Goal: Task Accomplishment & Management: Complete application form

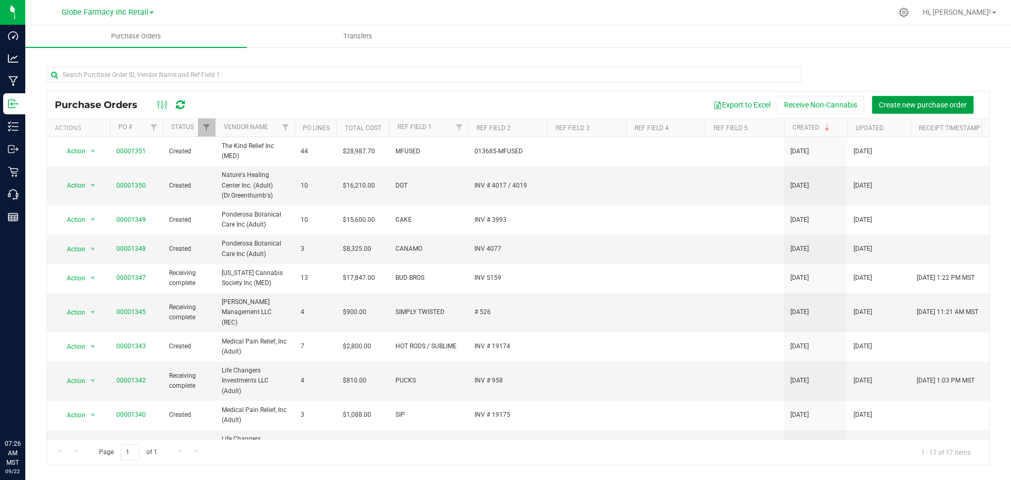
click at [896, 104] on span "Create new purchase order" at bounding box center [923, 105] width 88 height 8
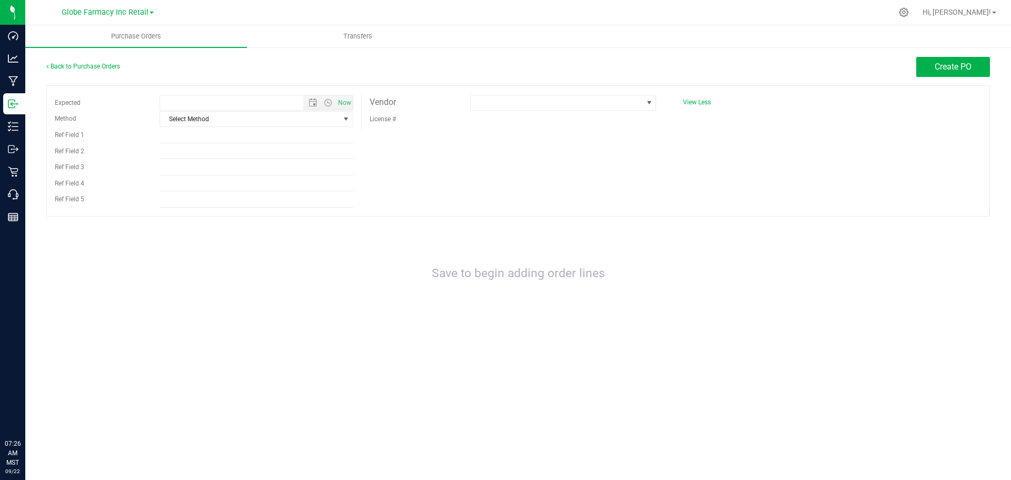
type input "9/22/2025 7:26 AM"
click at [253, 121] on span "Select Method" at bounding box center [250, 119] width 180 height 15
click at [225, 194] on li "Local Delivery" at bounding box center [256, 199] width 193 height 16
click at [196, 138] on input "Ref Field 1" at bounding box center [257, 135] width 194 height 16
type input "a"
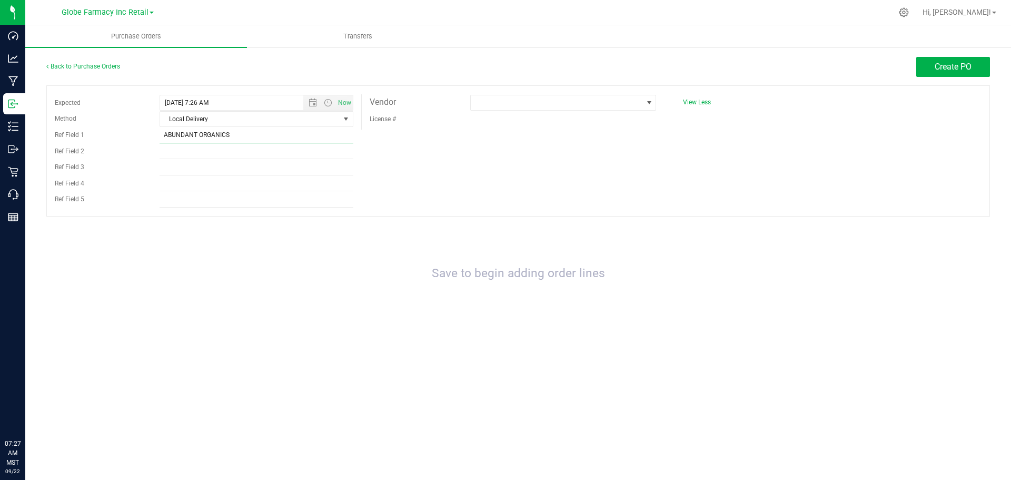
type input "ABUNDANT ORGANICS"
type input "INV 3421"
click at [574, 105] on span at bounding box center [557, 102] width 172 height 15
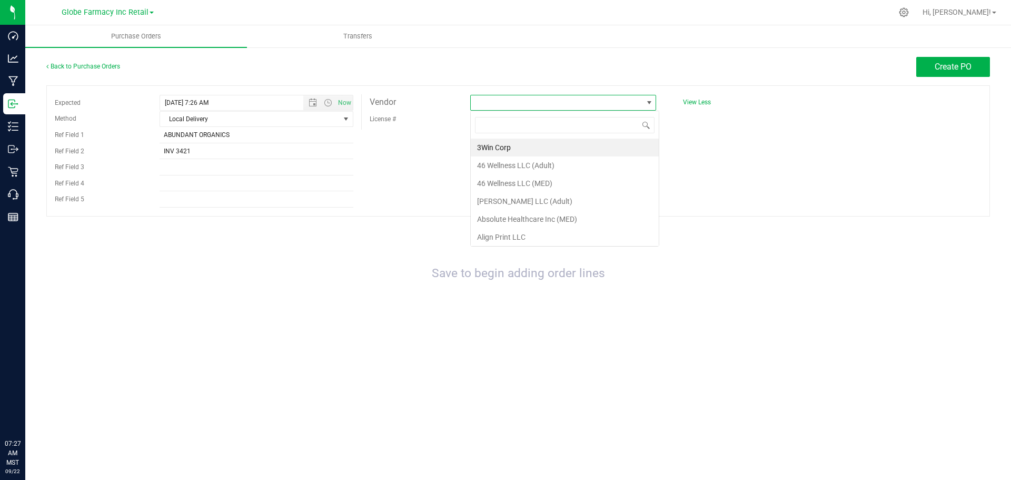
scroll to position [16, 186]
type input "ABSO"
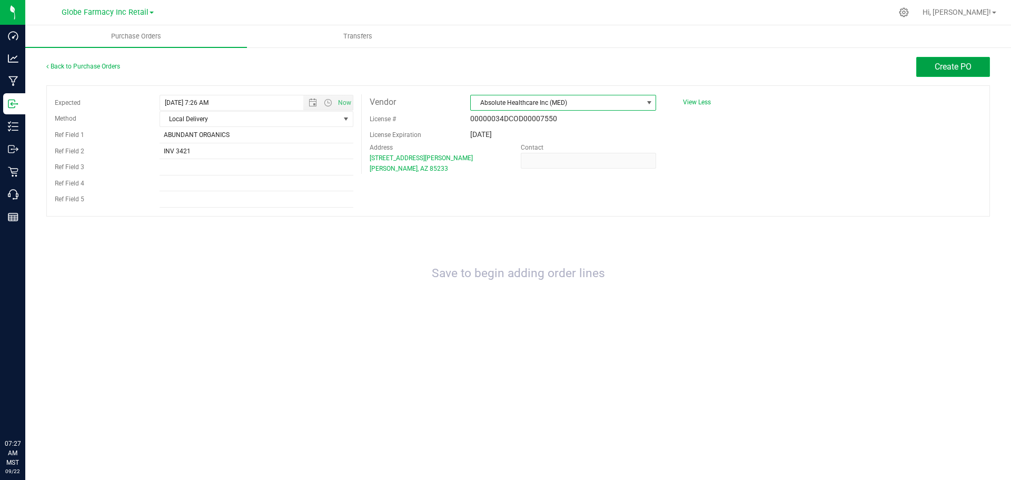
click at [964, 66] on span "Create PO" at bounding box center [953, 67] width 37 height 10
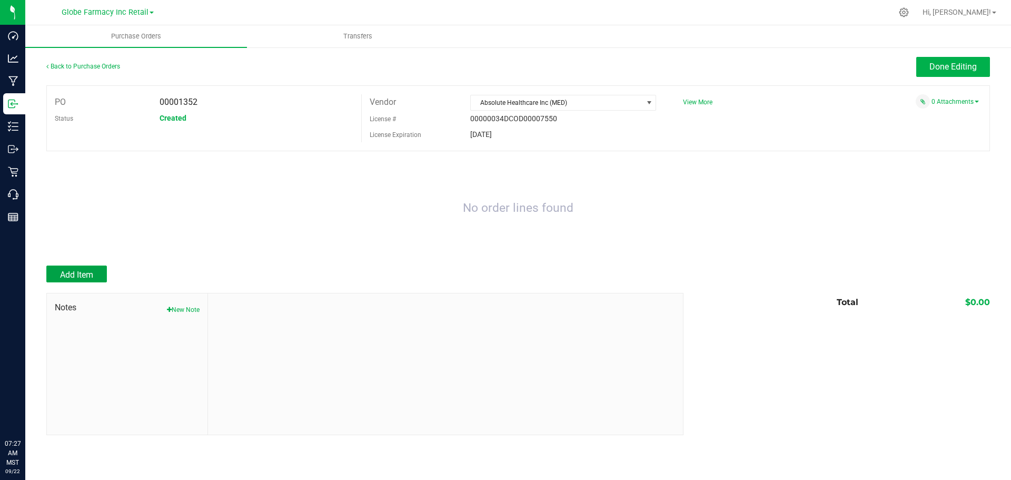
drag, startPoint x: 67, startPoint y: 274, endPoint x: 73, endPoint y: 269, distance: 7.8
click at [68, 274] on span "Add Item" at bounding box center [76, 275] width 33 height 10
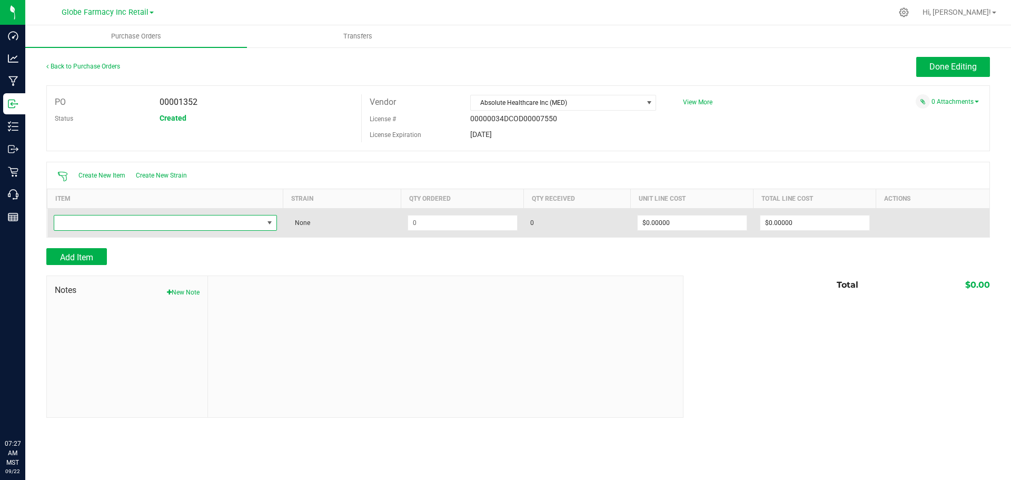
click at [77, 218] on span "NO DATA FOUND" at bounding box center [158, 222] width 209 height 15
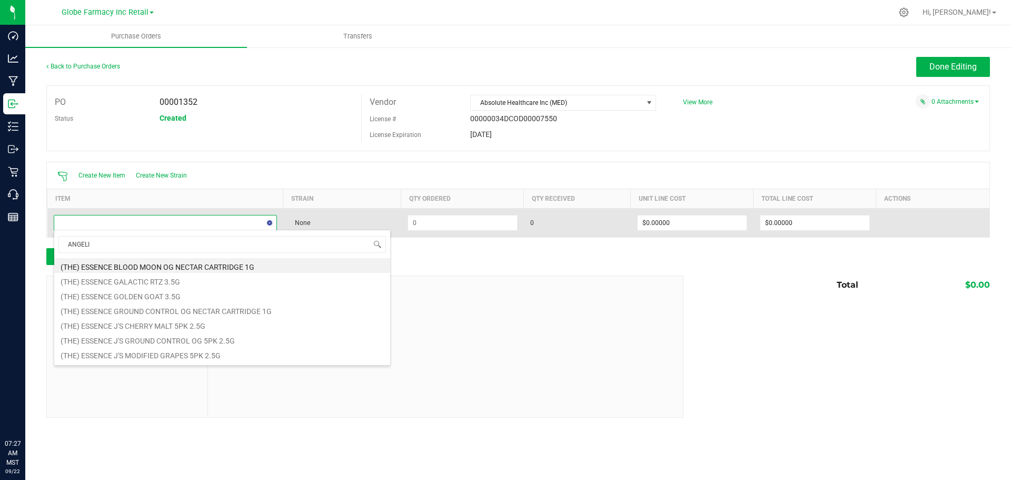
type input "ANGELIC"
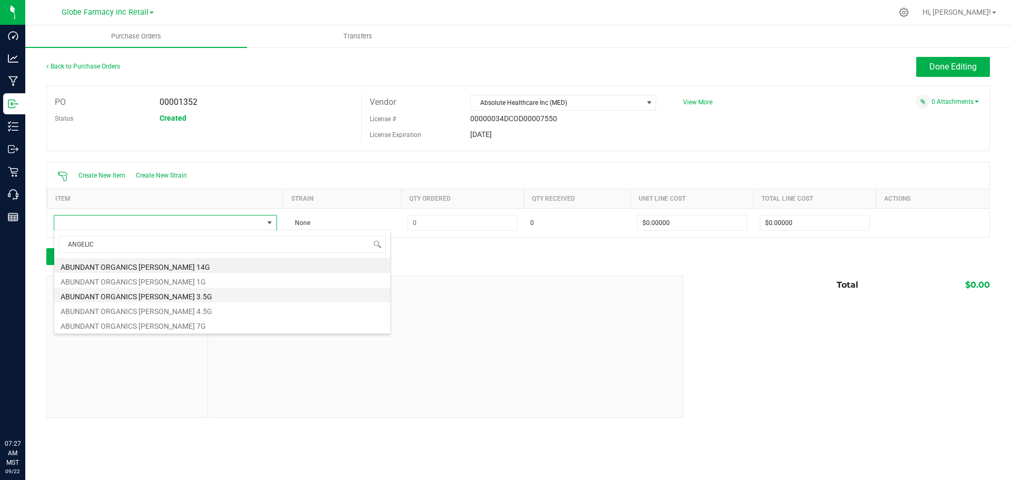
click at [121, 291] on li "ABUNDANT ORGANICS [PERSON_NAME] 3.5G" at bounding box center [222, 295] width 336 height 15
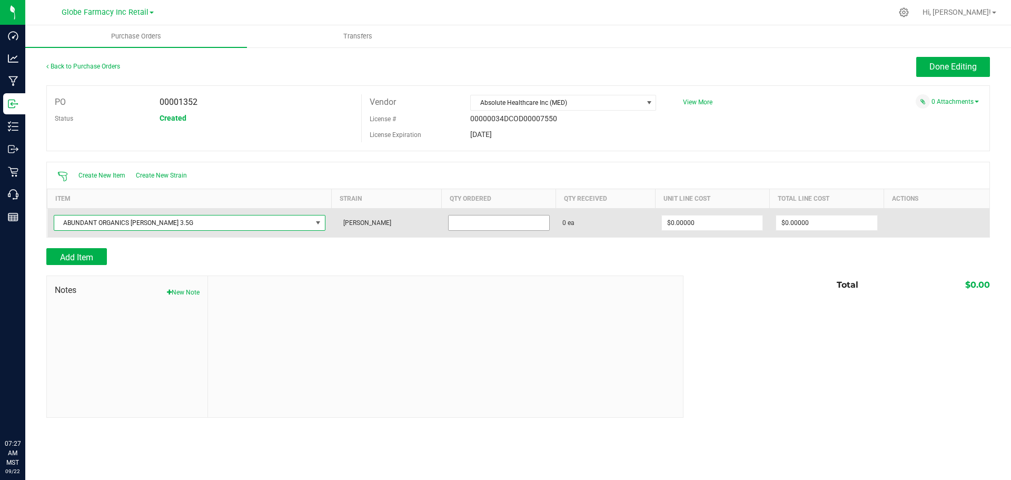
click at [493, 223] on input at bounding box center [499, 222] width 101 height 15
click at [511, 225] on input at bounding box center [499, 222] width 101 height 15
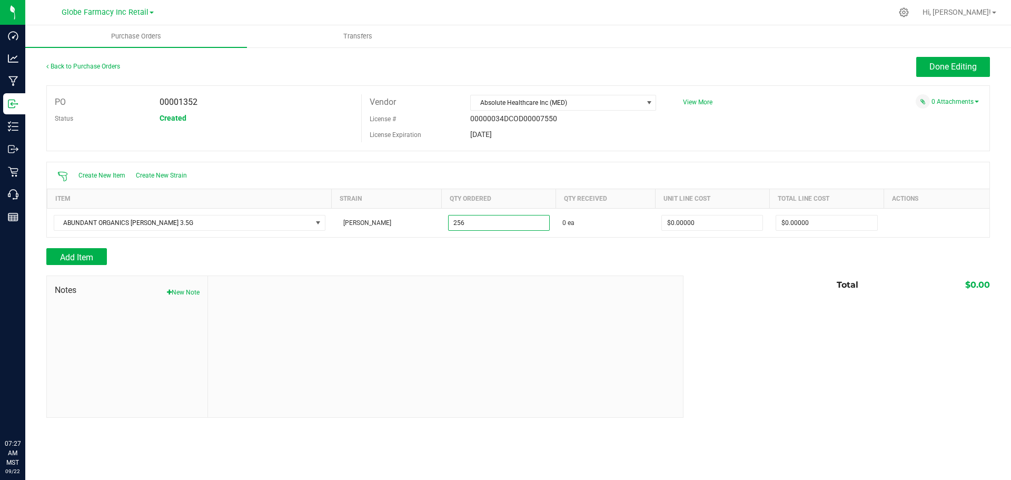
type input "256 ea"
click at [621, 265] on div at bounding box center [518, 270] width 944 height 11
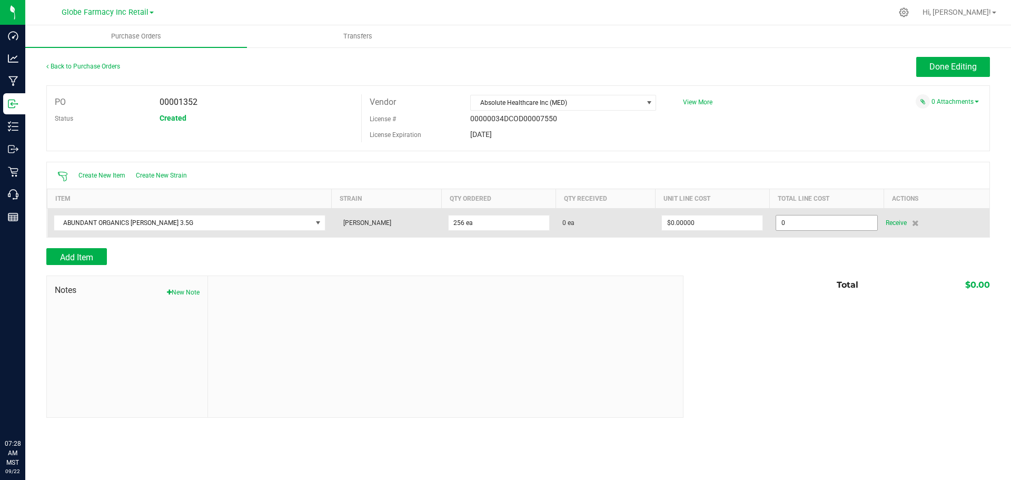
click at [834, 227] on input "0" at bounding box center [826, 222] width 101 height 15
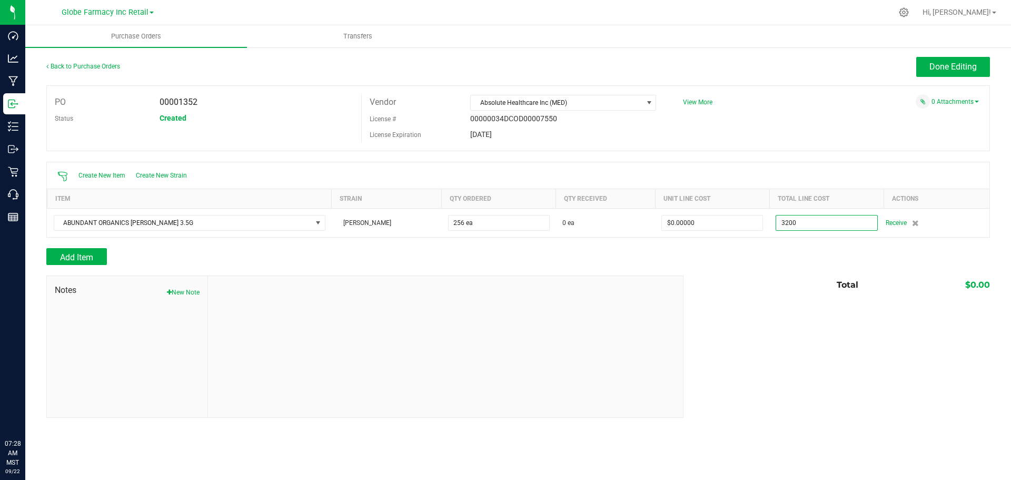
type input "$3,200.00000"
click at [597, 449] on div "Purchase Orders Transfers Back to Purchase Orders Done Editing PO 00001352 Stat…" at bounding box center [518, 252] width 986 height 454
type input "256"
type input "$12.50000"
click at [93, 259] on span "Add Item" at bounding box center [76, 257] width 33 height 10
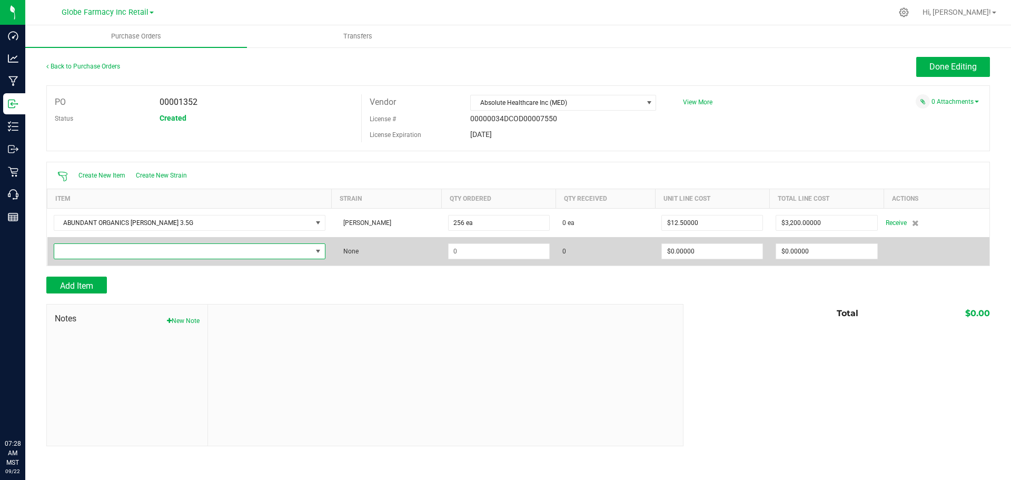
click at [92, 254] on span "NO DATA FOUND" at bounding box center [183, 251] width 258 height 15
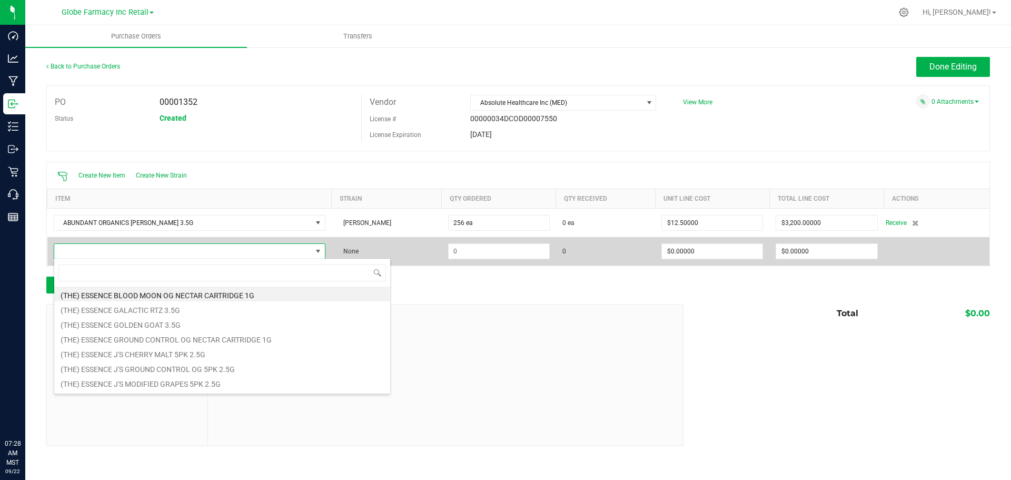
scroll to position [16, 250]
type input "FROSTY SHACK"
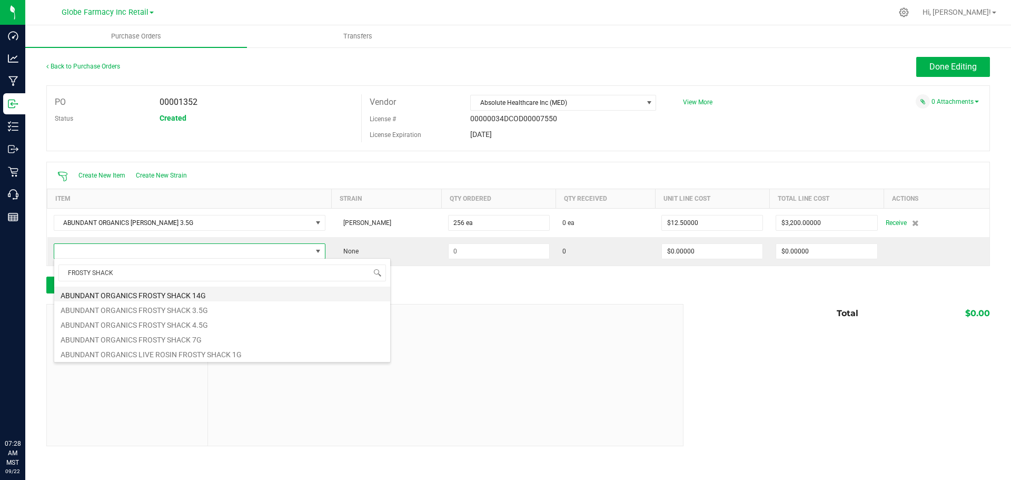
click at [197, 290] on li "ABUNDANT ORGANICS FROSTY SHACK 14G" at bounding box center [222, 293] width 336 height 15
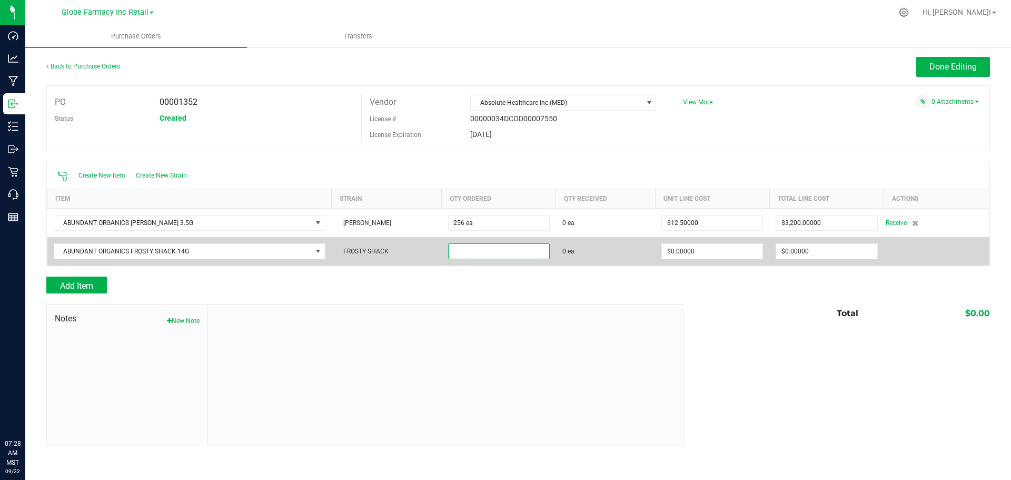
click at [487, 245] on input at bounding box center [499, 251] width 101 height 15
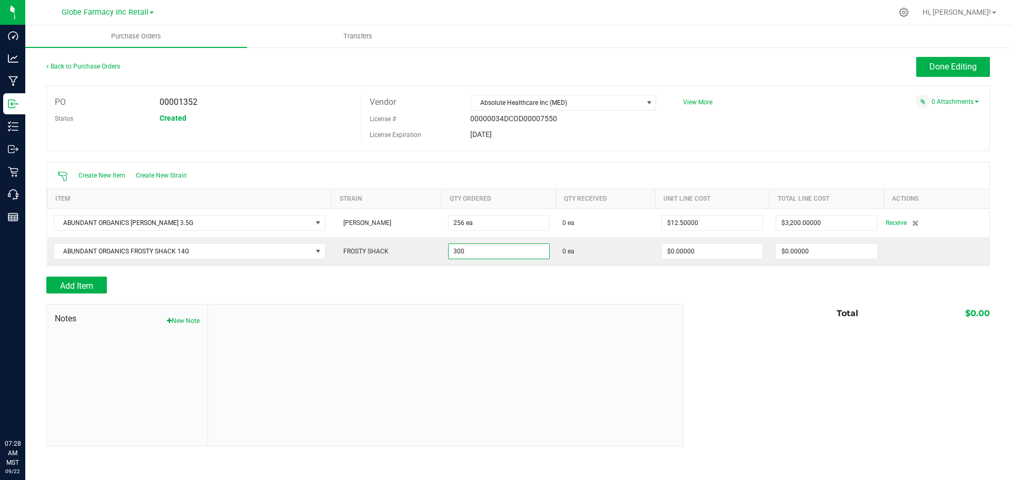
type input "300 ea"
click at [515, 292] on div "Add Item" at bounding box center [360, 284] width 629 height 17
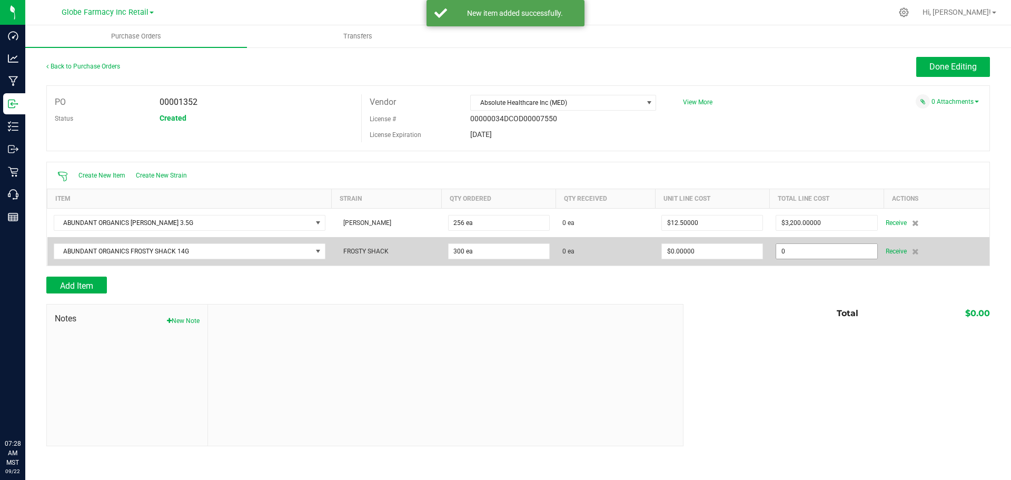
click at [777, 245] on input "0" at bounding box center [826, 251] width 101 height 15
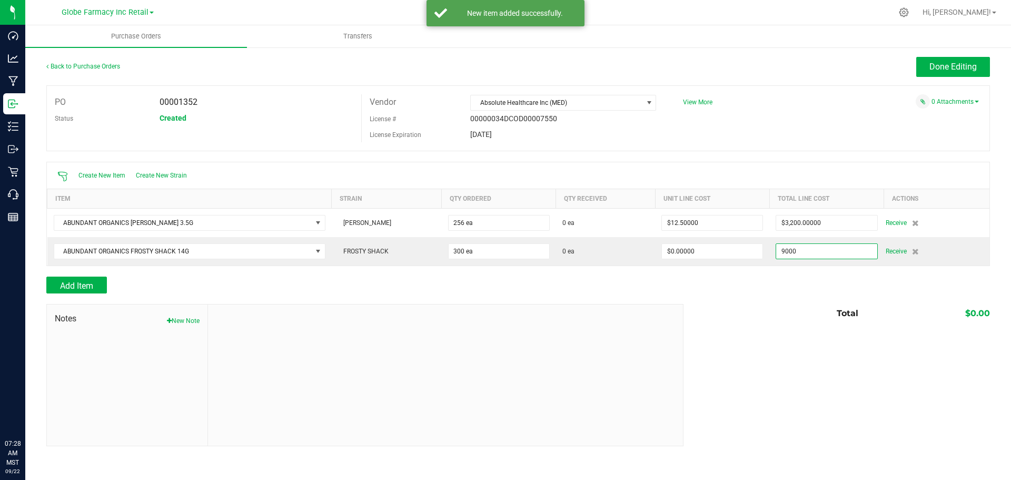
type input "$9,000.00000"
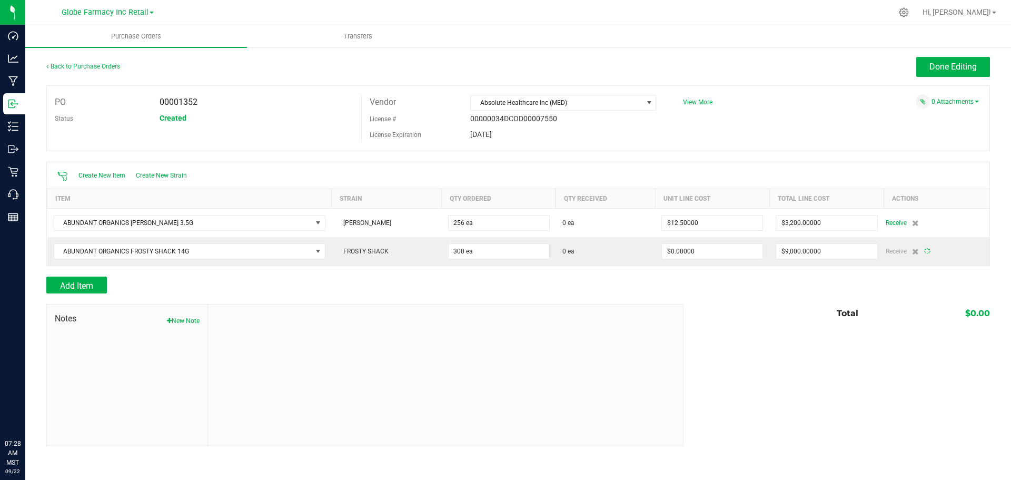
click at [825, 390] on div "Notes New Note Total $0.00" at bounding box center [518, 375] width 944 height 142
type input "300"
type input "$30.00000"
click at [80, 281] on span "Add Item" at bounding box center [76, 286] width 33 height 10
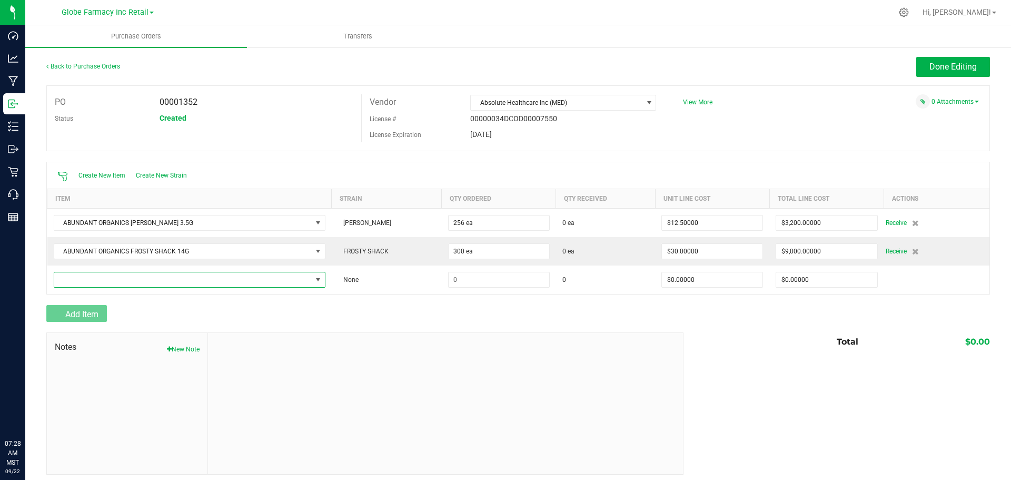
click at [80, 281] on span "NO DATA FOUND" at bounding box center [183, 279] width 258 height 15
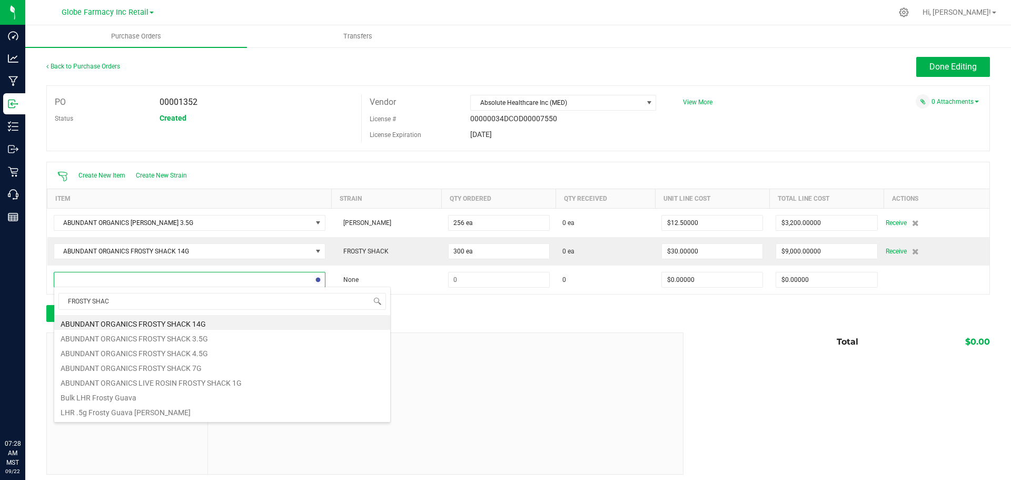
type input "FROSTY SHACK"
click at [199, 321] on li "ABUNDANT ORGANICS FROSTY SHACK 14G" at bounding box center [222, 322] width 336 height 15
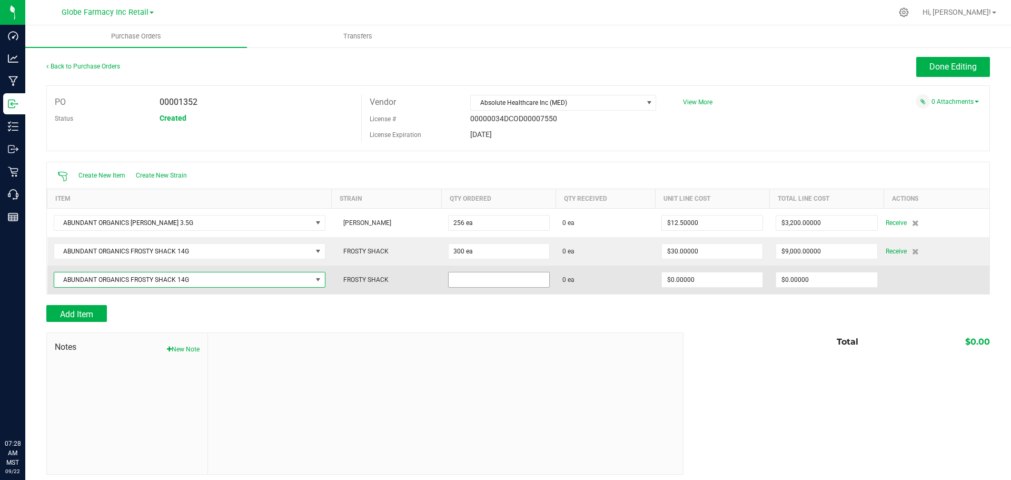
click at [449, 273] on input at bounding box center [499, 279] width 101 height 15
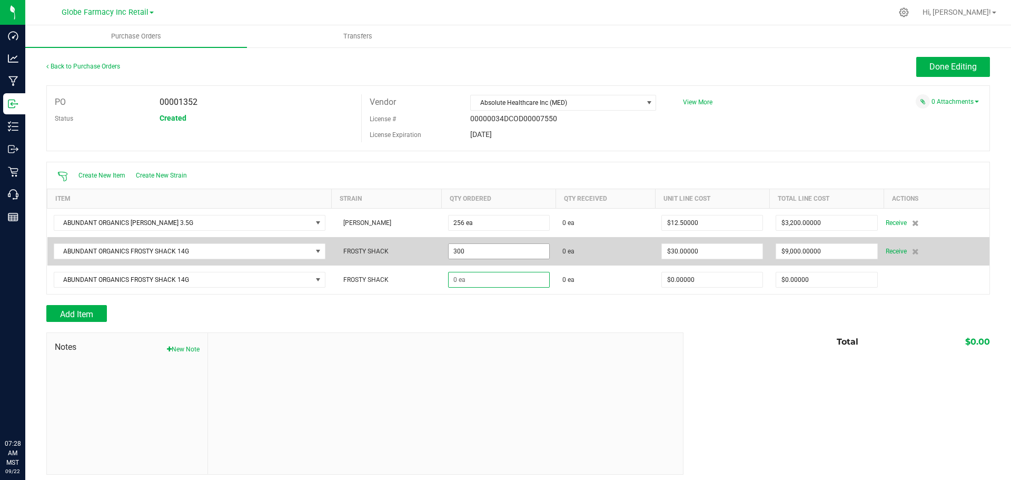
click at [462, 248] on input "300" at bounding box center [499, 251] width 101 height 15
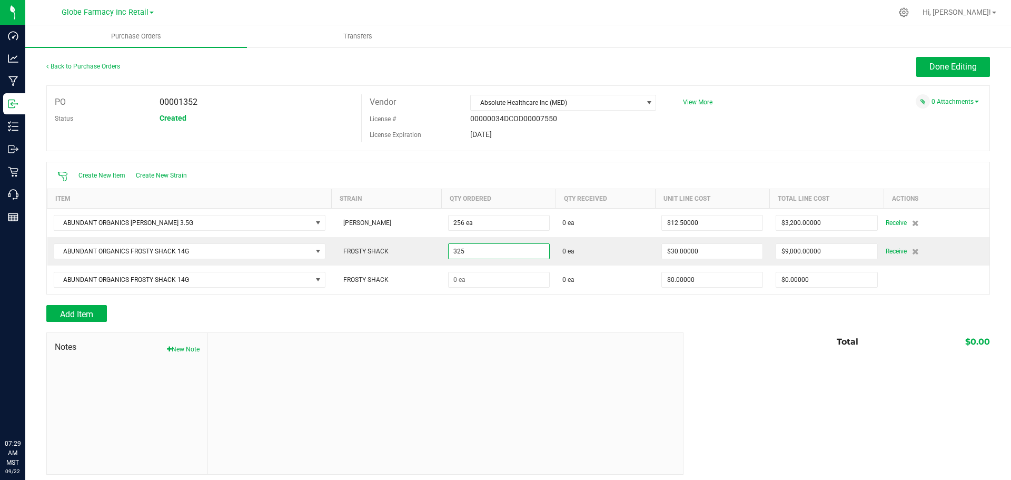
type input "325 ea"
type input "$9,750.00000"
click at [557, 296] on div at bounding box center [518, 299] width 944 height 11
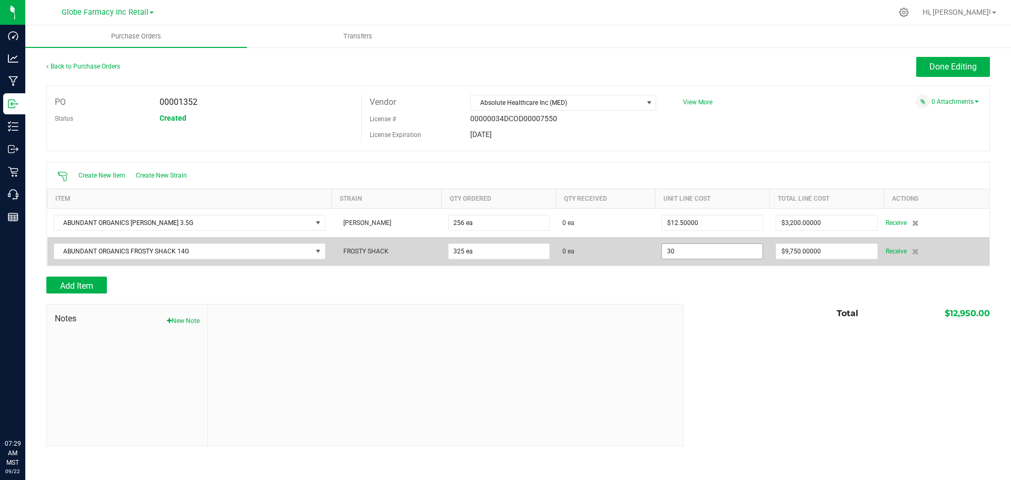
click at [710, 253] on input "30" at bounding box center [712, 251] width 101 height 15
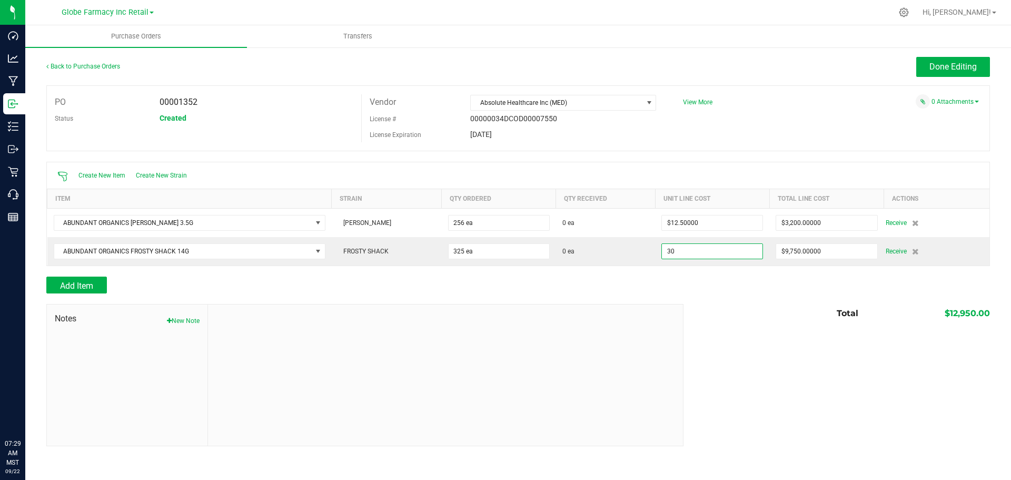
type input "$30.00000"
click at [690, 295] on div at bounding box center [518, 298] width 944 height 11
click at [73, 276] on button "Add Item" at bounding box center [76, 284] width 61 height 17
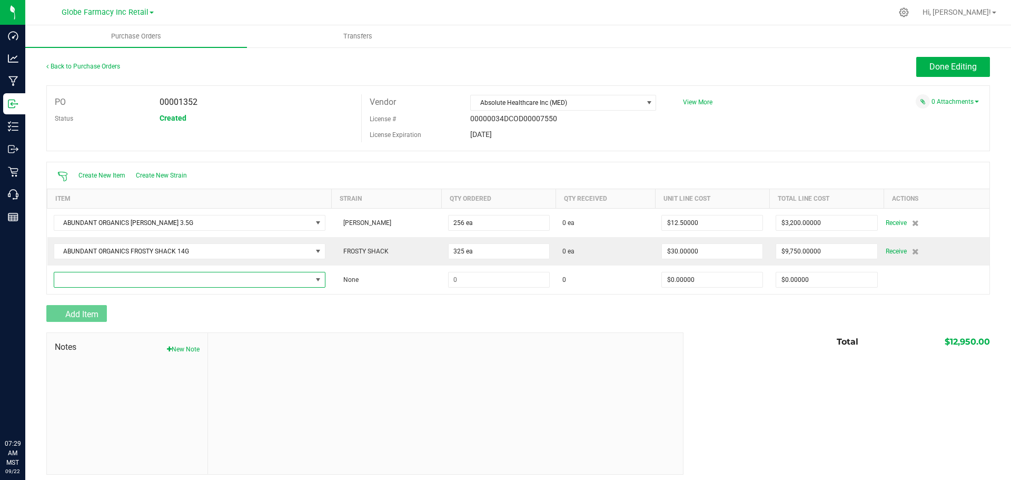
click at [73, 276] on span "NO DATA FOUND" at bounding box center [183, 279] width 258 height 15
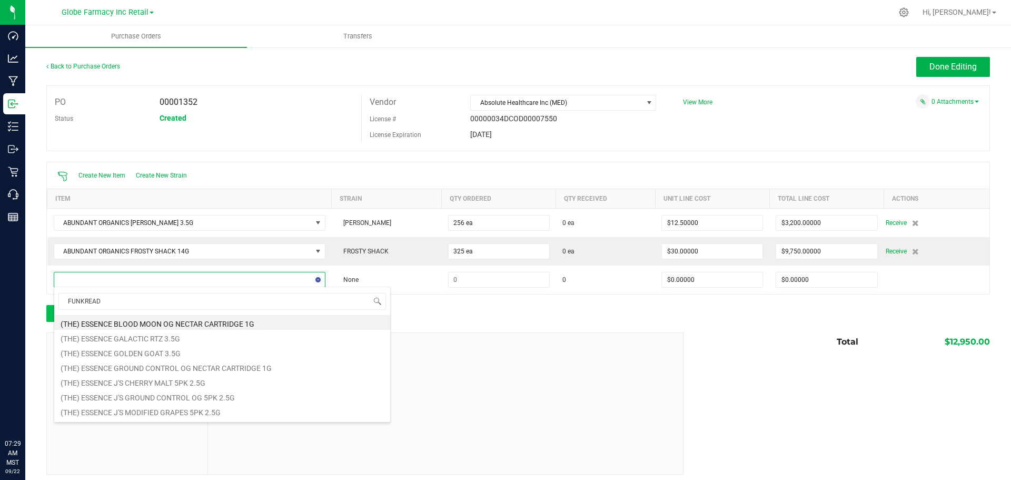
type input "FUNKREADY"
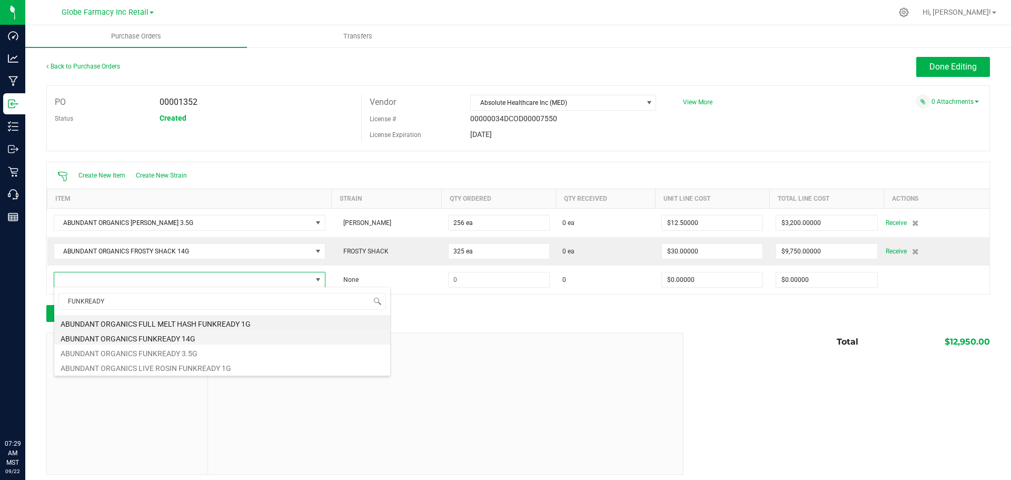
click at [164, 340] on li "ABUNDANT ORGANICS FUNKREADY 14G" at bounding box center [222, 337] width 336 height 15
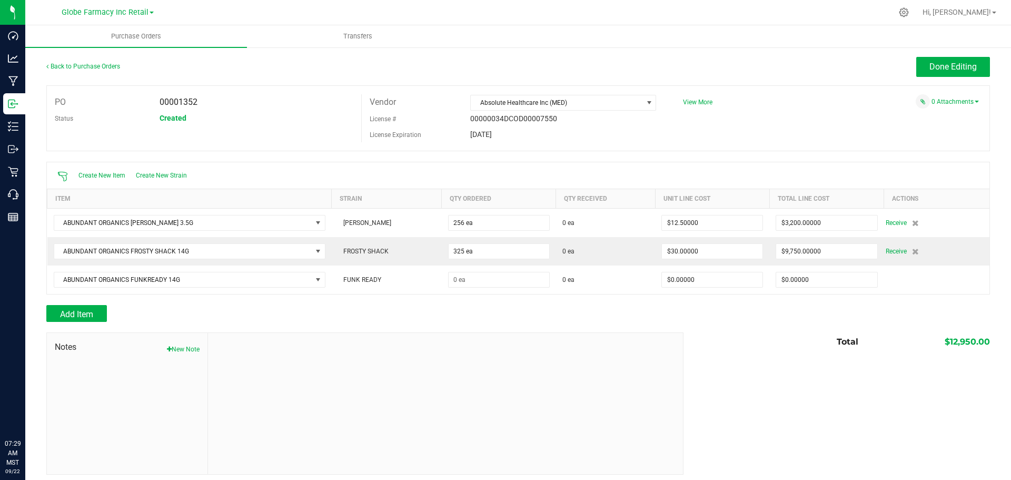
click at [467, 330] on div at bounding box center [518, 327] width 944 height 11
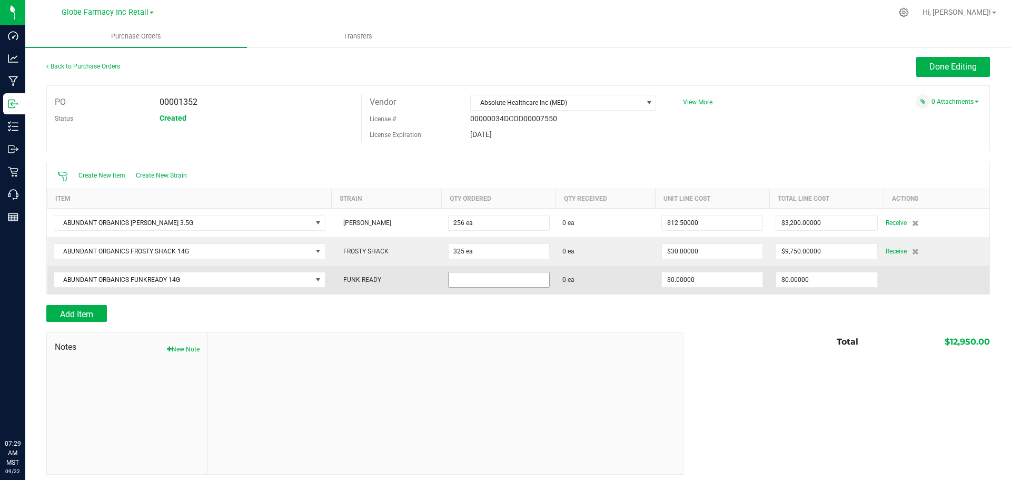
click at [449, 278] on input at bounding box center [499, 279] width 101 height 15
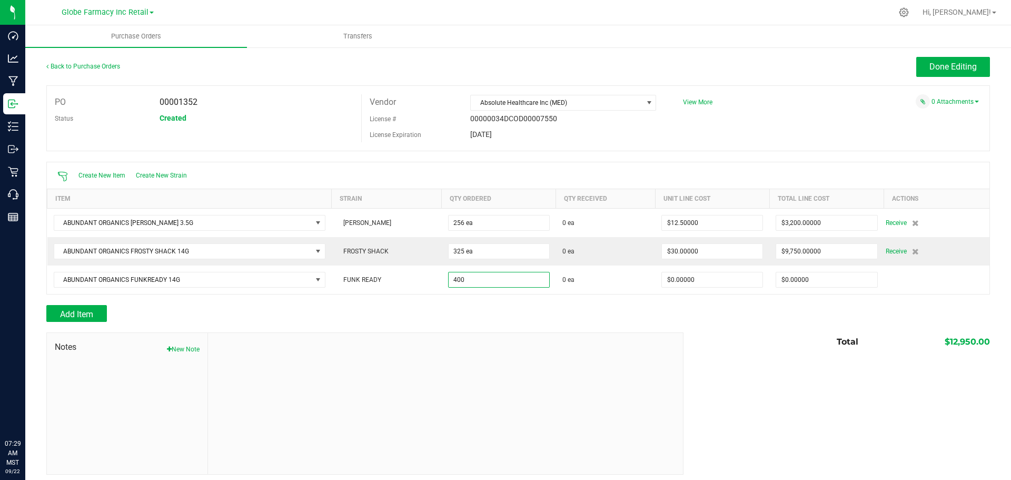
type input "400 ea"
click at [463, 298] on div at bounding box center [518, 299] width 944 height 11
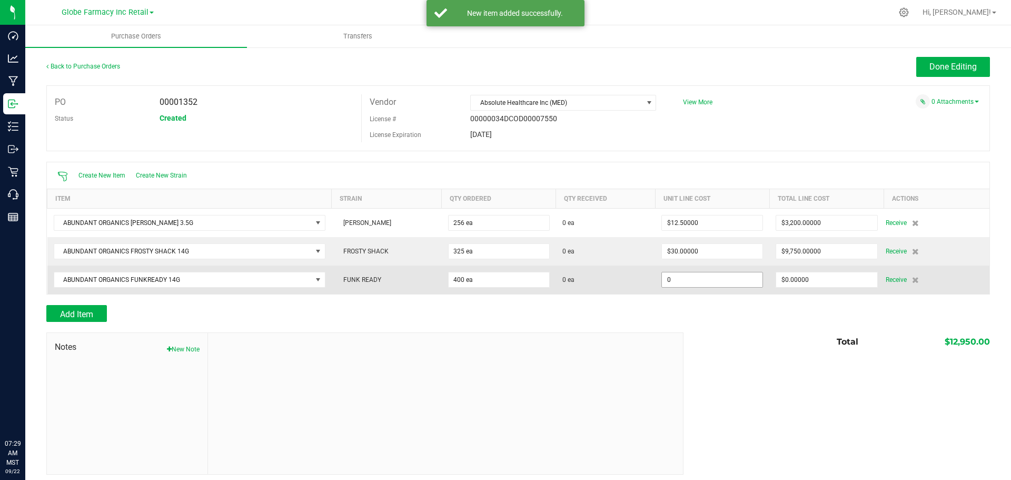
click at [693, 277] on input "0" at bounding box center [712, 279] width 101 height 15
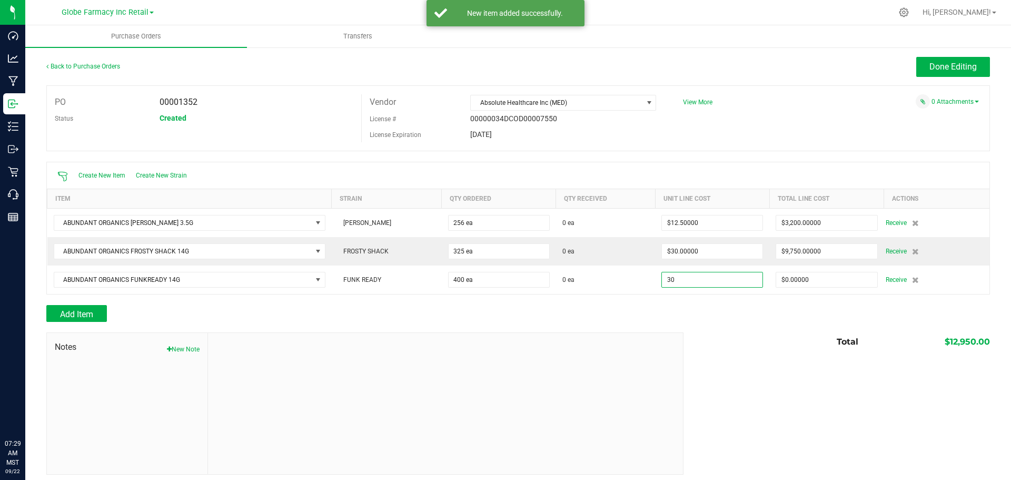
type input "$30.00000"
click at [684, 298] on div at bounding box center [518, 299] width 944 height 11
type input "400"
type input "$12,000.00000"
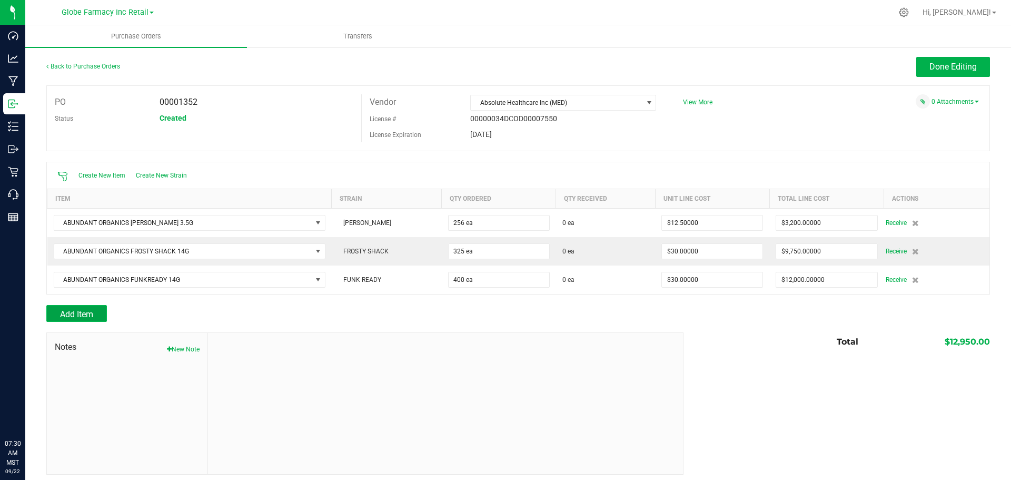
click at [87, 314] on span "Add Item" at bounding box center [76, 314] width 33 height 10
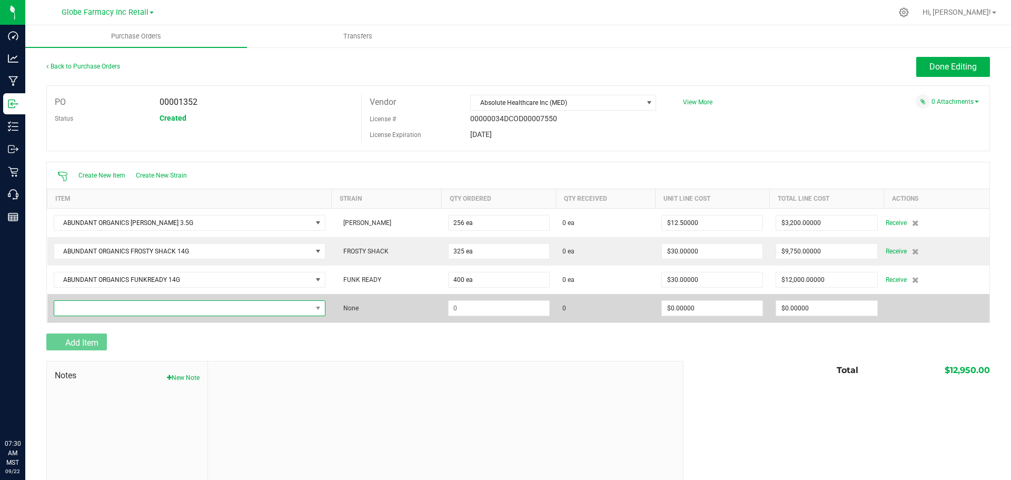
click at [91, 305] on span "NO DATA FOUND" at bounding box center [183, 308] width 258 height 15
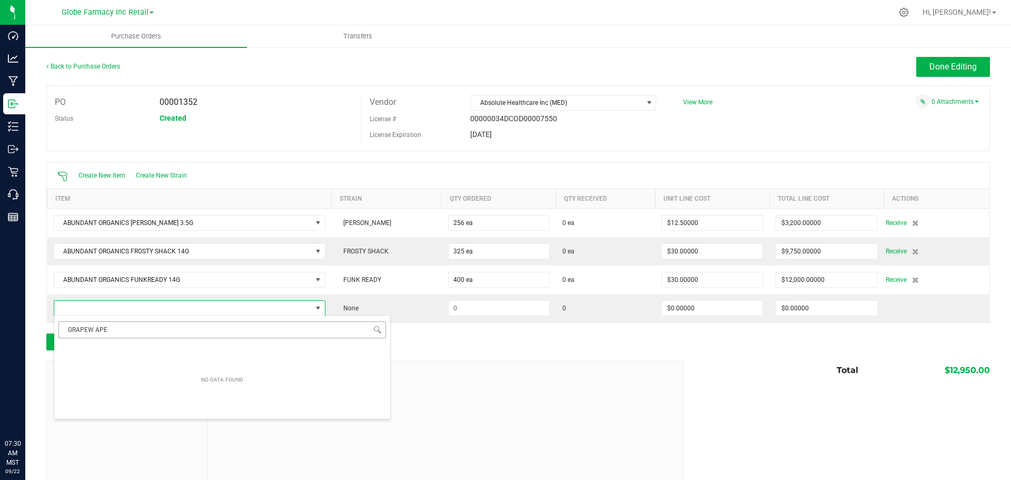
click at [114, 325] on input "GRAPEW APE" at bounding box center [222, 329] width 328 height 16
click at [92, 328] on input "GRAPEW APE" at bounding box center [222, 329] width 328 height 16
type input "GRAPE APE"
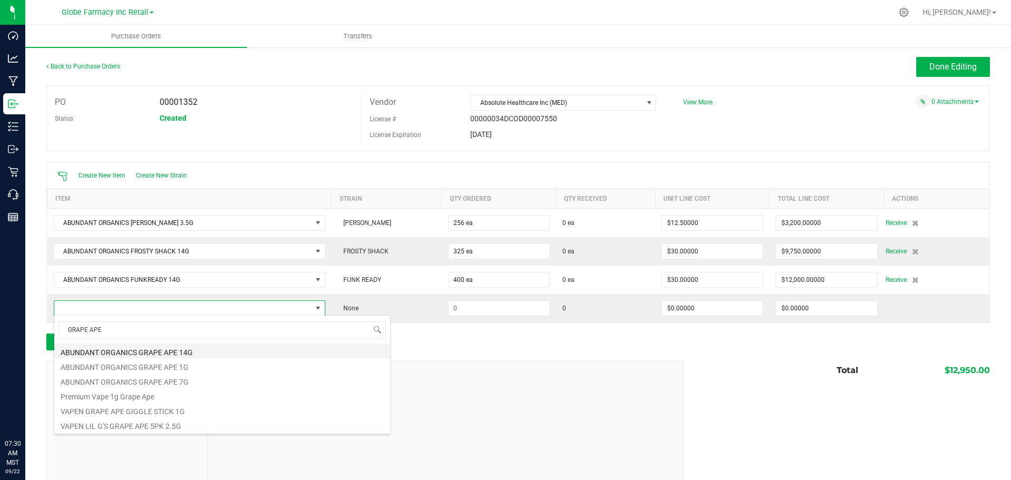
click at [151, 355] on li "ABUNDANT ORGANICS GRAPE APE 14G" at bounding box center [222, 350] width 336 height 15
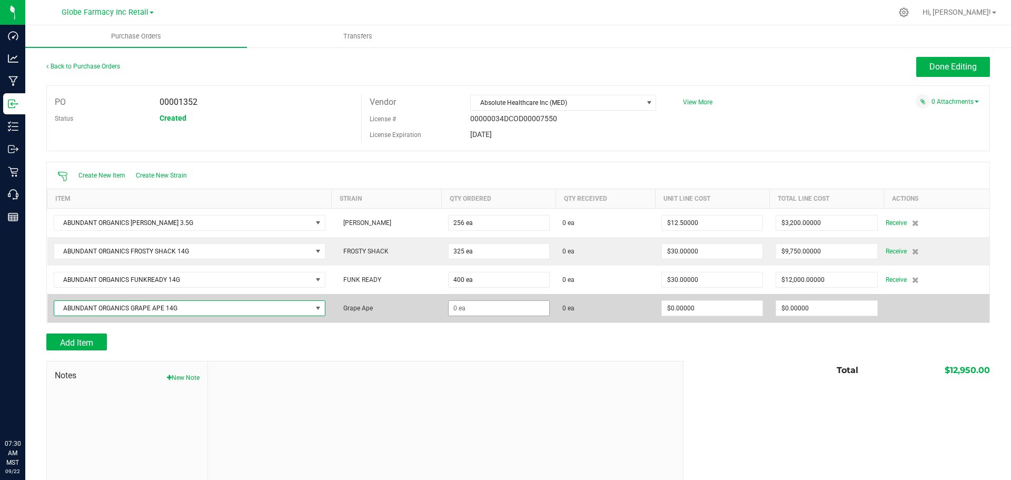
click at [461, 315] on td at bounding box center [499, 308] width 114 height 28
click at [458, 308] on input at bounding box center [499, 308] width 101 height 15
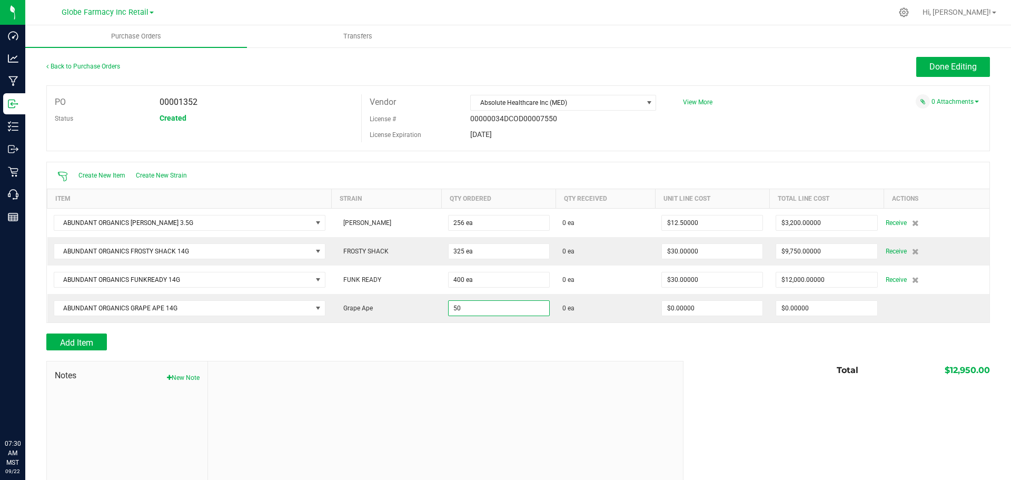
type input "50 ea"
click at [445, 350] on div at bounding box center [518, 355] width 944 height 11
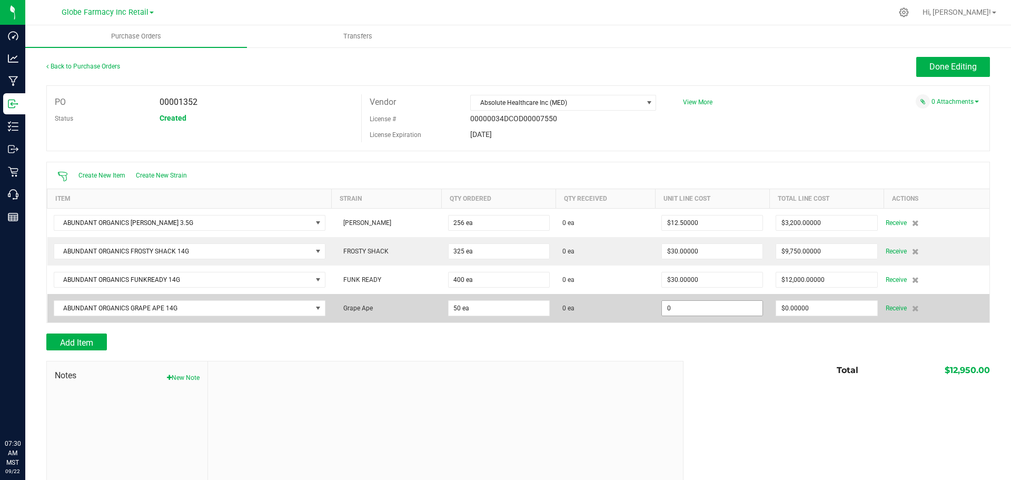
click at [671, 301] on input "0" at bounding box center [712, 308] width 101 height 15
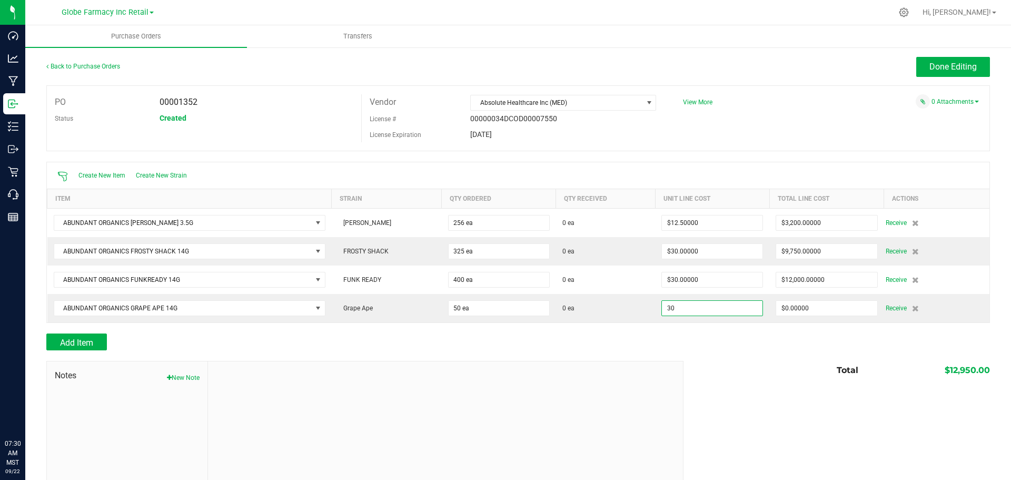
type input "$30.00000"
click at [680, 379] on div "Notes New Note Total $12,950.00" at bounding box center [518, 432] width 944 height 142
type input "50"
type input "$1,500.00000"
click at [90, 341] on span "Add Item" at bounding box center [76, 343] width 33 height 10
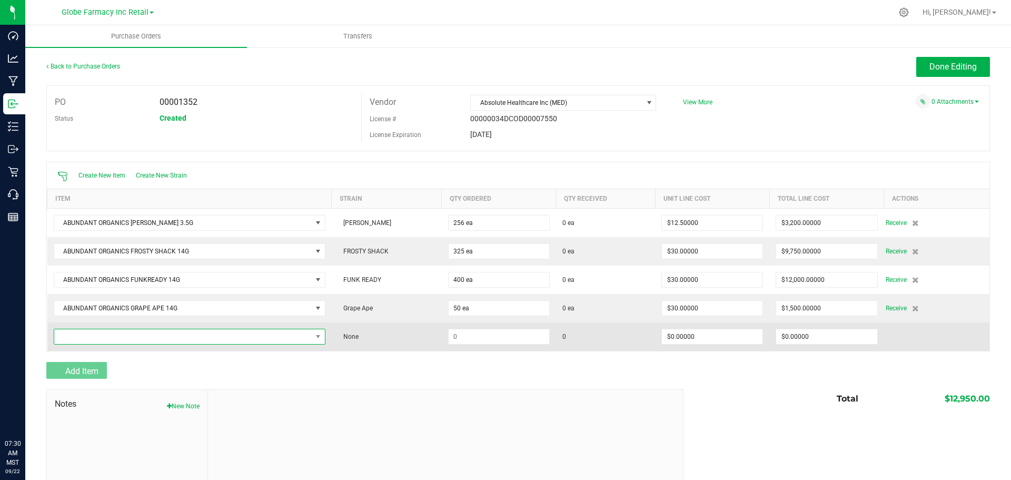
click at [87, 335] on span "NO DATA FOUND" at bounding box center [183, 336] width 258 height 15
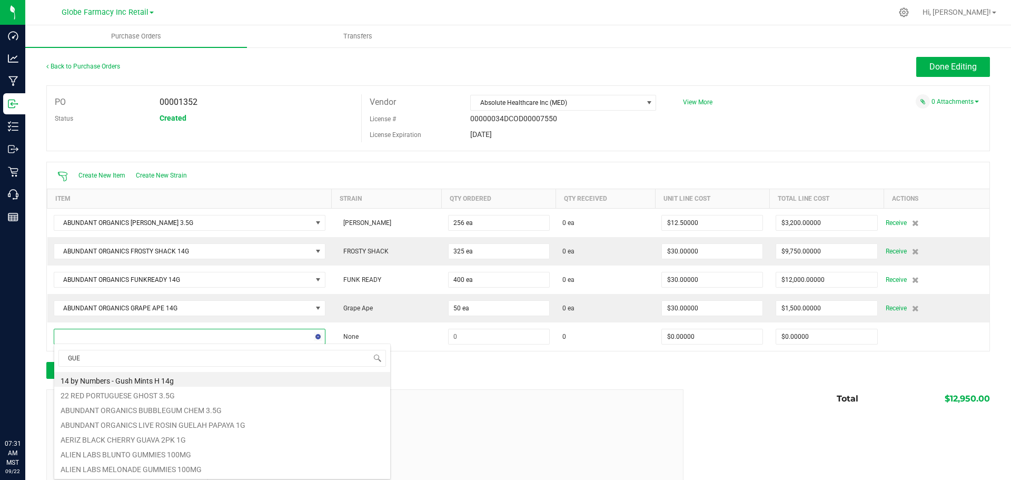
type input "GUEL"
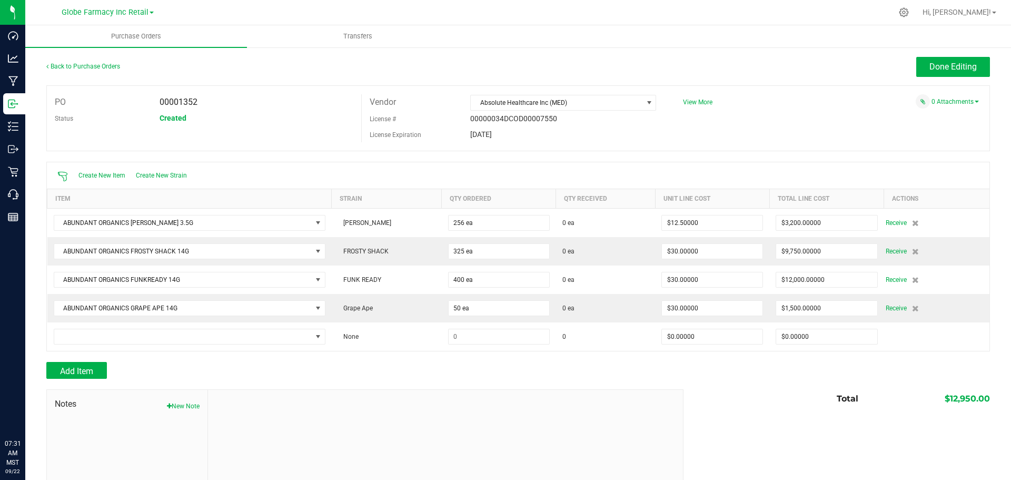
click at [471, 377] on div "Add Item" at bounding box center [360, 370] width 629 height 17
click at [929, 69] on span "Done Editing" at bounding box center [952, 67] width 47 height 10
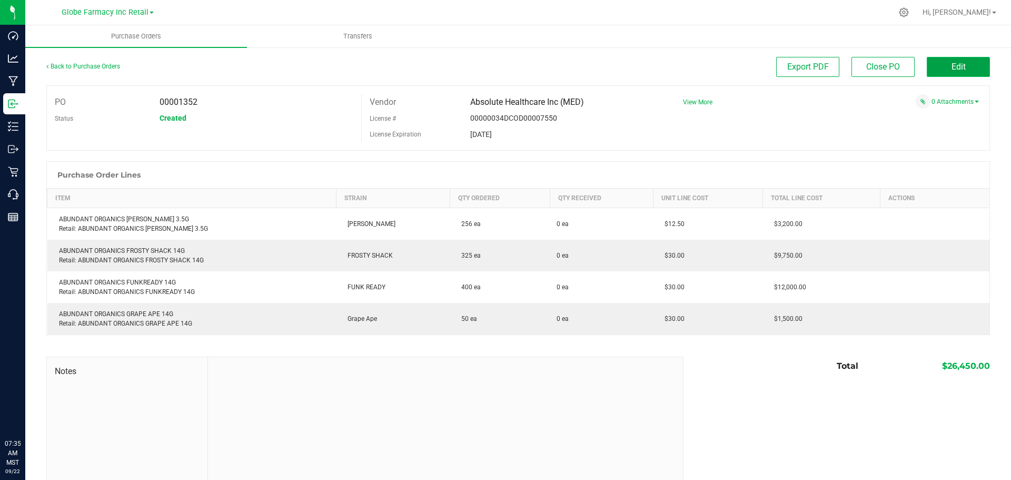
click at [952, 68] on span "Edit" at bounding box center [959, 67] width 14 height 10
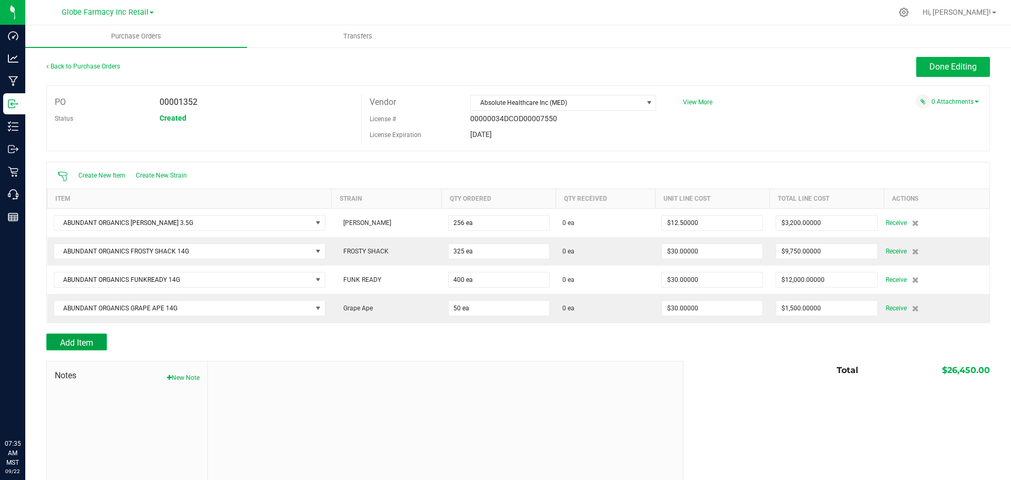
click at [91, 338] on span "Add Item" at bounding box center [76, 343] width 33 height 10
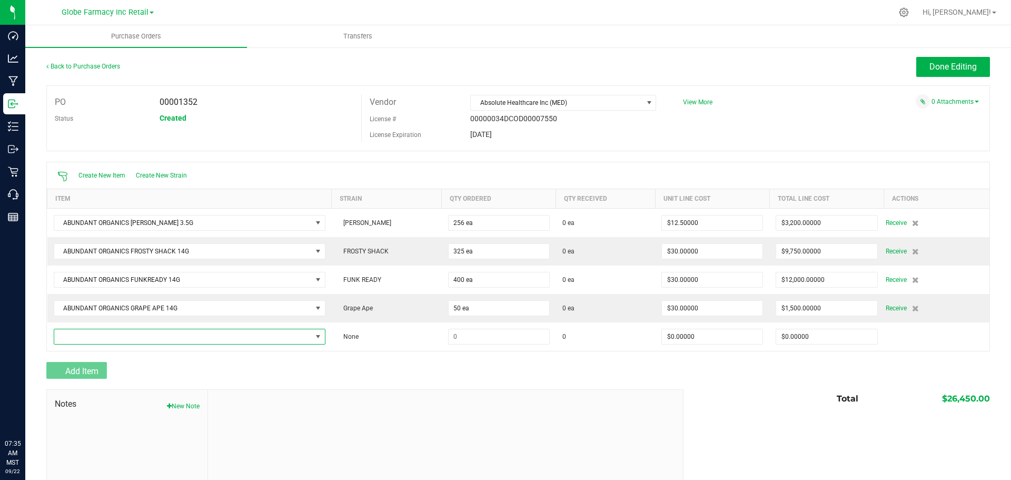
click at [91, 337] on span "NO DATA FOUND" at bounding box center [183, 336] width 258 height 15
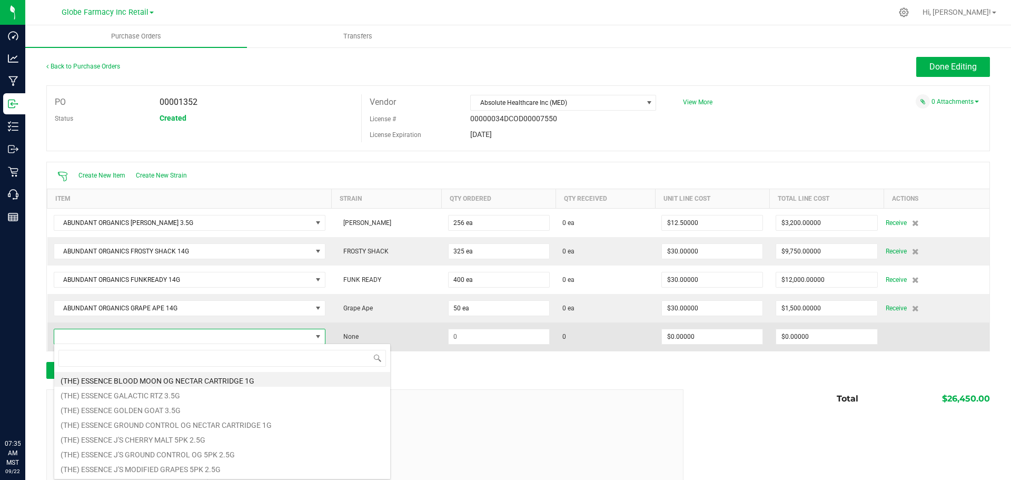
scroll to position [16, 261]
type input "GUELAH"
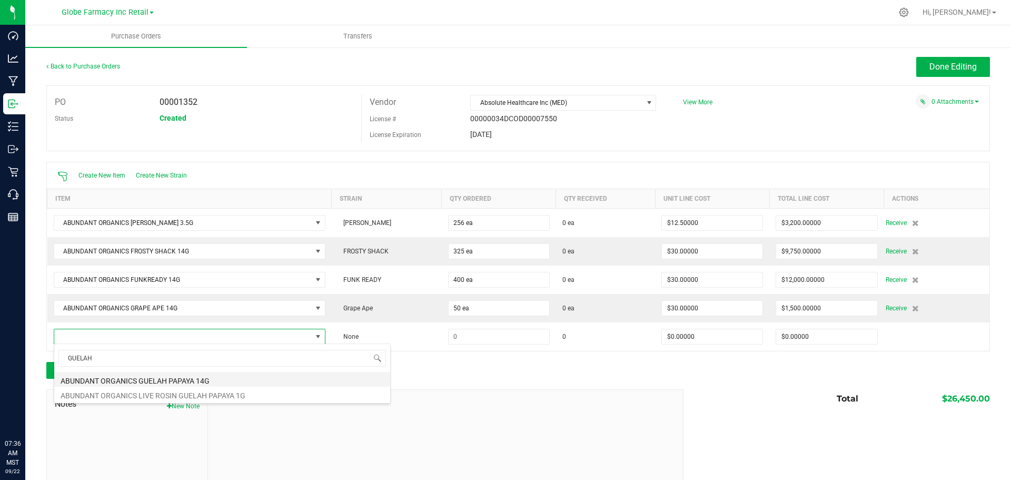
click at [181, 374] on li "ABUNDANT ORGANICS GUELAH PAPAYA 14G" at bounding box center [222, 379] width 336 height 15
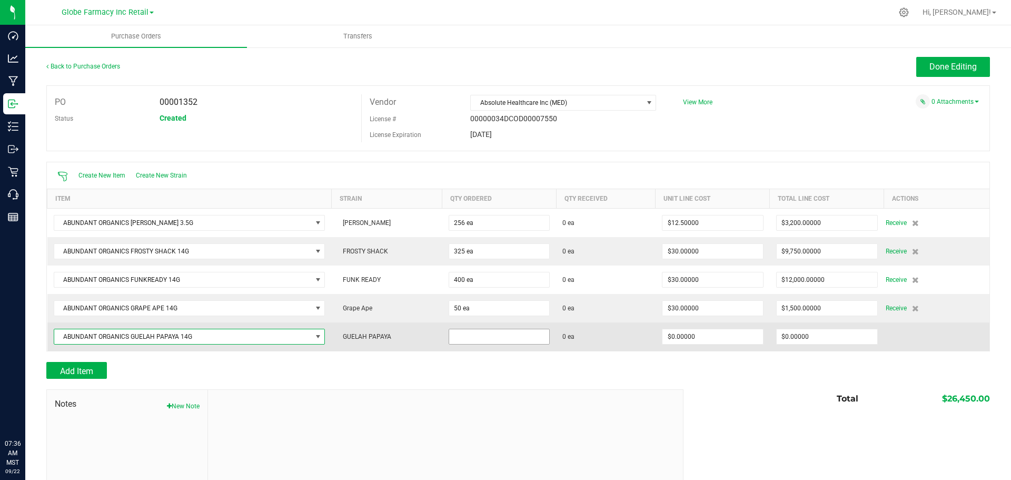
click at [470, 339] on input at bounding box center [499, 336] width 101 height 15
click at [503, 341] on input at bounding box center [499, 336] width 101 height 15
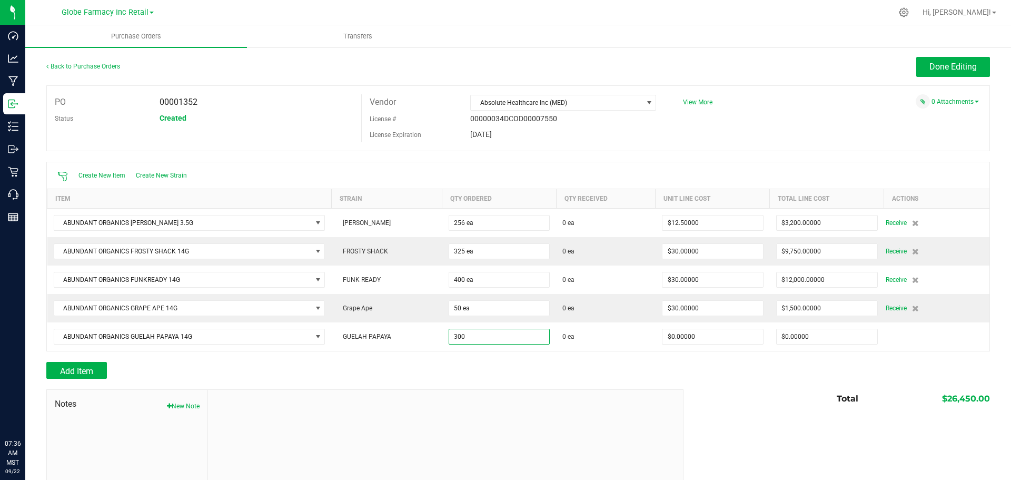
type input "300 ea"
click at [521, 387] on div at bounding box center [518, 384] width 944 height 11
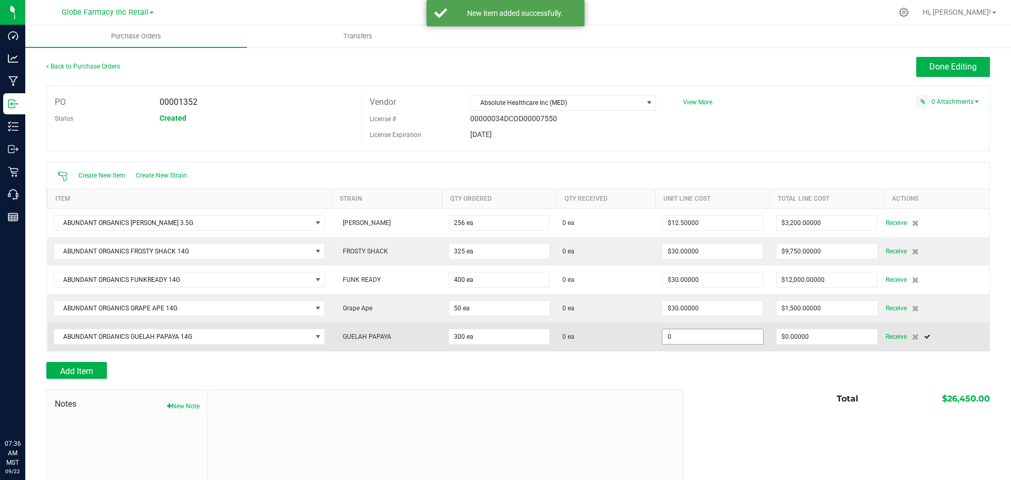
click at [687, 333] on input "0" at bounding box center [712, 336] width 101 height 15
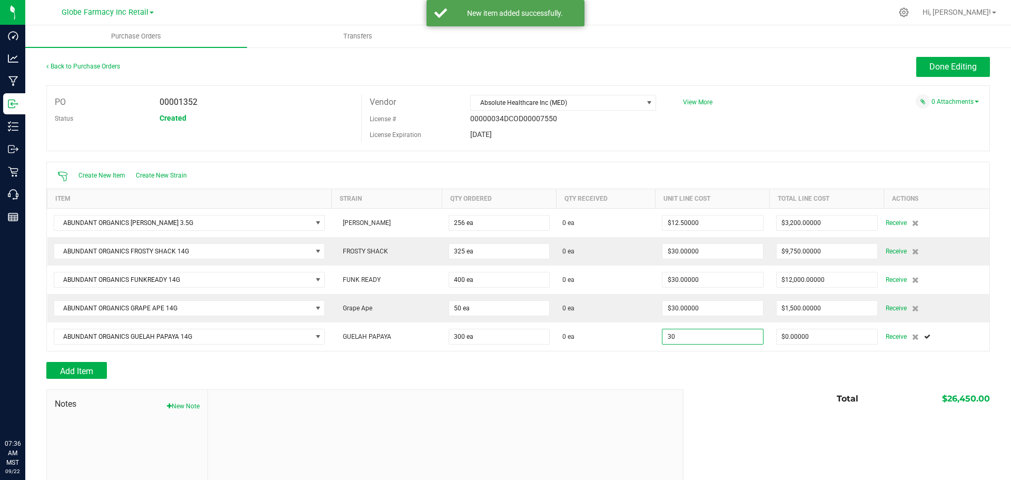
type input "$30.00000"
type input "300"
type input "$9,000.00000"
click at [667, 379] on div at bounding box center [518, 384] width 944 height 11
click at [64, 371] on span "Add Item" at bounding box center [76, 371] width 33 height 10
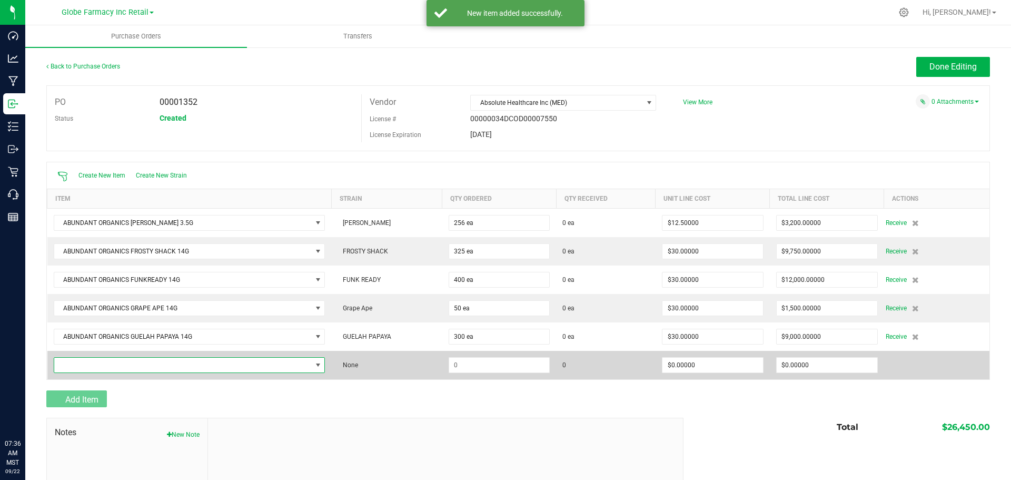
click at [65, 371] on span "NO DATA FOUND" at bounding box center [190, 365] width 272 height 16
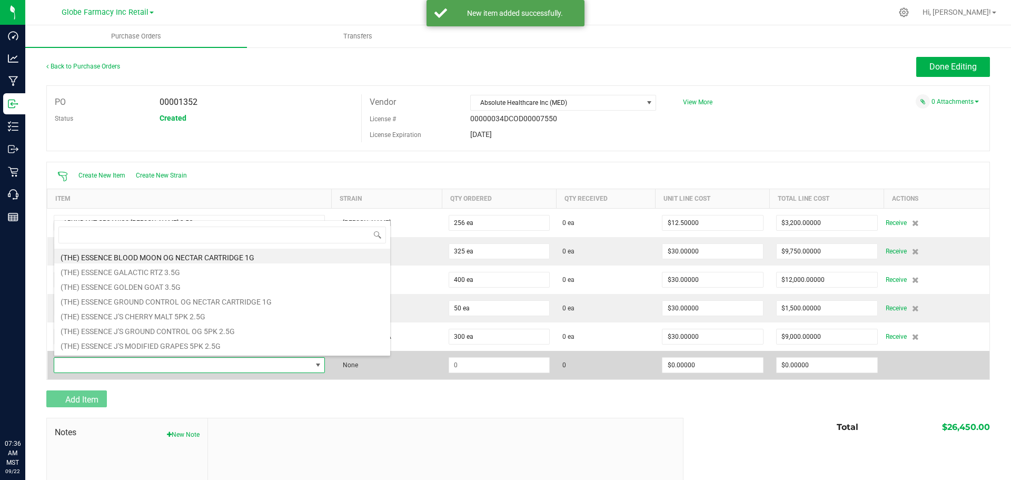
scroll to position [16, 265]
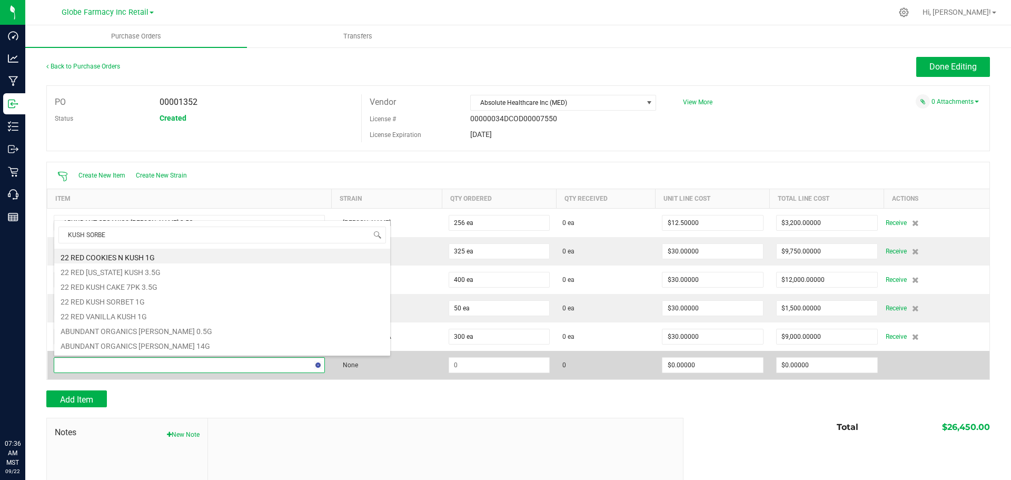
type input "KUSH SORBET"
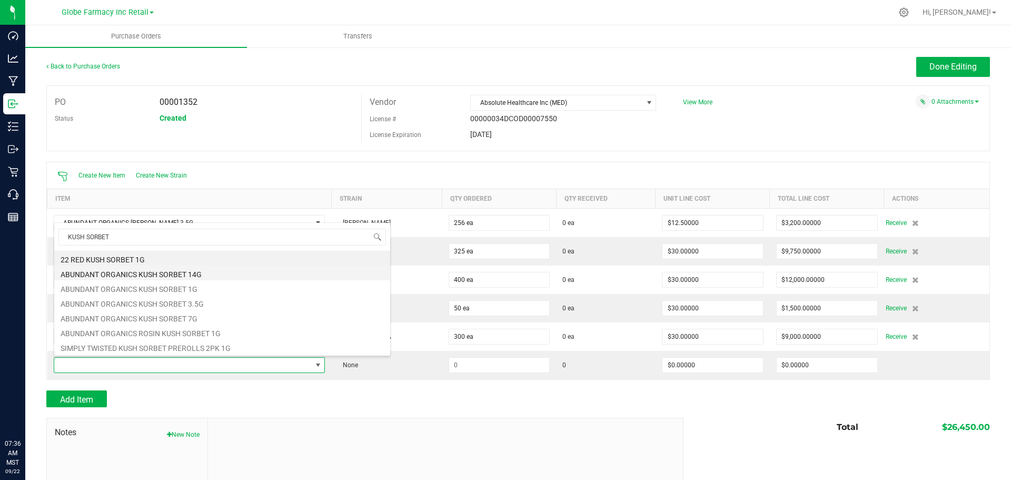
click at [183, 270] on li "ABUNDANT ORGANICS KUSH SORBET 14G" at bounding box center [222, 272] width 336 height 15
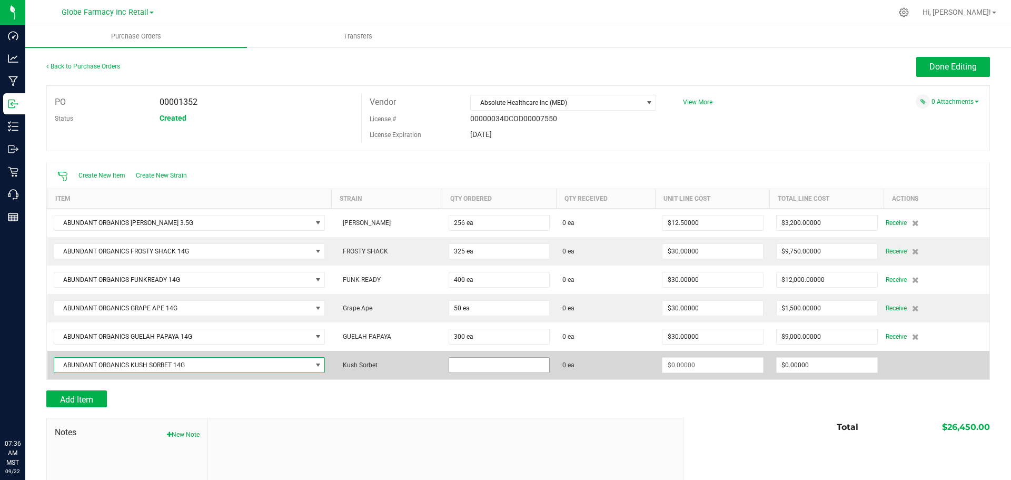
click at [464, 366] on input at bounding box center [499, 365] width 101 height 15
drag, startPoint x: 529, startPoint y: 368, endPoint x: 545, endPoint y: 370, distance: 16.5
click at [530, 368] on input "25" at bounding box center [499, 365] width 101 height 15
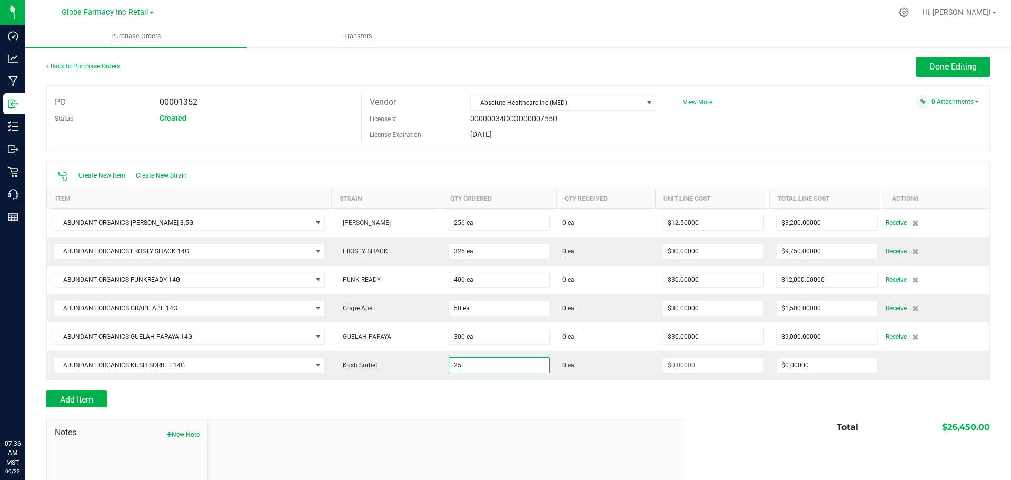
type input "25 ea"
click at [604, 397] on div "Add Item" at bounding box center [360, 398] width 629 height 17
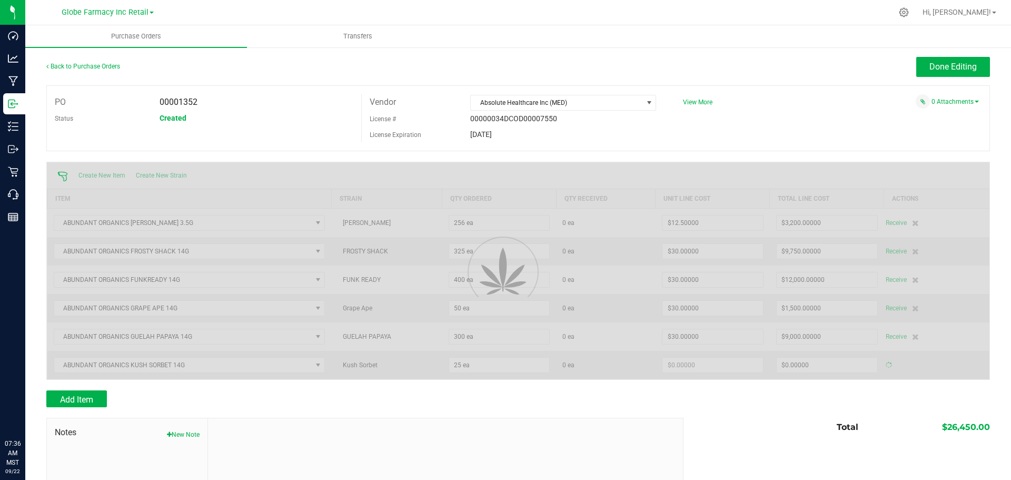
click at [674, 363] on div at bounding box center [518, 270] width 943 height 217
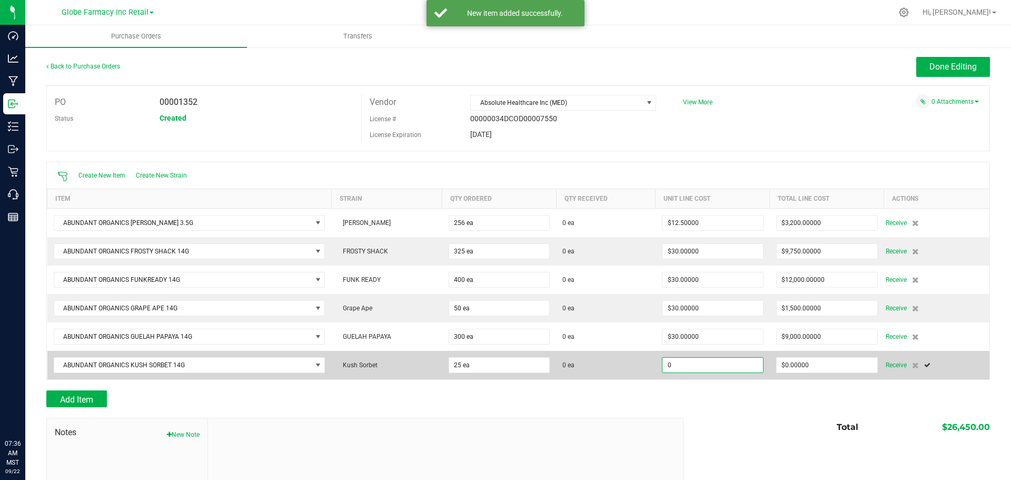
click at [674, 365] on input "0" at bounding box center [712, 365] width 101 height 15
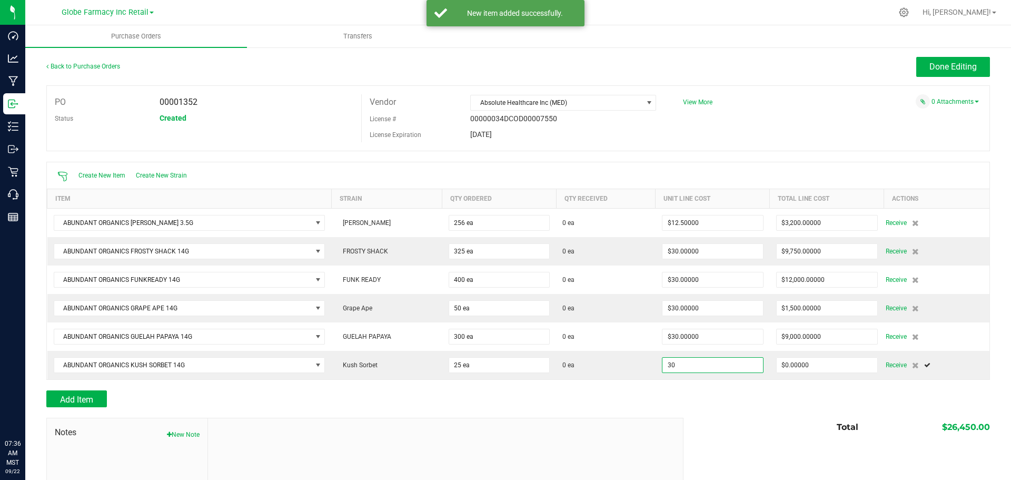
type input "$30.00000"
click at [652, 443] on div at bounding box center [445, 488] width 475 height 141
type input "25"
type input "$750.00000"
click at [916, 66] on button "Done Editing" at bounding box center [953, 67] width 74 height 20
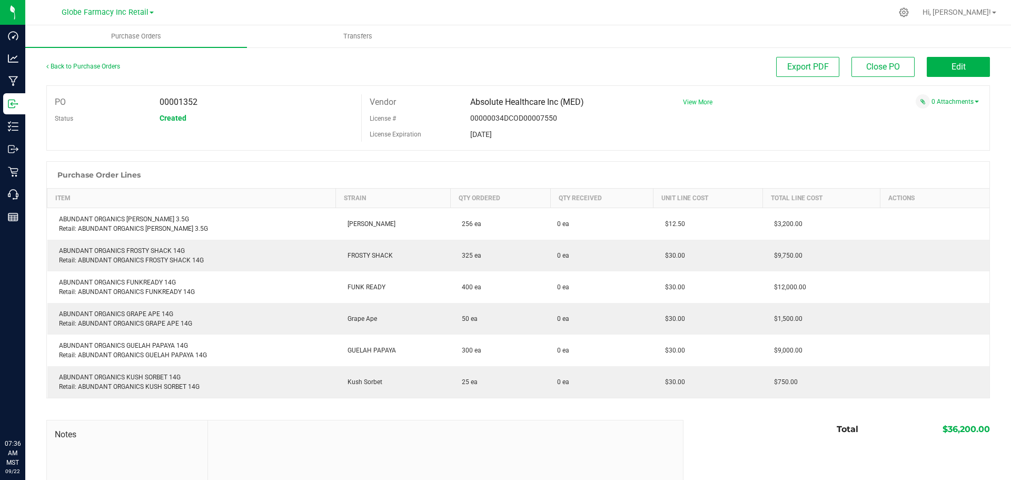
click at [695, 104] on span "View More" at bounding box center [697, 101] width 29 height 7
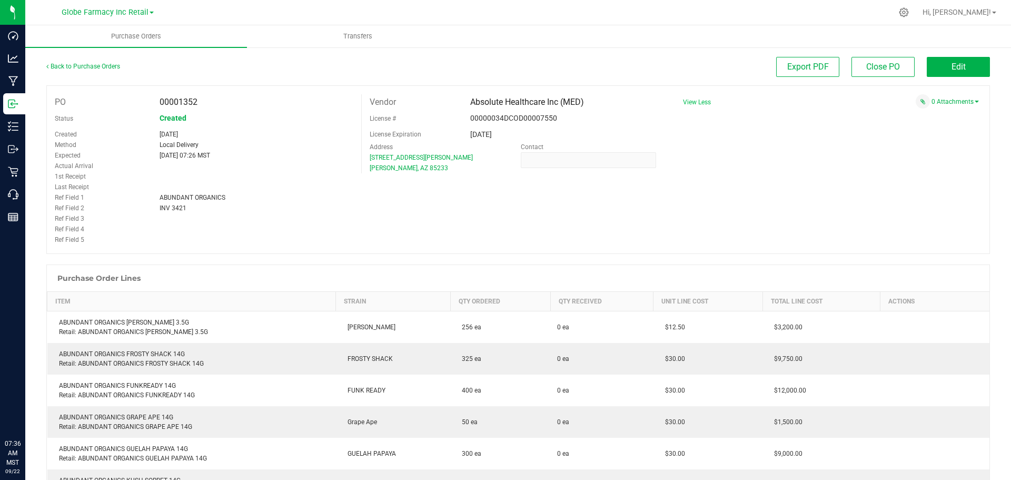
click at [696, 104] on span "View Less" at bounding box center [697, 101] width 28 height 7
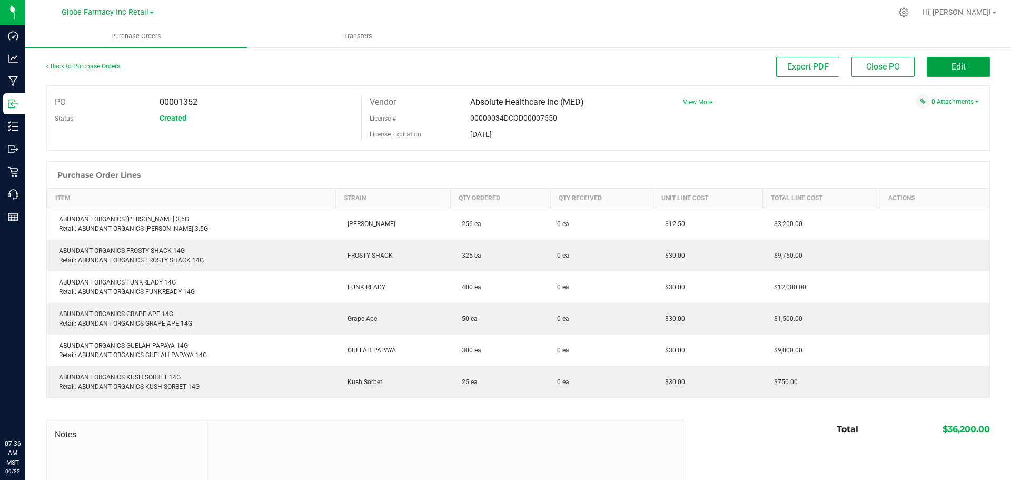
click at [964, 60] on button "Edit" at bounding box center [958, 67] width 63 height 20
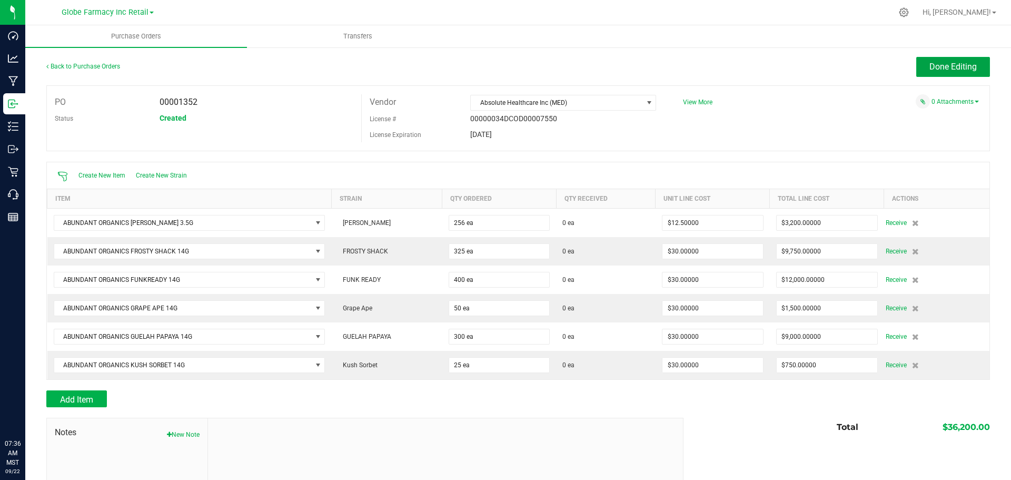
click at [963, 60] on button "Done Editing" at bounding box center [953, 67] width 74 height 20
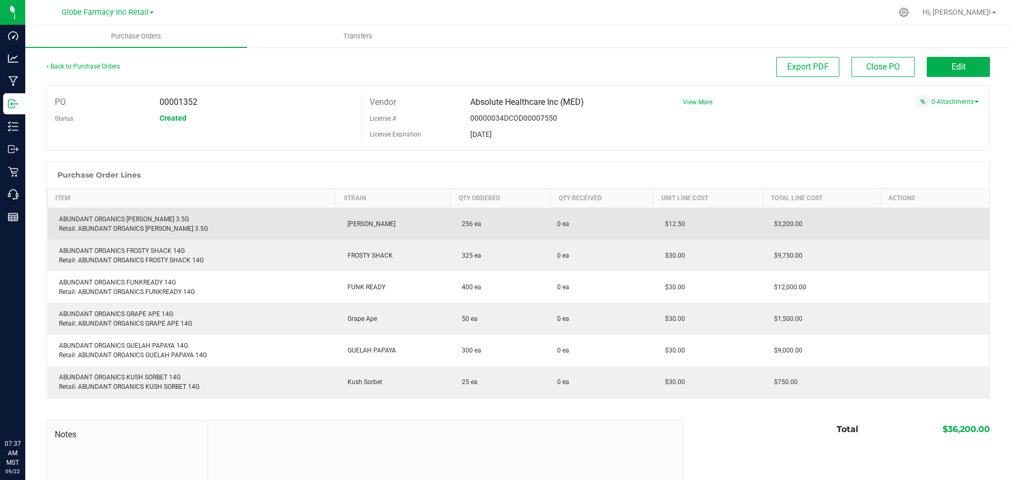
click at [96, 217] on div "ABUNDANT ORGANICS ANGELICA 3.5G Retail: ABUNDANT ORGANICS ANGELICA 3.5G" at bounding box center [192, 223] width 276 height 19
copy div "ABUNDANT ORGANICS ANGELICA 3.5G"
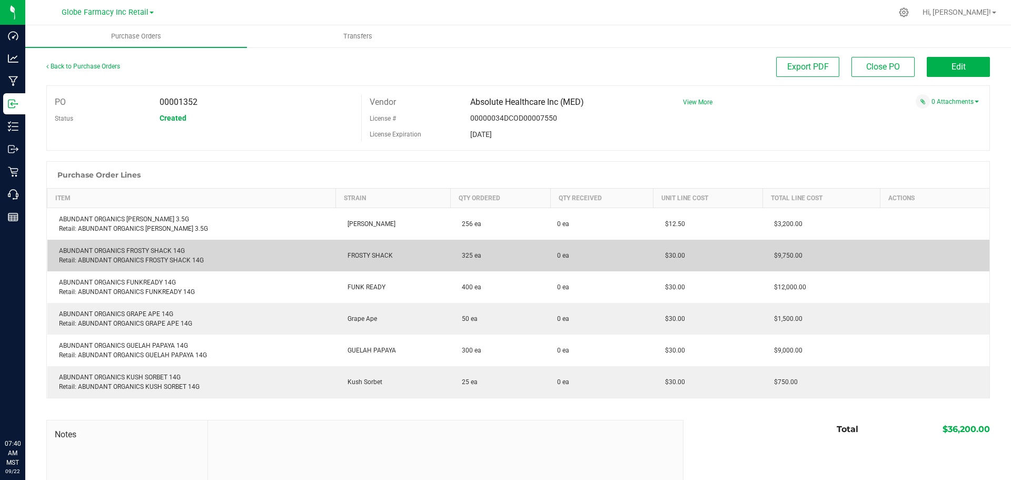
click at [135, 249] on div "ABUNDANT ORGANICS FROSTY SHACK 14G Retail: ABUNDANT ORGANICS FROSTY SHACK 14G" at bounding box center [192, 255] width 276 height 19
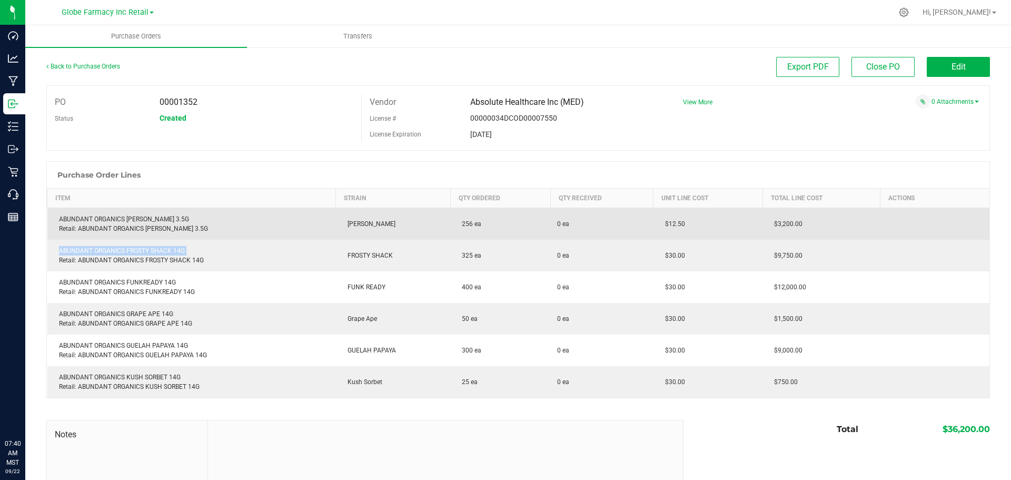
copy div "ABUNDANT ORGANICS FROSTY SHACK 14G"
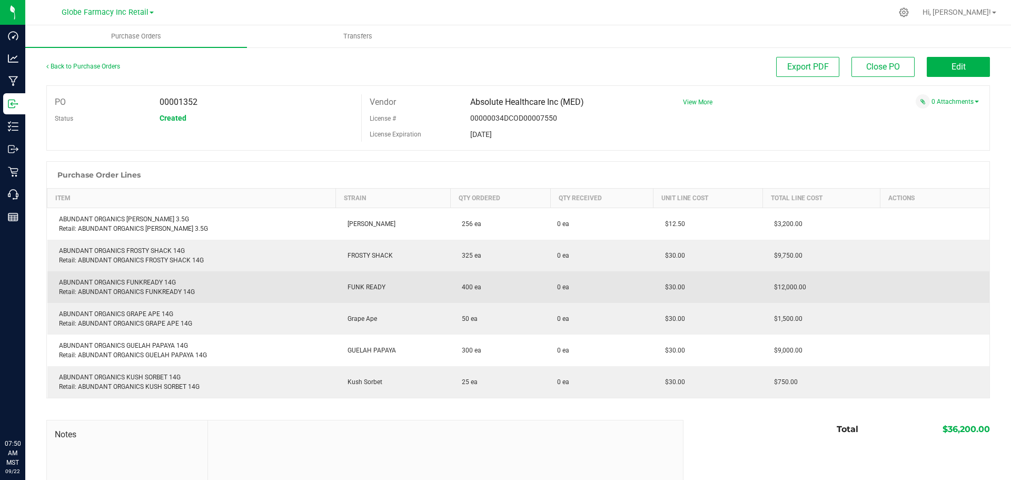
click at [105, 279] on div "ABUNDANT ORGANICS FUNKREADY 14G Retail: ABUNDANT ORGANICS FUNKREADY 14G" at bounding box center [192, 287] width 276 height 19
copy div "ABUNDANT ORGANICS FUNKREADY 14G"
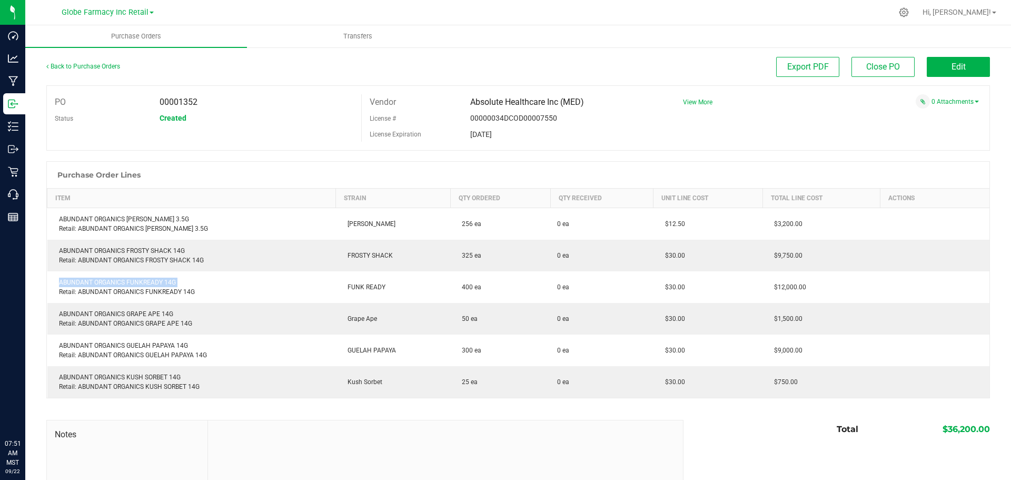
copy div "ABUNDANT ORGANICS FUNKREADY 14G"
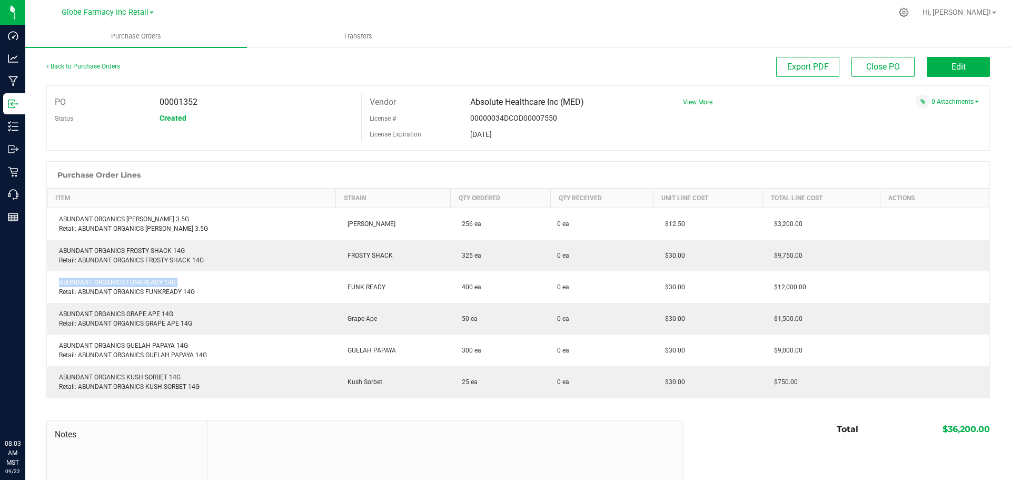
copy div "ABUNDANT ORGANICS FUNKREADY 14G"
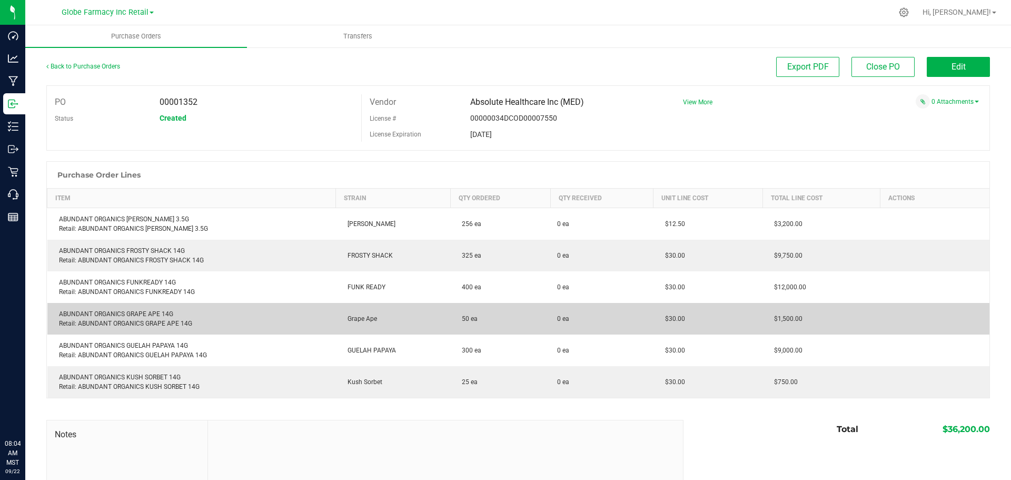
click at [110, 310] on div "ABUNDANT ORGANICS GRAPE APE 14G Retail: ABUNDANT ORGANICS GRAPE APE 14G" at bounding box center [192, 318] width 276 height 19
copy div "ABUNDANT ORGANICS GRAPE APE 14G"
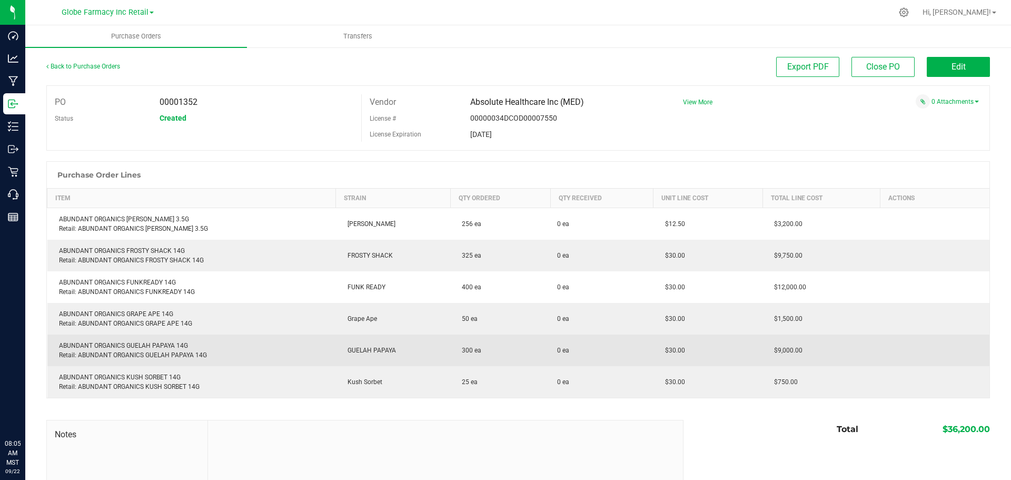
click at [99, 342] on div "ABUNDANT ORGANICS GUELAH PAPAYA 14G Retail: ABUNDANT ORGANICS GUELAH PAPAYA 14G" at bounding box center [192, 350] width 276 height 19
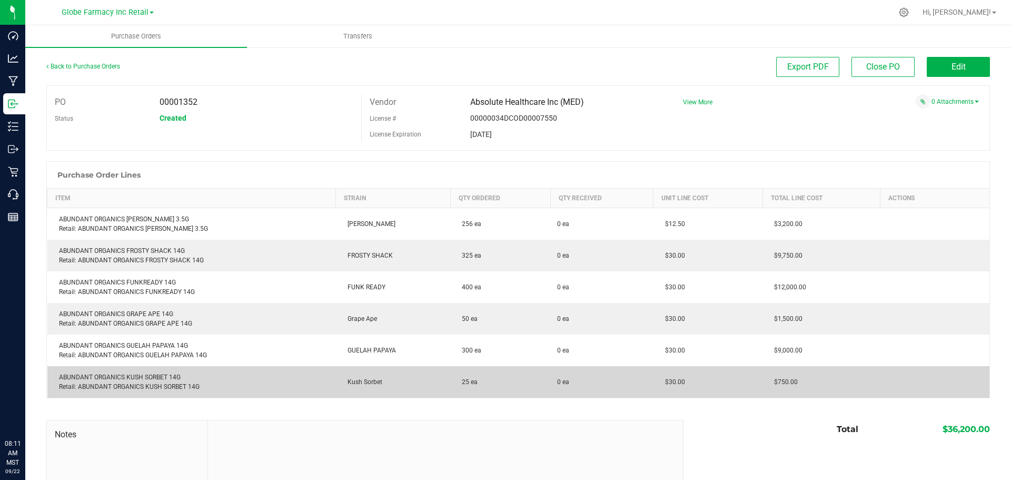
click at [117, 373] on div "ABUNDANT ORGANICS KUSH SORBET 14G Retail: ABUNDANT ORGANICS KUSH SORBET 14G" at bounding box center [192, 381] width 276 height 19
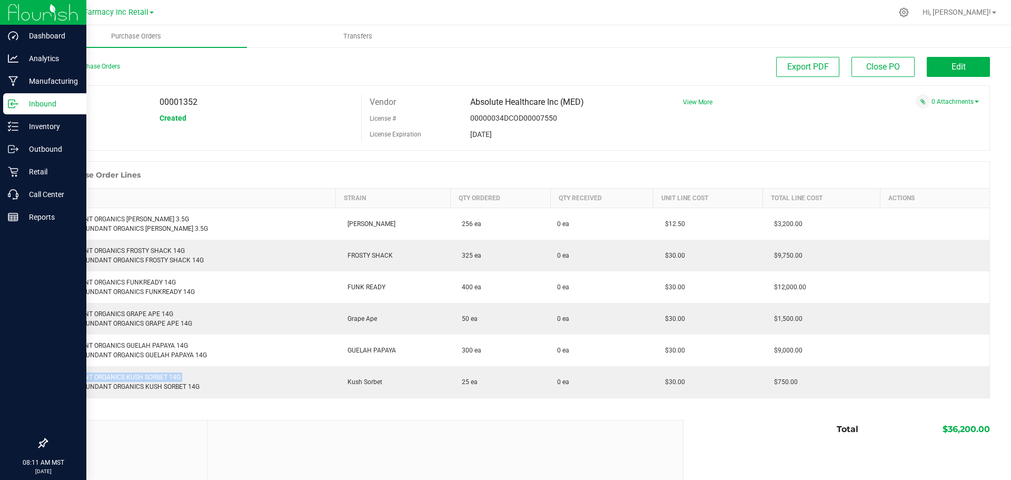
click at [18, 106] on p "Inbound" at bounding box center [49, 103] width 63 height 13
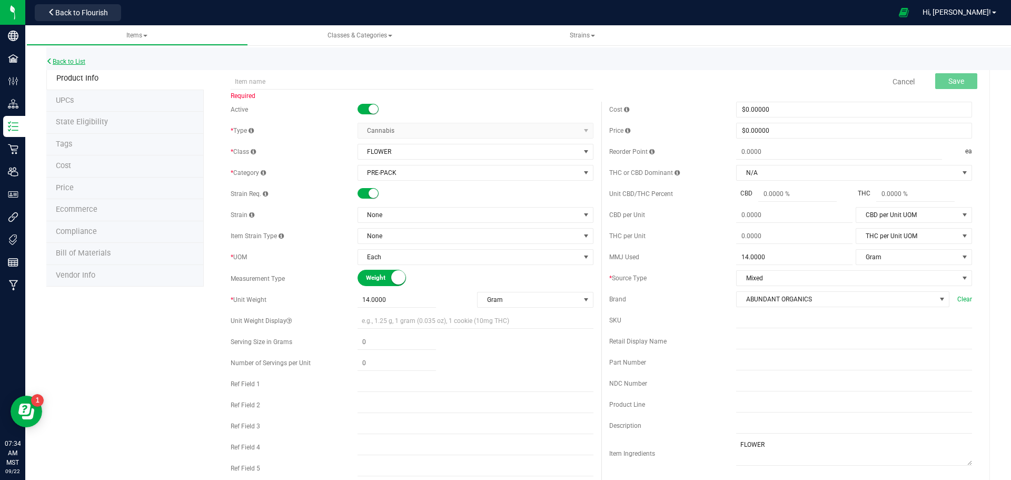
click at [69, 63] on link "Back to List" at bounding box center [65, 61] width 39 height 7
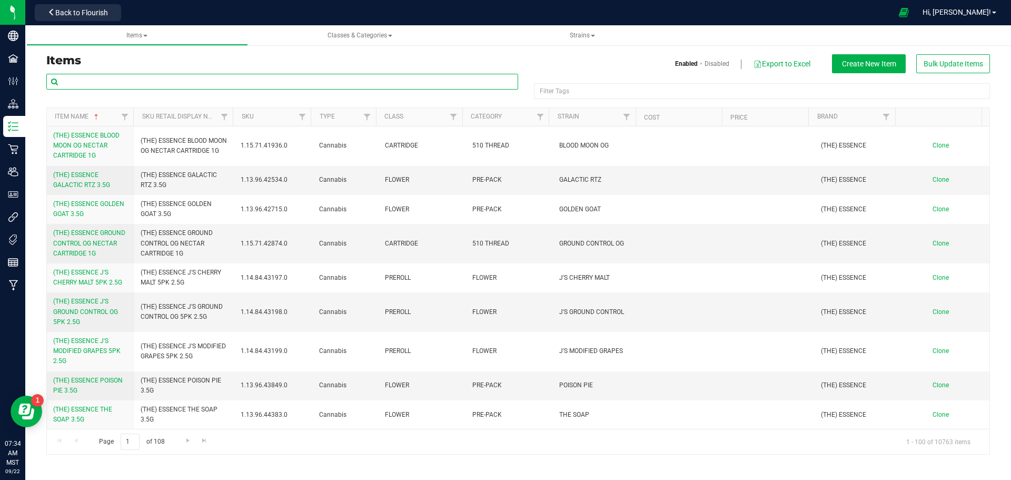
click at [180, 87] on input "text" at bounding box center [282, 82] width 472 height 16
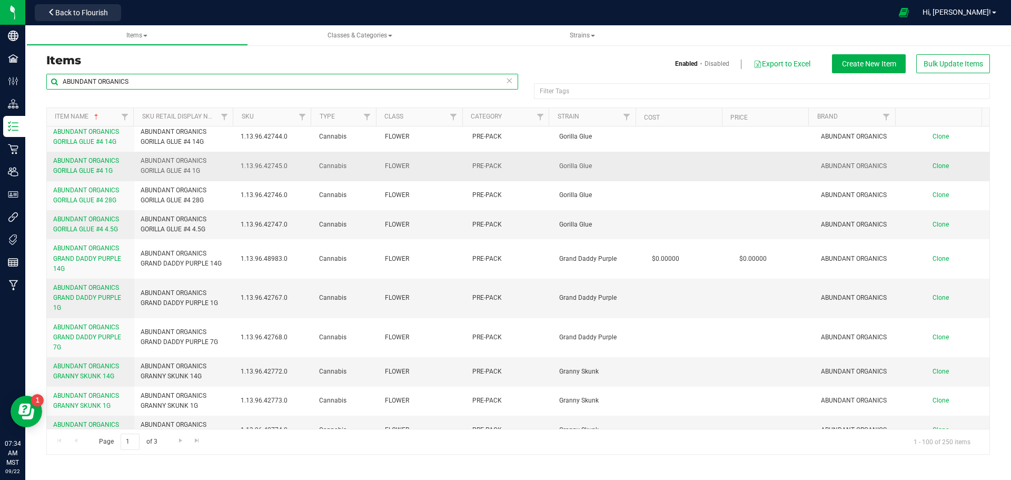
scroll to position [2706, 0]
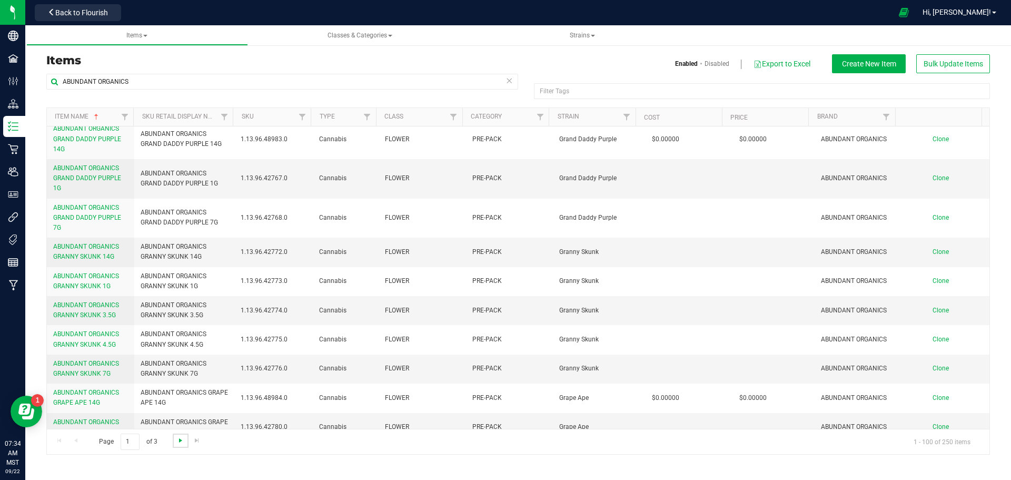
click at [177, 443] on span "Go to the next page" at bounding box center [180, 440] width 8 height 8
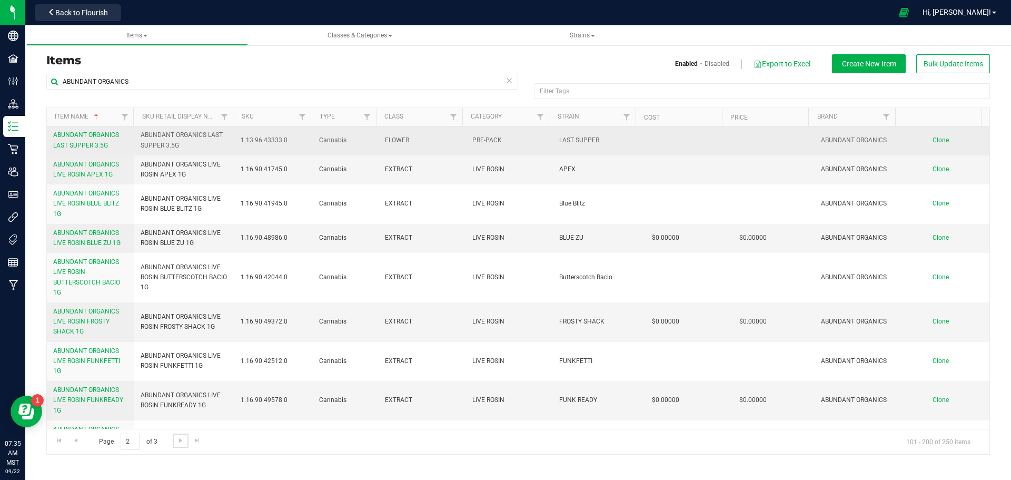
scroll to position [843, 0]
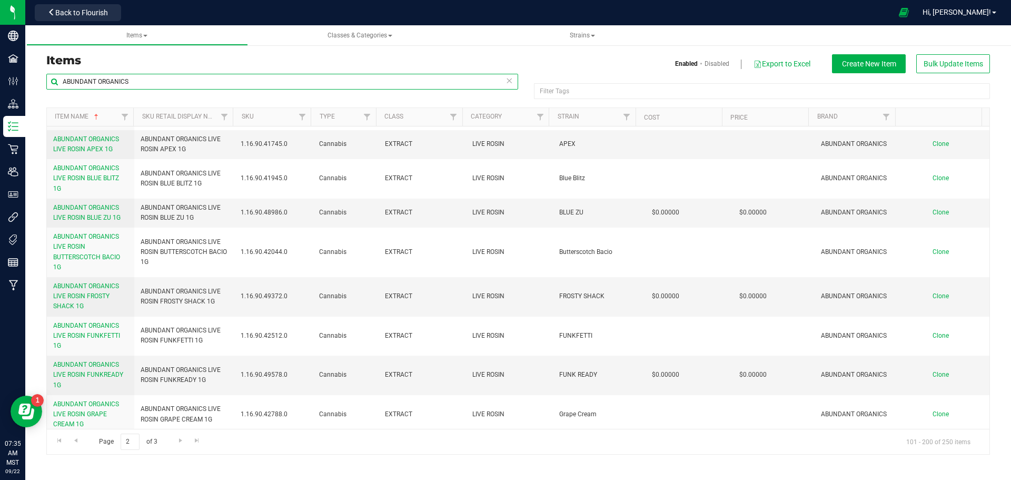
click at [142, 82] on input "ABUNDANT ORGANICS" at bounding box center [282, 82] width 472 height 16
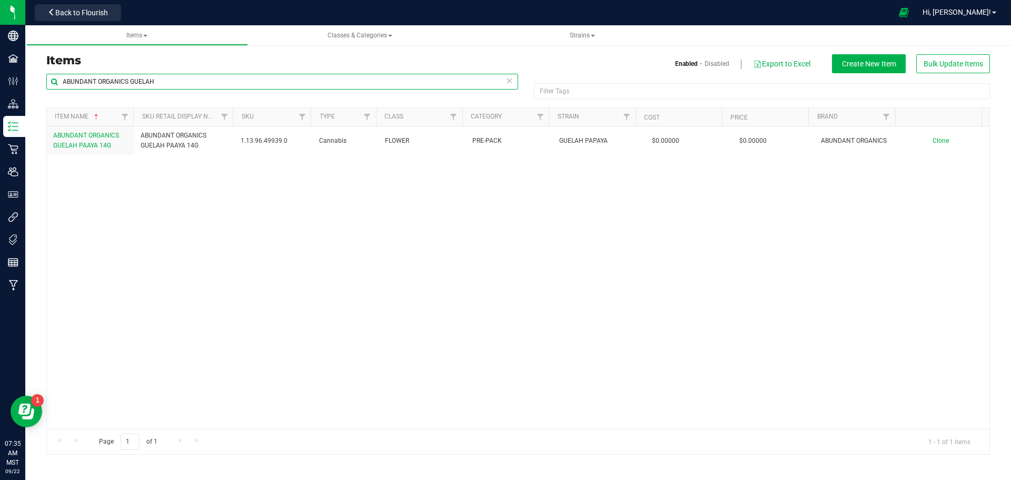
type input "ABUNDANT ORGANICS GUELAH"
click at [94, 147] on span "ABUNDANT ORGANICS GUELAH PAAYA 14G" at bounding box center [86, 140] width 66 height 17
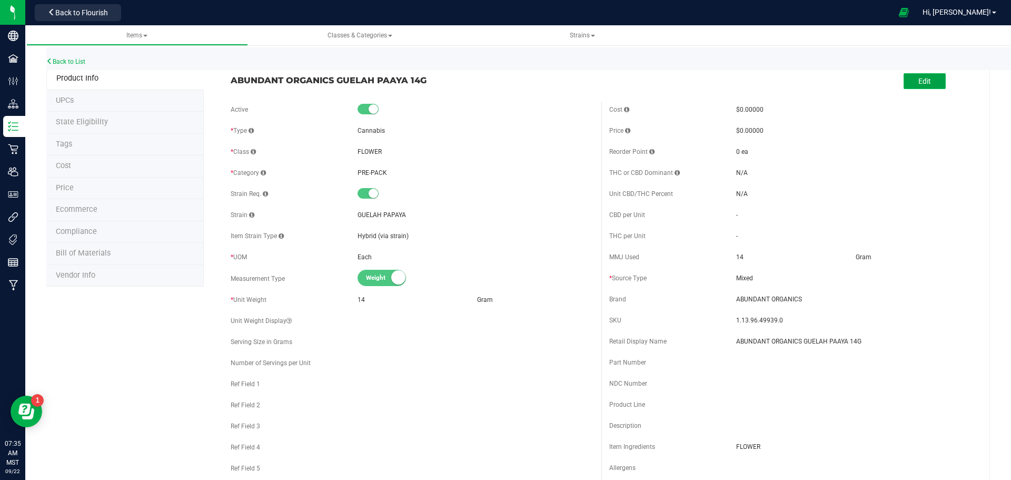
click at [929, 80] on button "Edit" at bounding box center [925, 81] width 42 height 16
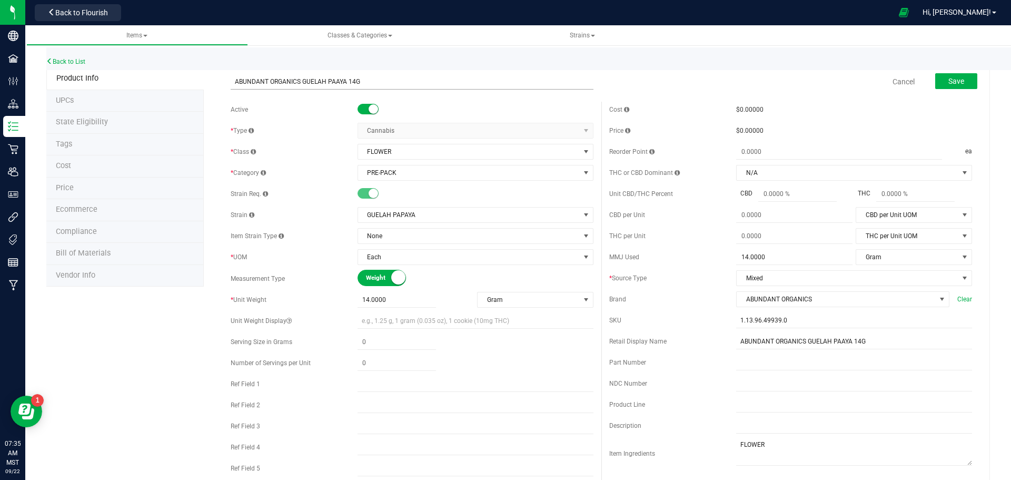
click at [334, 80] on input "ABUNDANT ORGANICS GUELAH PAAYA 14G" at bounding box center [412, 82] width 363 height 16
type input "ABUNDANT ORGANICS GUELAH PAPAYA 14G"
click at [836, 343] on input "ABUNDANT ORGANICS GUELAH PAAYA 14G" at bounding box center [854, 341] width 236 height 16
type input "ABUNDANT ORGANICS GUELAH PAPAYA 14G"
click at [655, 162] on div "Cost $0.00000 Price $0.00000 Reorder Point ea THC or CBD Dominant" at bounding box center [790, 305] width 379 height 407
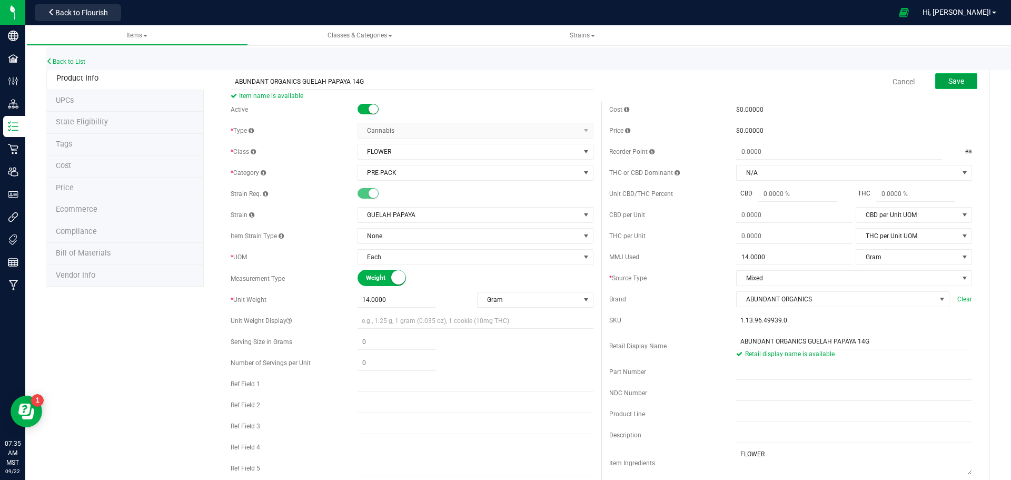
click at [956, 85] on span "Save" at bounding box center [956, 81] width 16 height 8
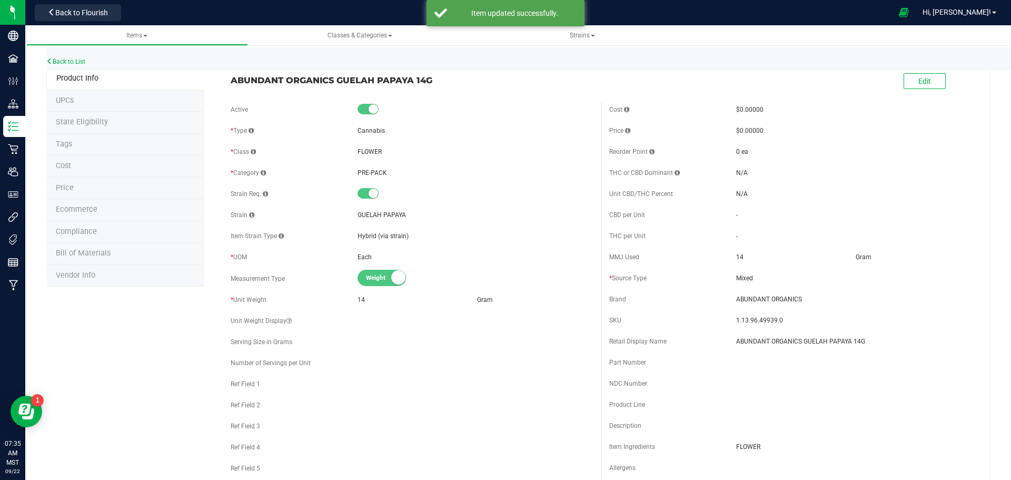
click at [116, 204] on li "Ecommerce" at bounding box center [124, 210] width 157 height 22
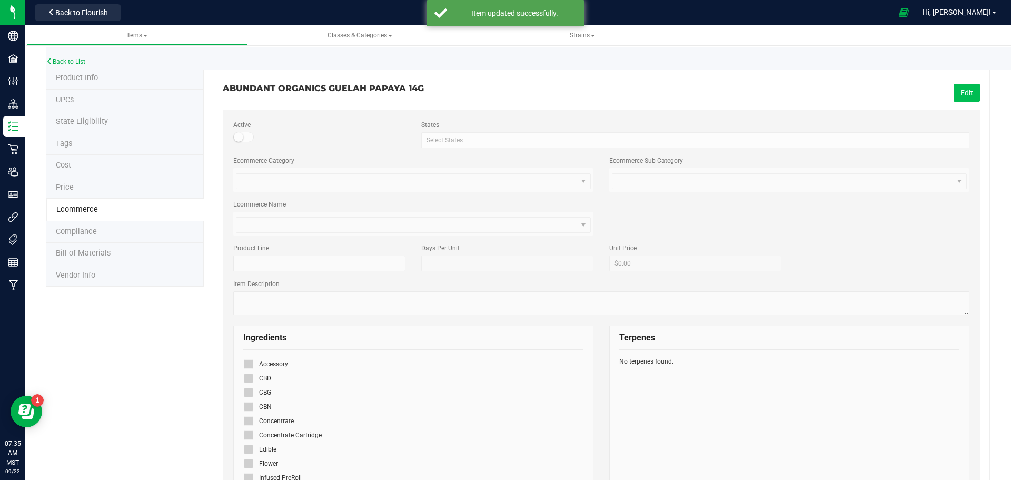
click at [959, 93] on button "Edit" at bounding box center [967, 93] width 26 height 18
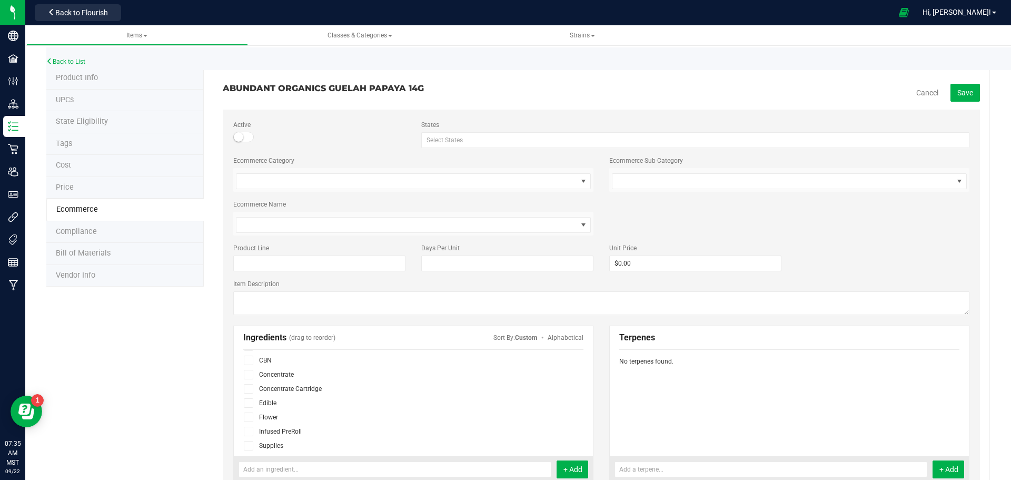
scroll to position [65, 0]
click at [247, 399] on icon at bounding box center [248, 399] width 7 height 0
click at [0, 0] on input "checkbox" at bounding box center [0, 0] width 0 height 0
click at [957, 92] on span "Save" at bounding box center [965, 92] width 16 height 8
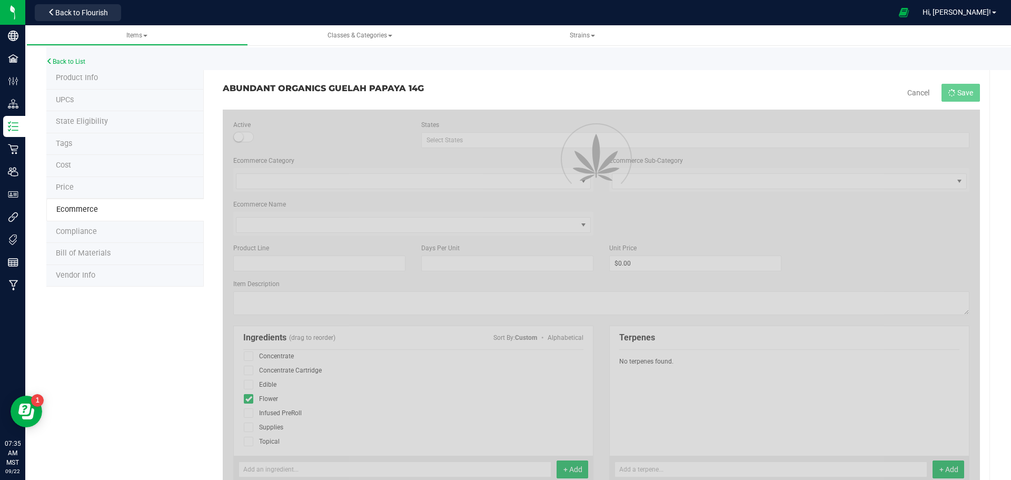
scroll to position [36, 0]
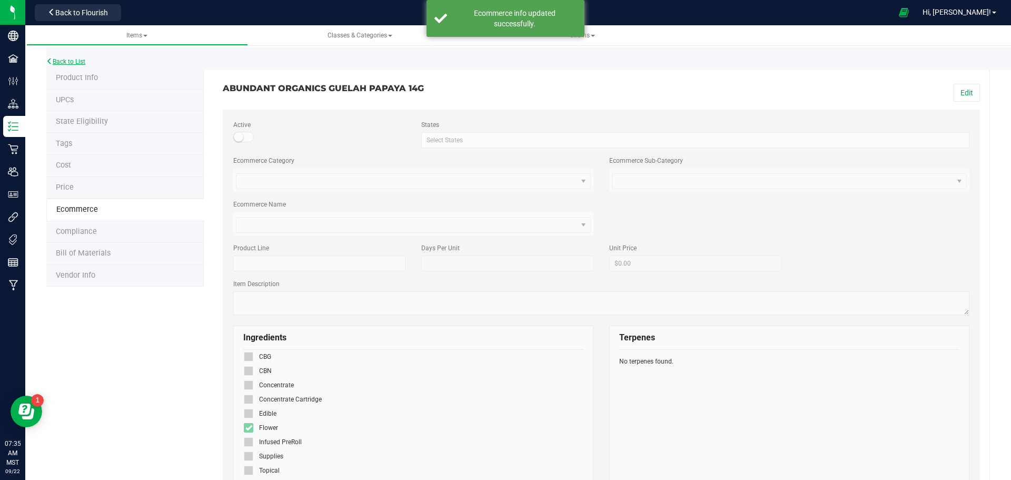
click at [65, 59] on link "Back to List" at bounding box center [65, 61] width 39 height 7
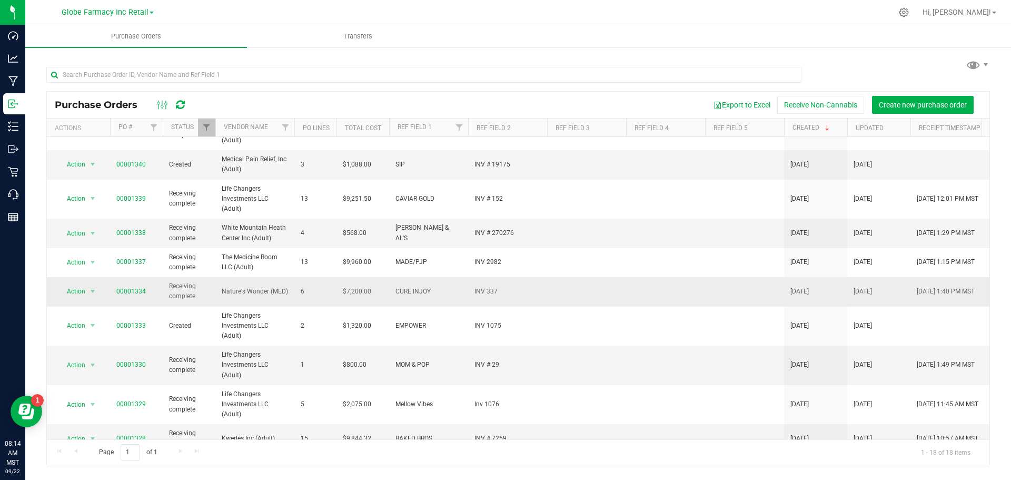
scroll to position [291, 0]
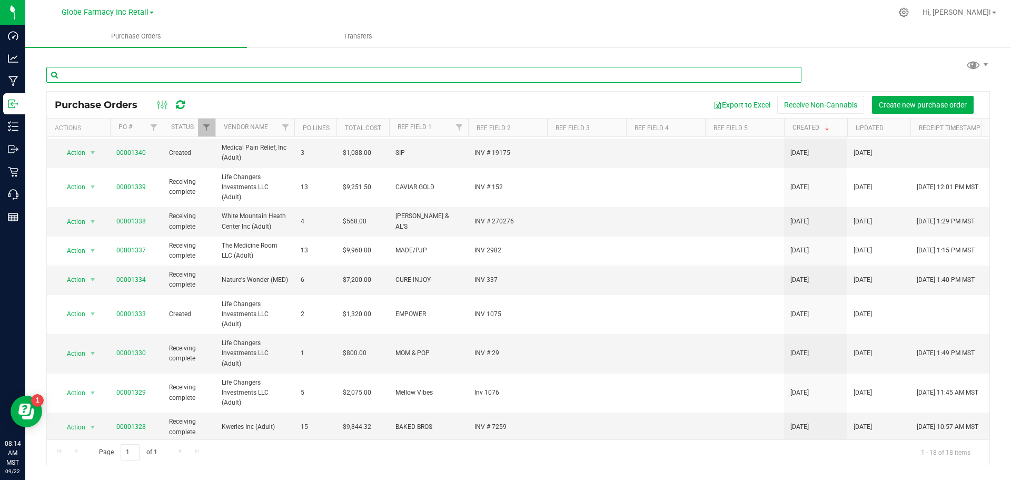
click at [270, 77] on input "text" at bounding box center [423, 75] width 755 height 16
type input "WANA"
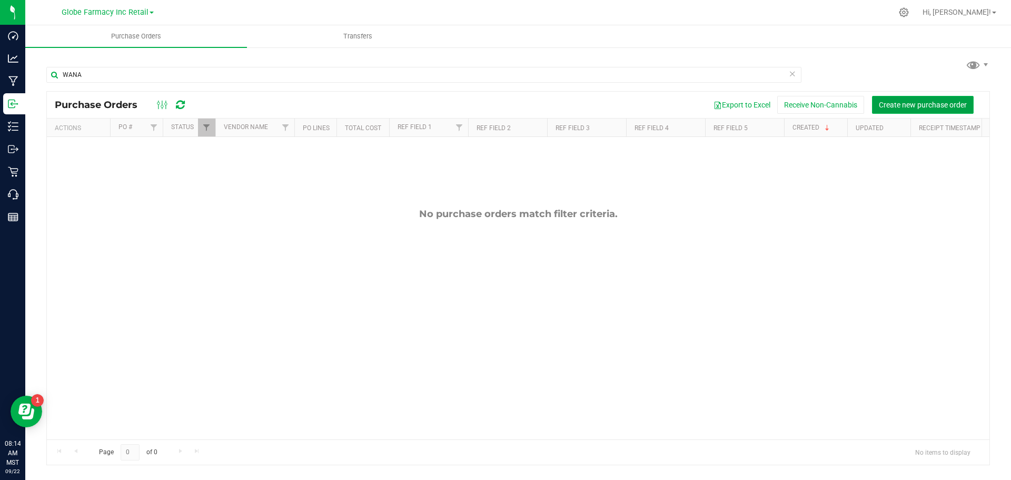
click at [937, 104] on span "Create new purchase order" at bounding box center [923, 105] width 88 height 8
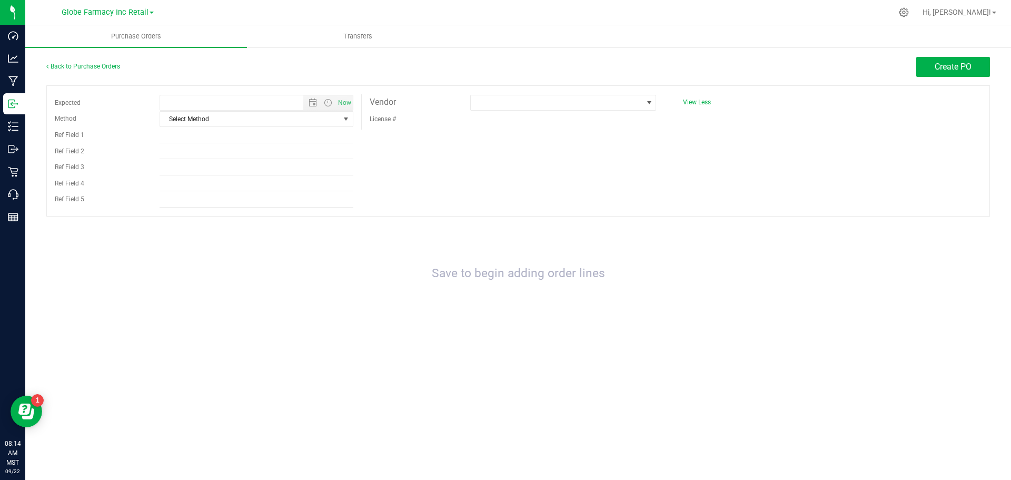
type input "[DATE] 8:14 AM"
click at [192, 121] on span "Select Method" at bounding box center [250, 119] width 180 height 15
click at [211, 200] on li "Local Delivery" at bounding box center [256, 199] width 193 height 16
click at [509, 102] on span at bounding box center [557, 102] width 172 height 15
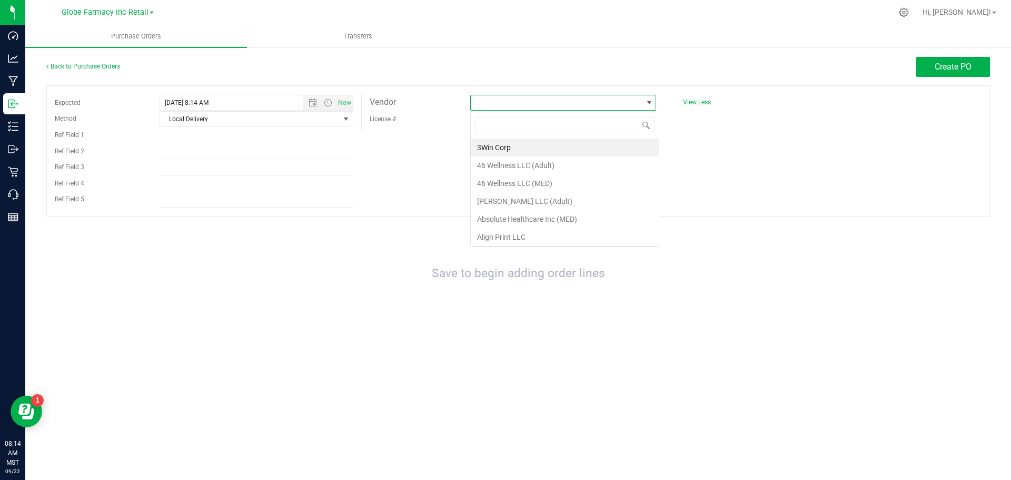
scroll to position [16, 186]
type input "THE KIN"
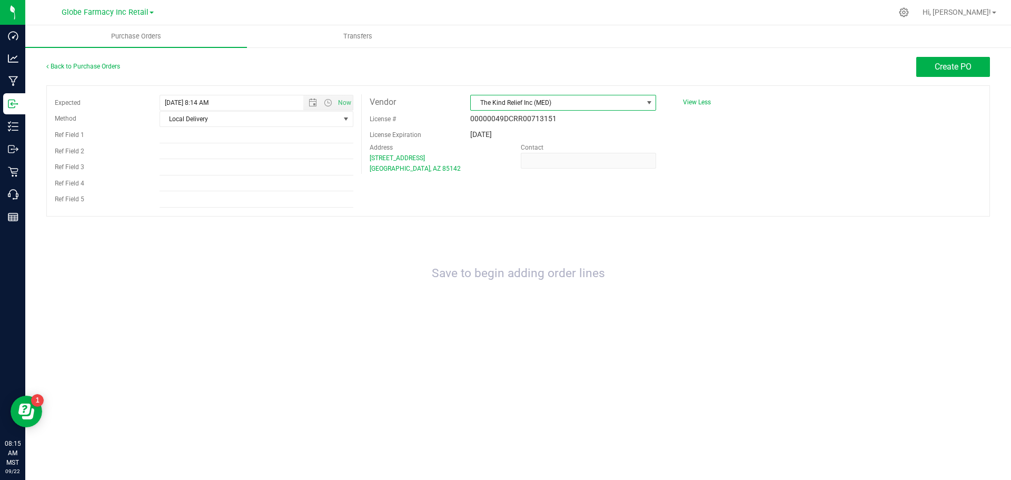
click at [437, 314] on div "Save to begin adding order lines" at bounding box center [518, 274] width 944 height 94
click at [204, 139] on input "Ref Field 1" at bounding box center [257, 135] width 194 height 16
type input "WANA"
type input "INV 13392"
click at [634, 211] on div "Expected [DATE] 8:14 AM Now Method Local Delivery Select Method USPS UPS FedEx …" at bounding box center [518, 150] width 944 height 131
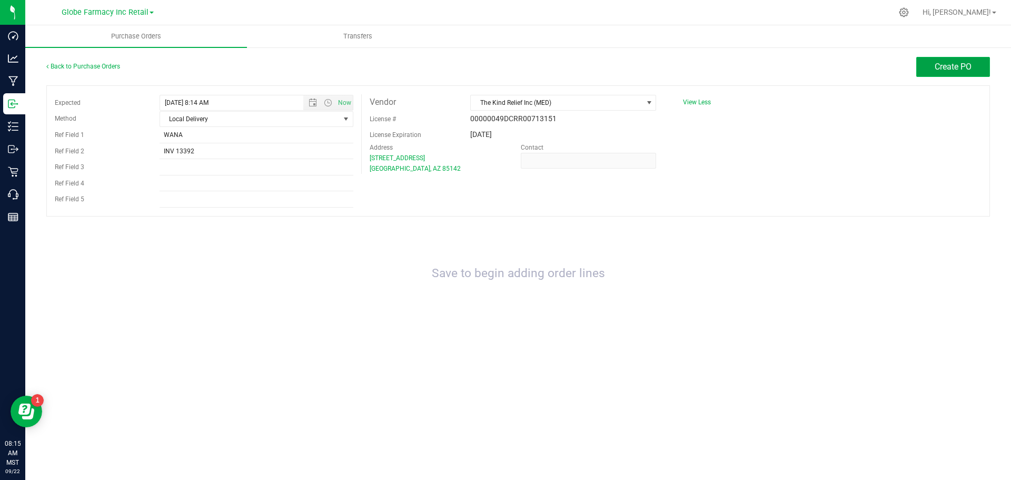
click at [971, 66] on span "Create PO" at bounding box center [953, 67] width 37 height 10
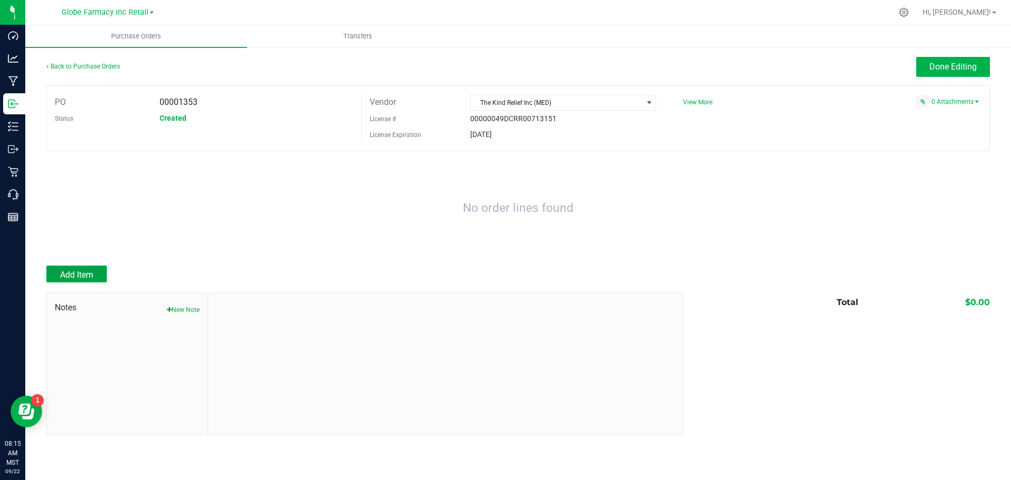
click at [96, 274] on button "Add Item" at bounding box center [76, 273] width 61 height 17
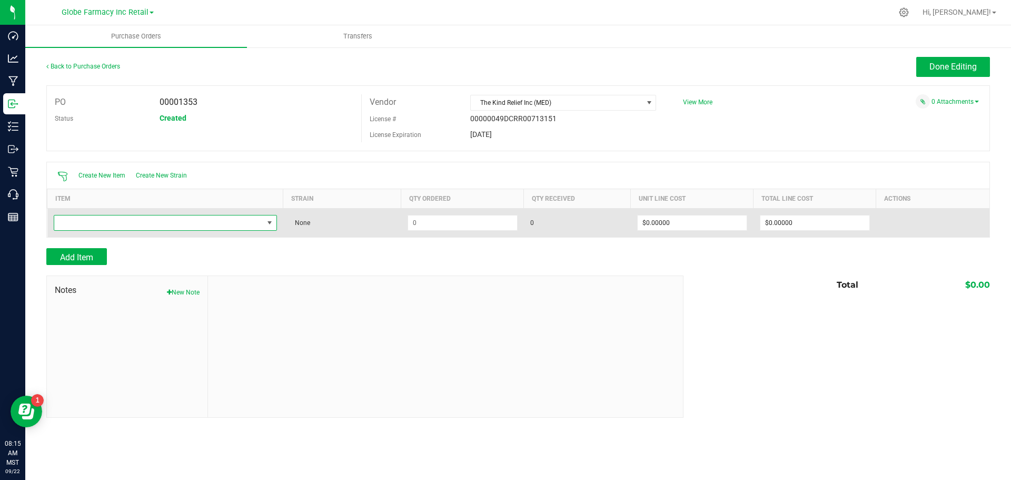
click at [113, 223] on span "NO DATA FOUND" at bounding box center [158, 222] width 209 height 15
type input "W"
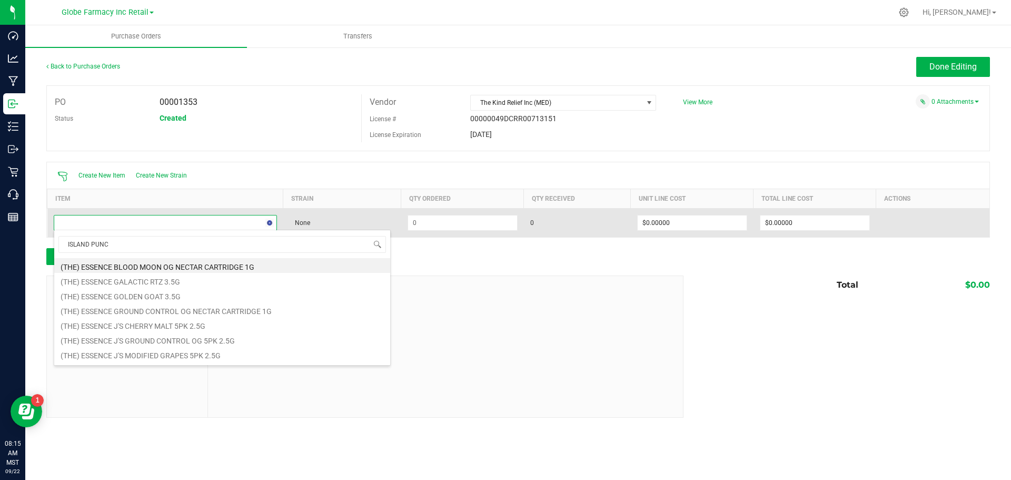
type input "ISLAND PUNCH"
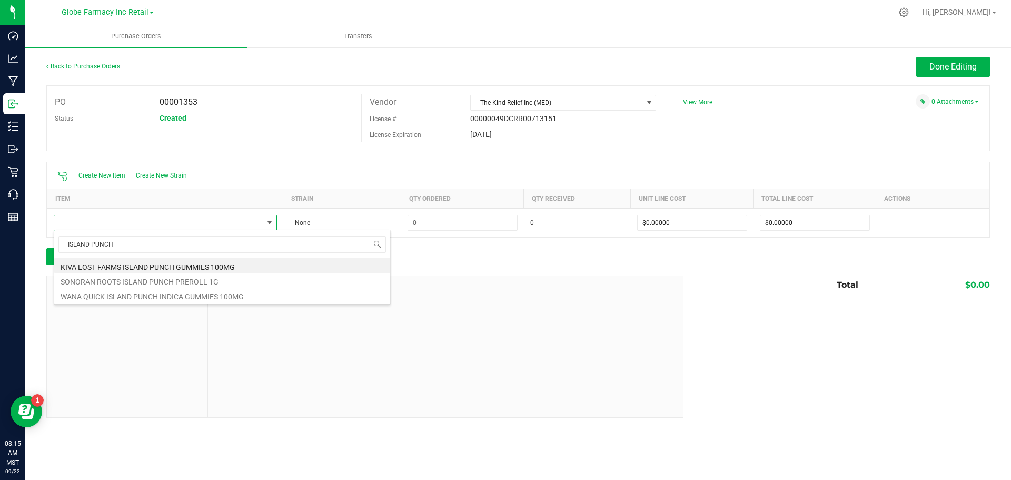
click at [180, 302] on div "ISLAND PUNCH KIVA LOST FARMS ISLAND PUNCH GUMMIES 100MG SONORAN ROOTS ISLAND PU…" at bounding box center [222, 267] width 337 height 75
click at [172, 291] on li "WANA QUICK ISLAND PUNCH INDICA GUMMIES 100MG" at bounding box center [222, 295] width 336 height 15
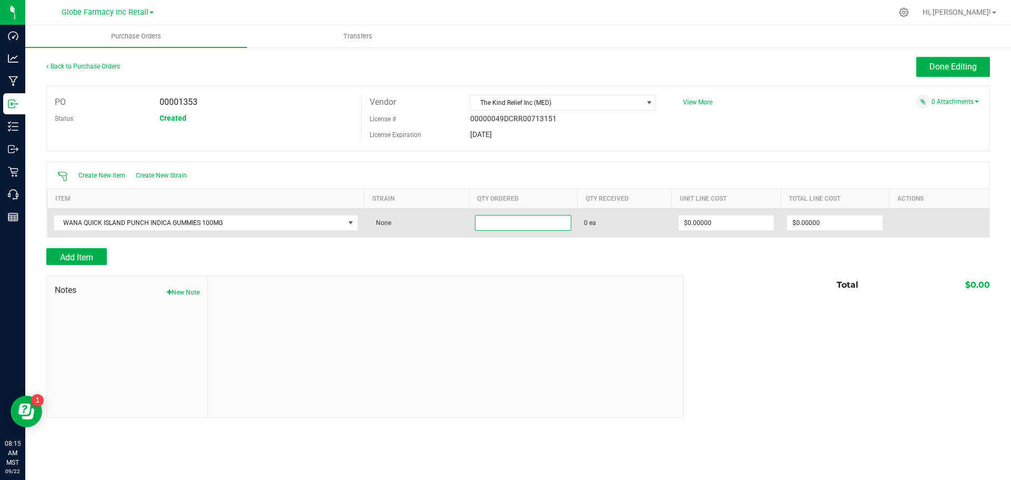
click at [496, 215] on input at bounding box center [523, 222] width 95 height 15
click at [490, 226] on input at bounding box center [523, 222] width 95 height 15
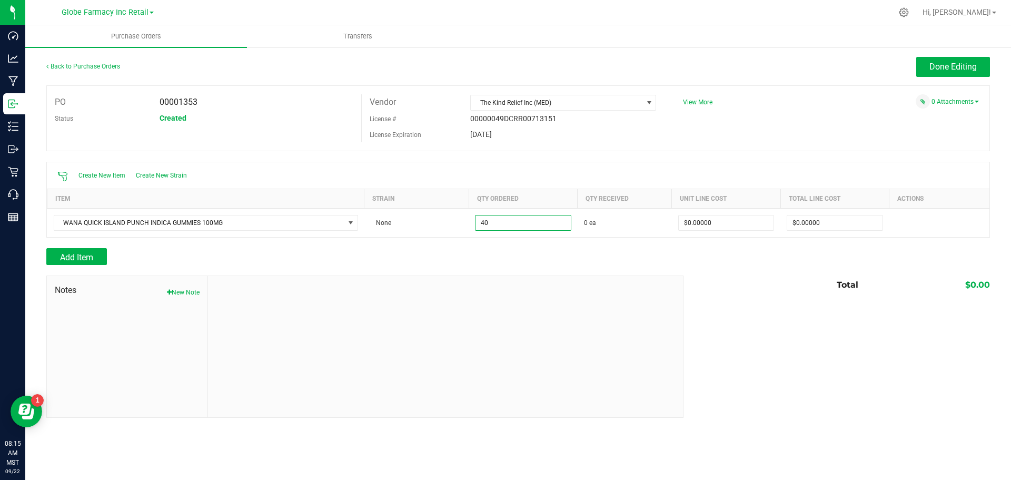
type input "40 ea"
click at [501, 263] on div "Add Item" at bounding box center [360, 256] width 629 height 17
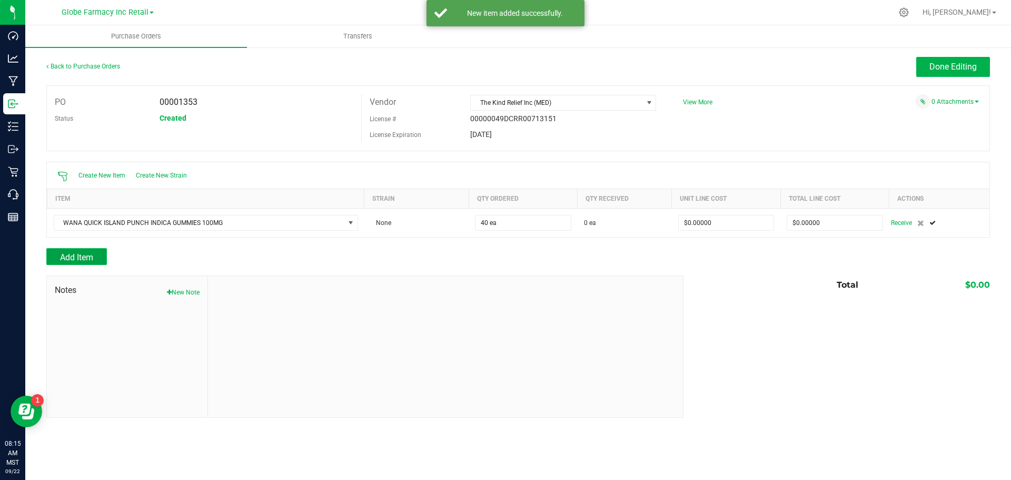
click at [91, 258] on span "Add Item" at bounding box center [76, 257] width 33 height 10
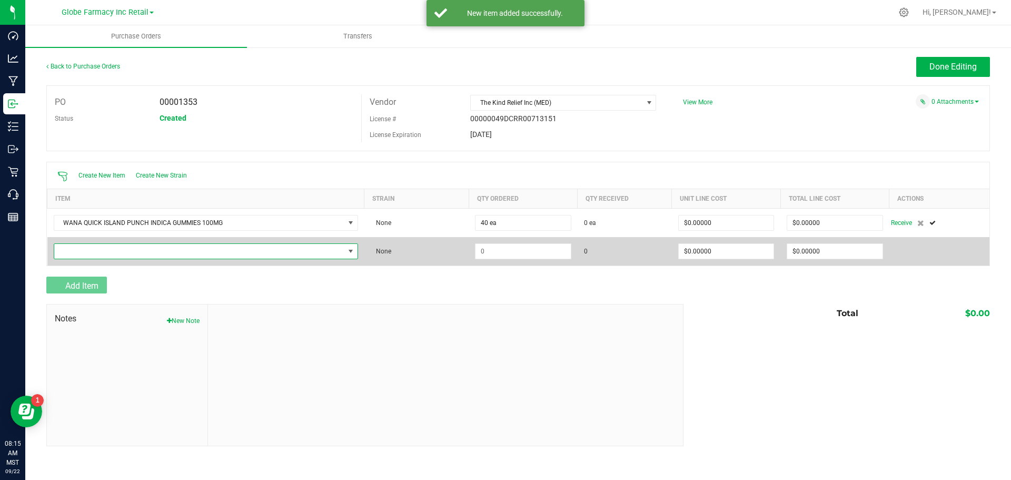
click at [98, 250] on span "NO DATA FOUND" at bounding box center [199, 251] width 290 height 15
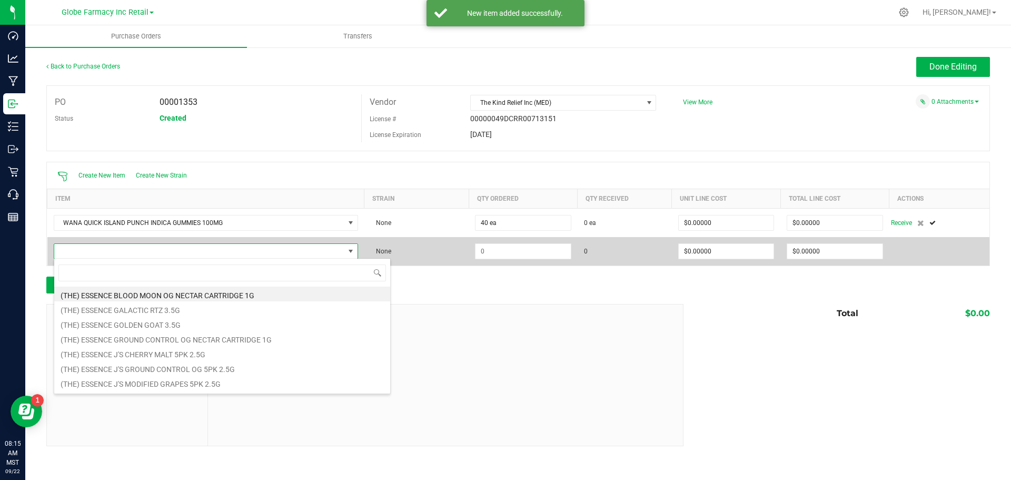
scroll to position [16, 303]
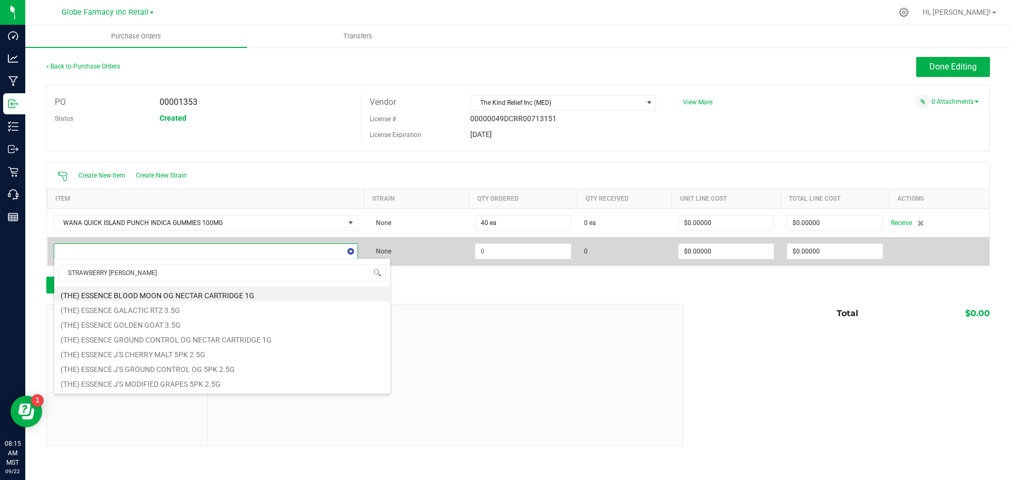
type input "STRAWBERRY [PERSON_NAME]"
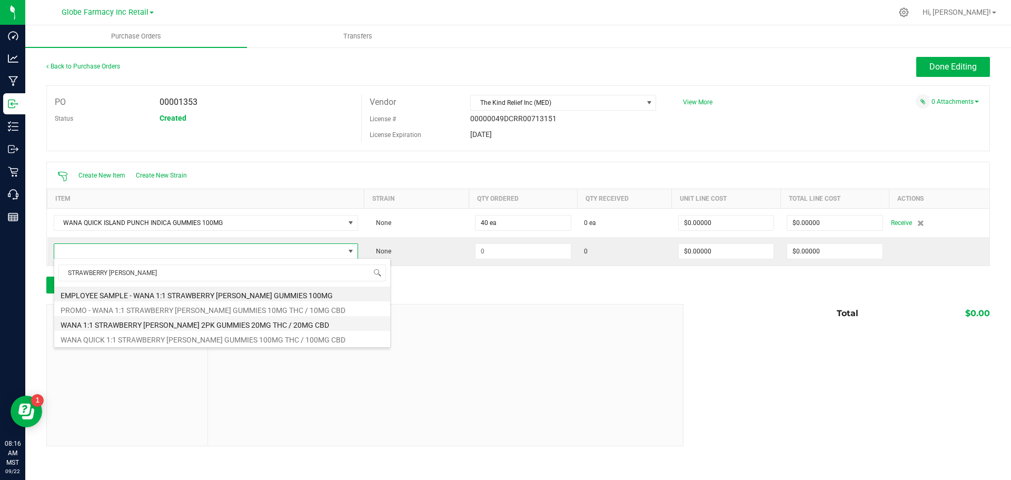
click at [195, 328] on li "WANA 1:1 STRAWBERRY [PERSON_NAME] 2PK GUMMIES 20MG THC / 20MG CBD" at bounding box center [222, 323] width 336 height 15
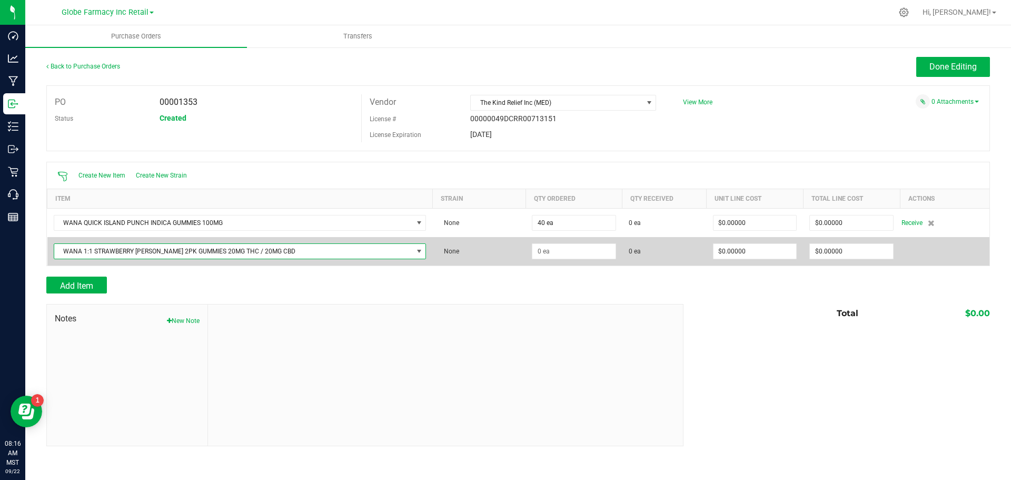
click at [142, 251] on span "WANA 1:1 STRAWBERRY [PERSON_NAME] 2PK GUMMIES 20MG THC / 20MG CBD" at bounding box center [233, 251] width 359 height 15
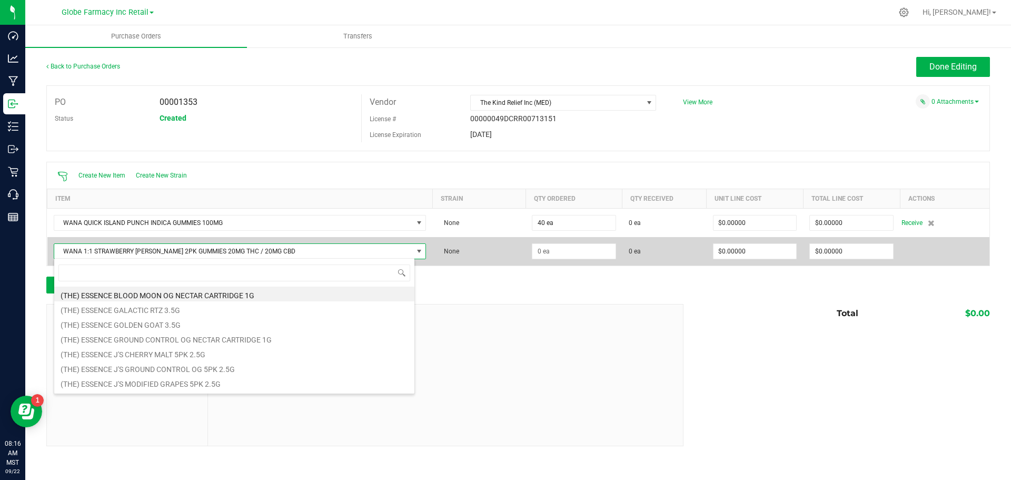
scroll to position [16, 362]
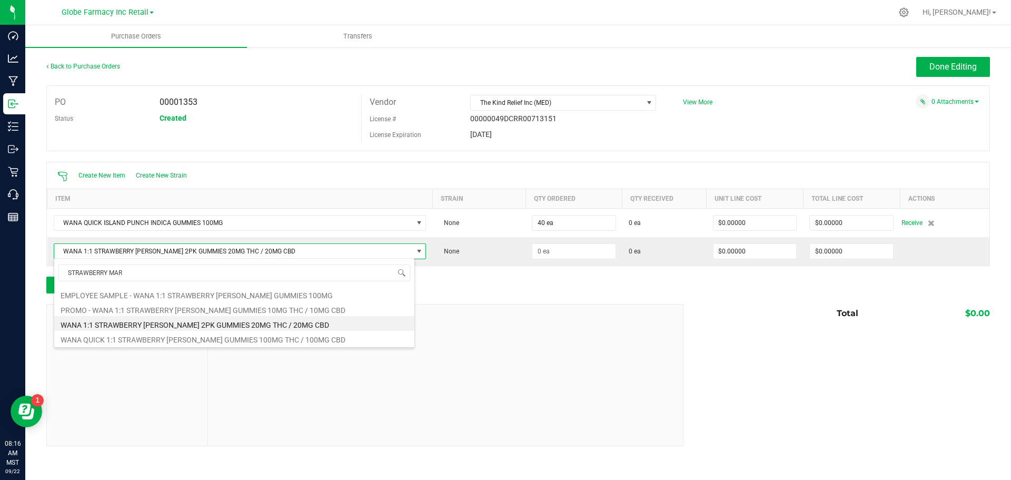
type input "STRAWBERRY MARG"
click at [152, 338] on li "WANA QUICK 1:1 STRAWBERRY [PERSON_NAME] GUMMIES 100MG THC / 100MG CBD" at bounding box center [234, 338] width 360 height 15
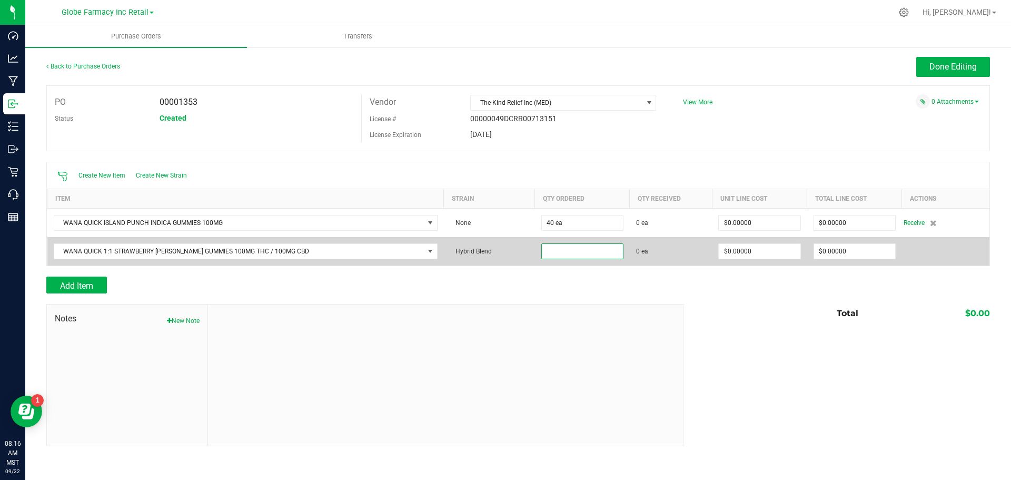
click at [553, 251] on input at bounding box center [582, 251] width 81 height 15
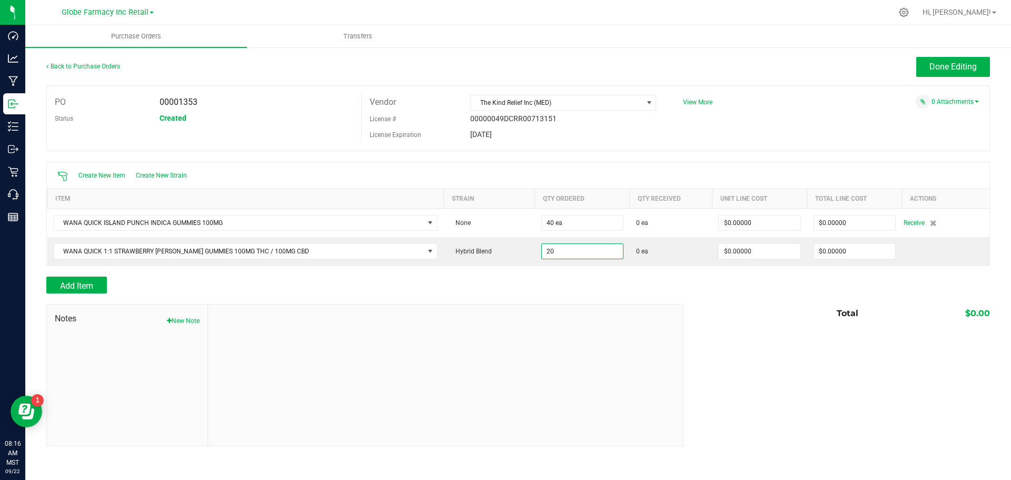
type input "20 ea"
click at [470, 369] on div at bounding box center [445, 374] width 475 height 141
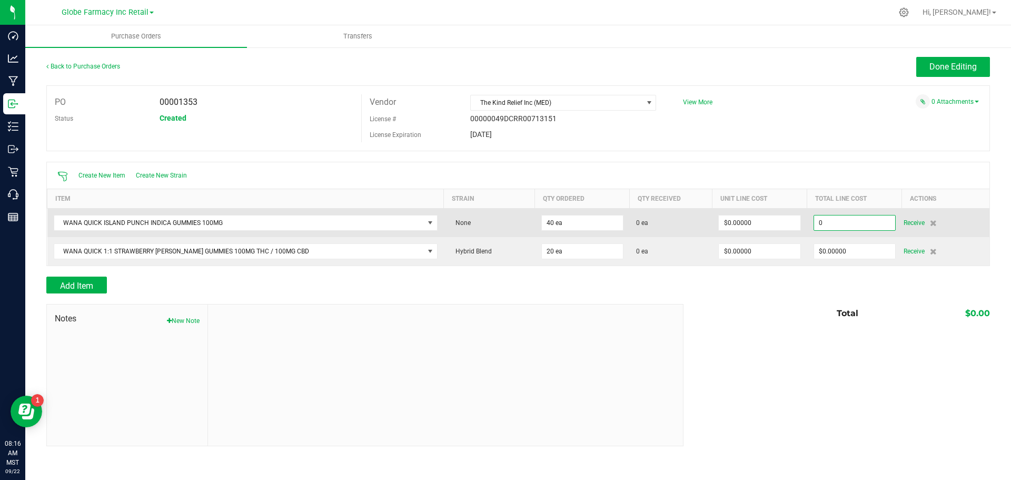
click at [834, 221] on input "0" at bounding box center [854, 222] width 81 height 15
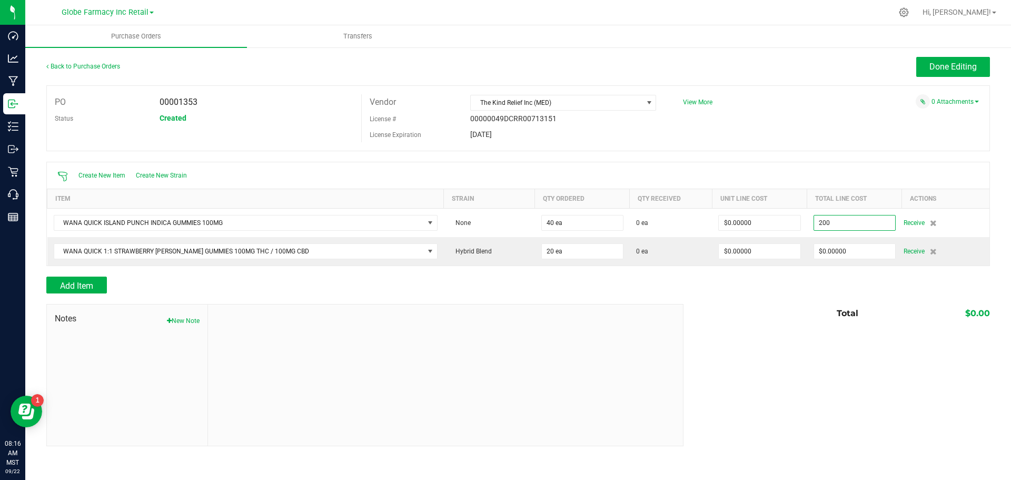
type input "$200.00000"
type input "40"
type input "$5.00000"
click at [768, 293] on div at bounding box center [518, 298] width 944 height 11
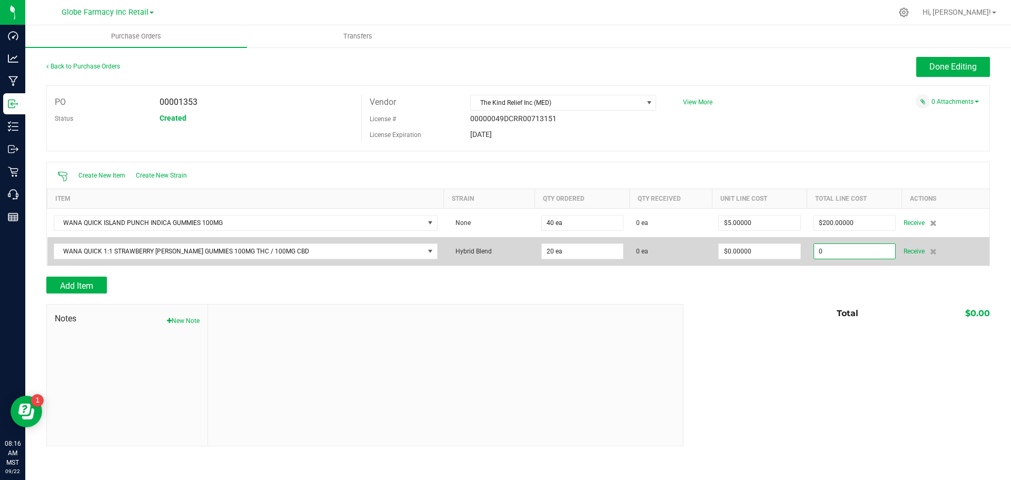
click at [828, 251] on input "0" at bounding box center [854, 251] width 81 height 15
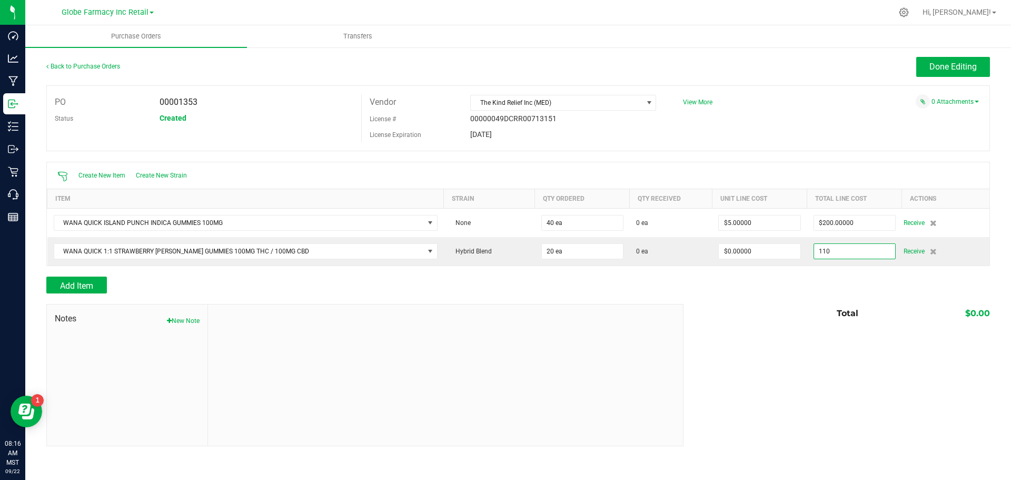
type input "$110.00000"
click at [797, 314] on div "Total $0.00" at bounding box center [833, 313] width 314 height 19
type input "20"
type input "$5.50000"
click at [92, 282] on span "Add Item" at bounding box center [76, 286] width 33 height 10
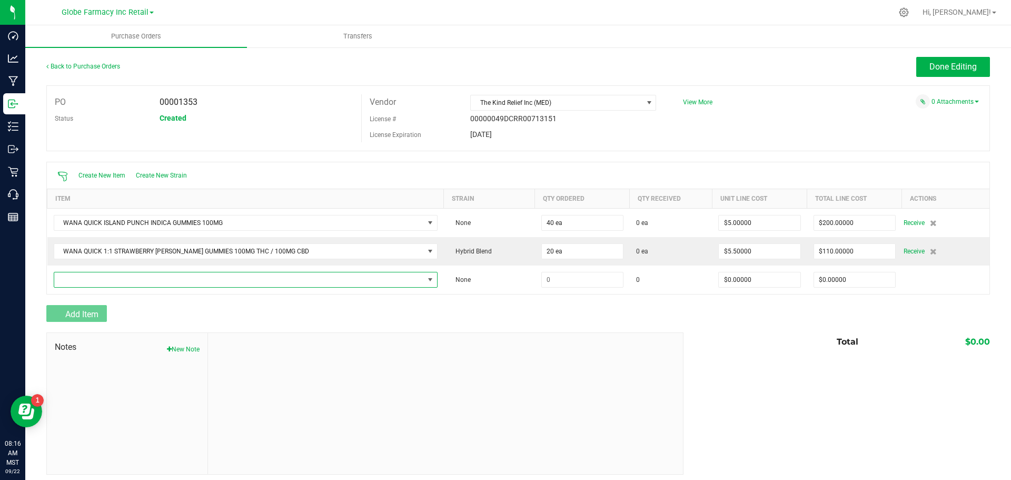
click at [92, 282] on span "NO DATA FOUND" at bounding box center [239, 279] width 370 height 15
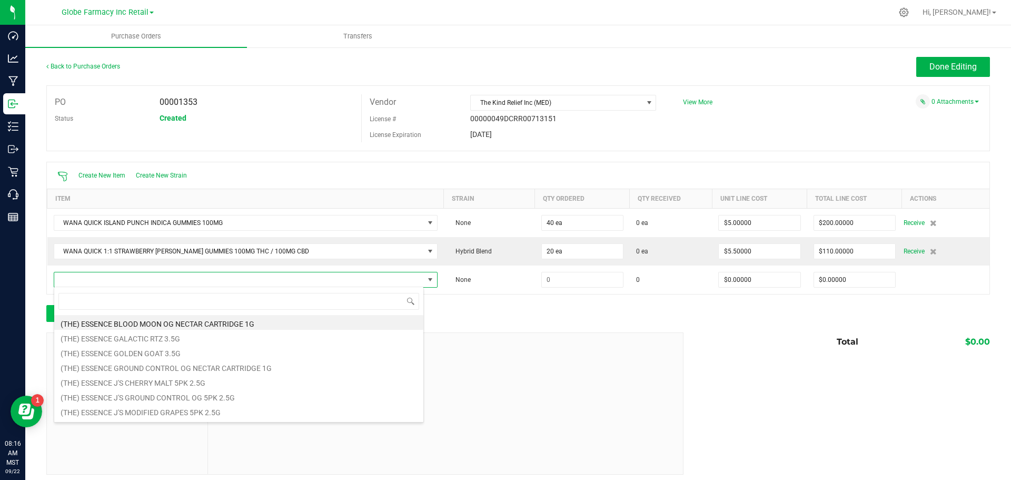
scroll to position [16, 367]
type input "FAST ASLEEP"
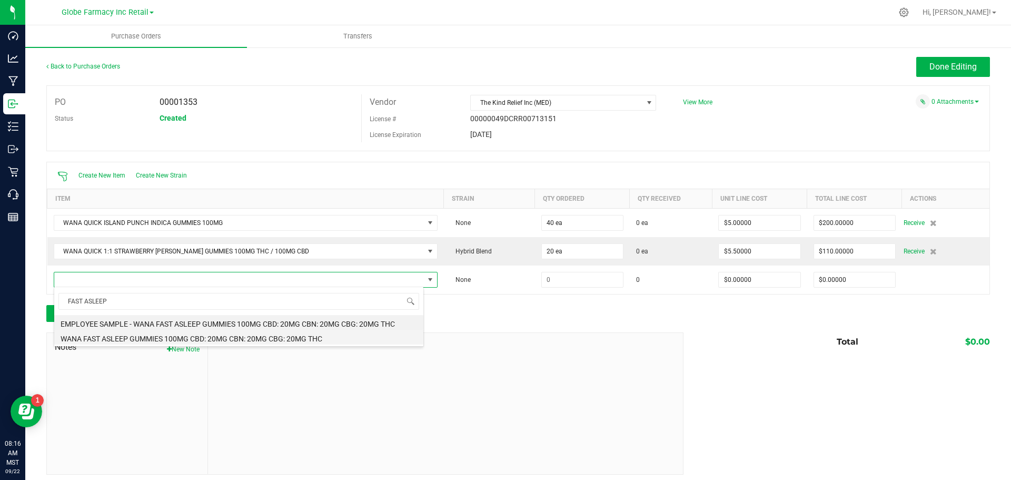
click at [137, 339] on li "WANA FAST ASLEEP GUMMIES 100MG CBD: 20MG CBN: 20MG CBG: 20MG THC" at bounding box center [238, 337] width 369 height 15
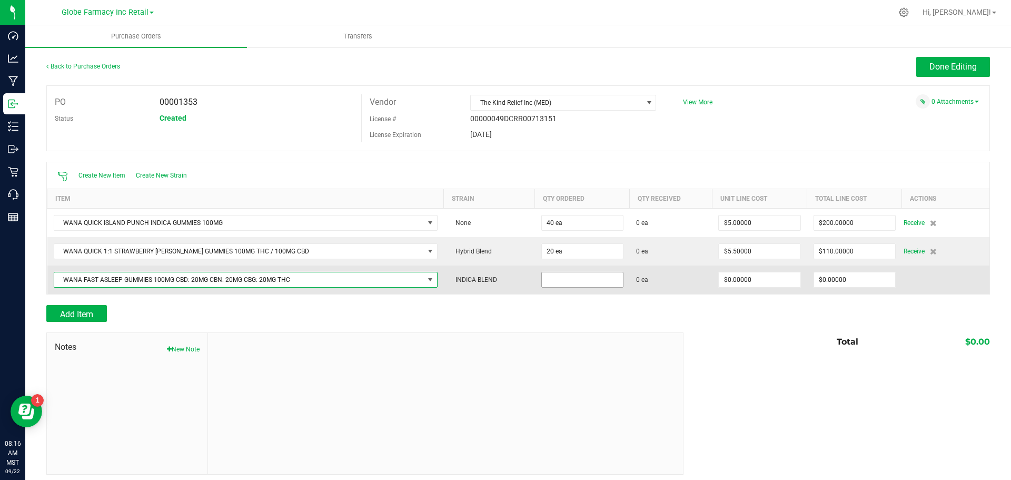
click at [595, 276] on input at bounding box center [582, 279] width 81 height 15
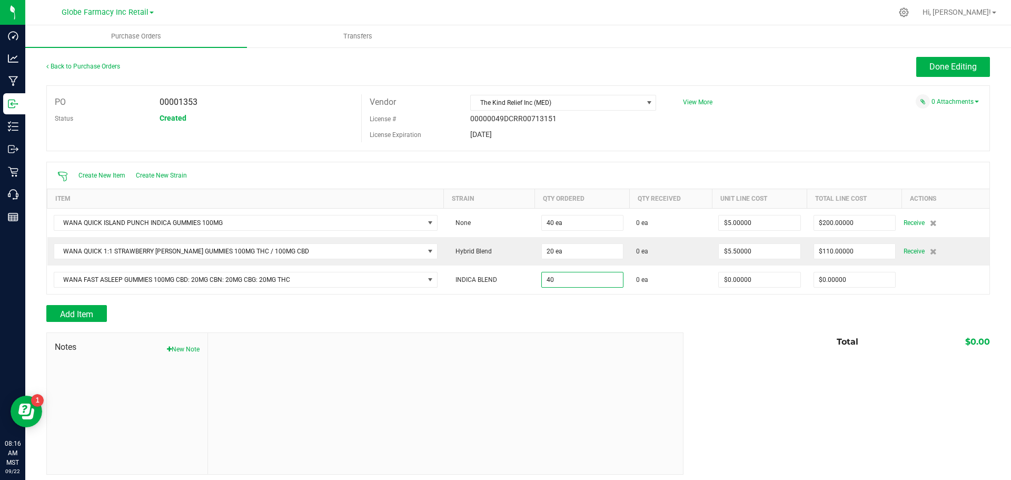
type input "40 ea"
click at [612, 420] on div at bounding box center [445, 403] width 475 height 141
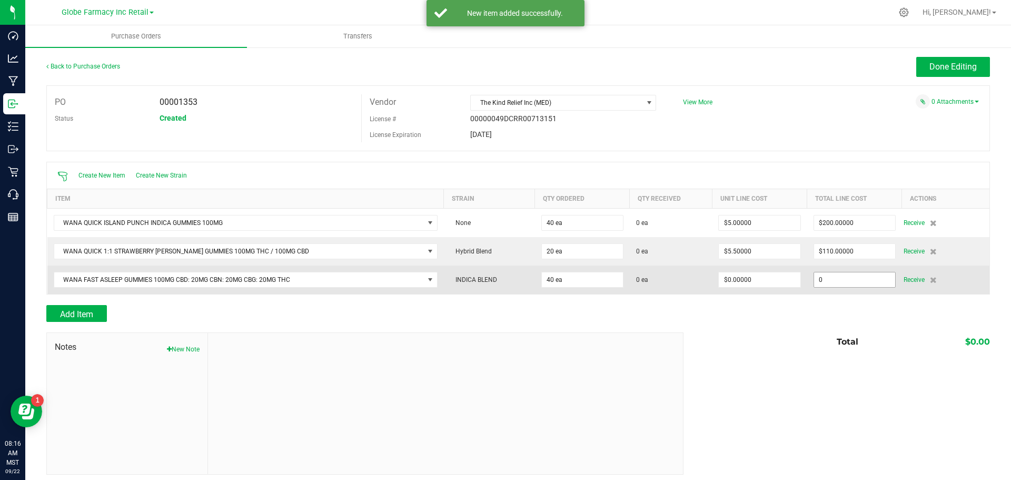
click at [835, 273] on input "0" at bounding box center [854, 279] width 81 height 15
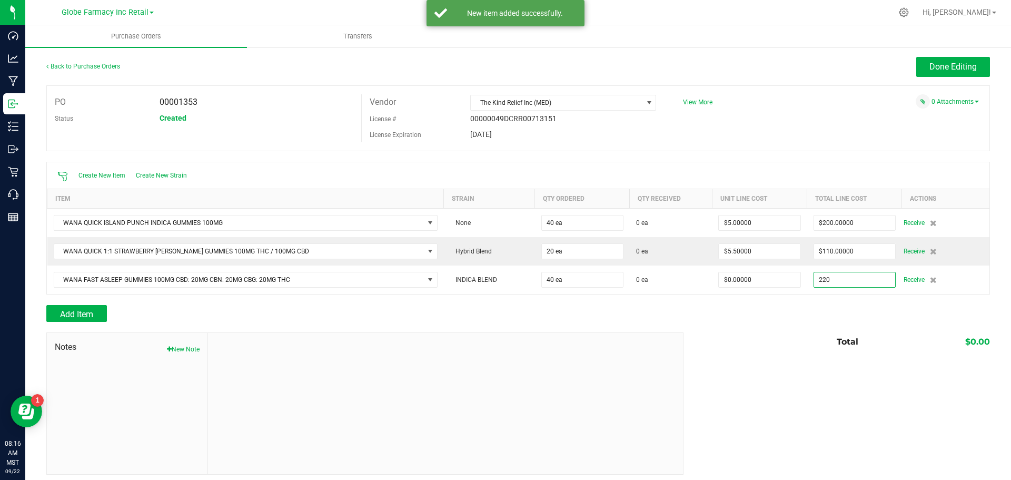
type input "$220.00000"
click at [784, 313] on div "Add Item" at bounding box center [518, 313] width 944 height 17
type input "40"
type input "$5.50000"
click at [100, 314] on button "Add Item" at bounding box center [76, 313] width 61 height 17
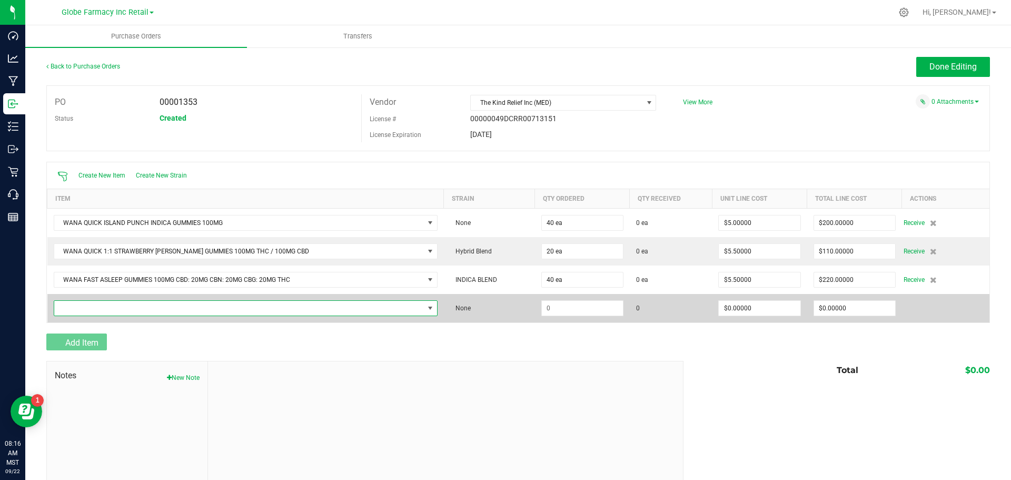
click at [100, 312] on span "NO DATA FOUND" at bounding box center [239, 308] width 370 height 15
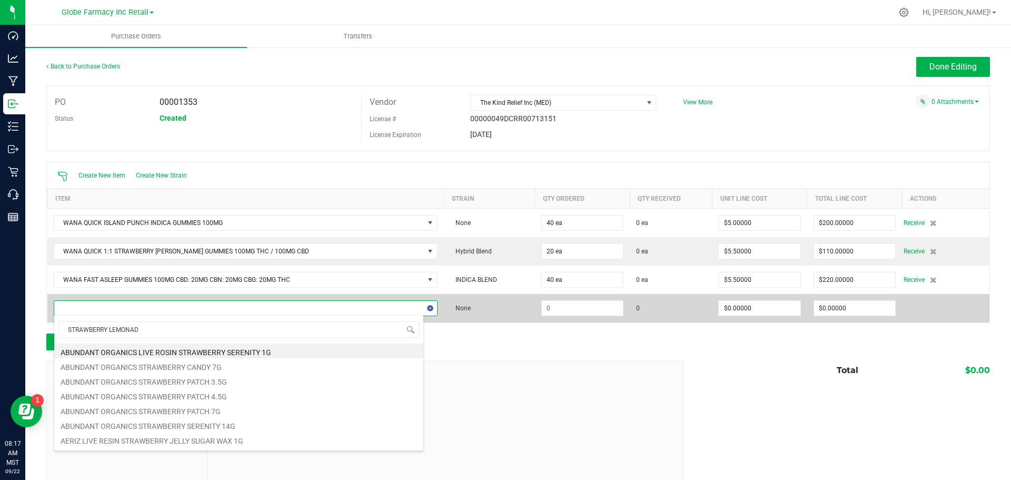
type input "STRAWBERRY LEMONADE"
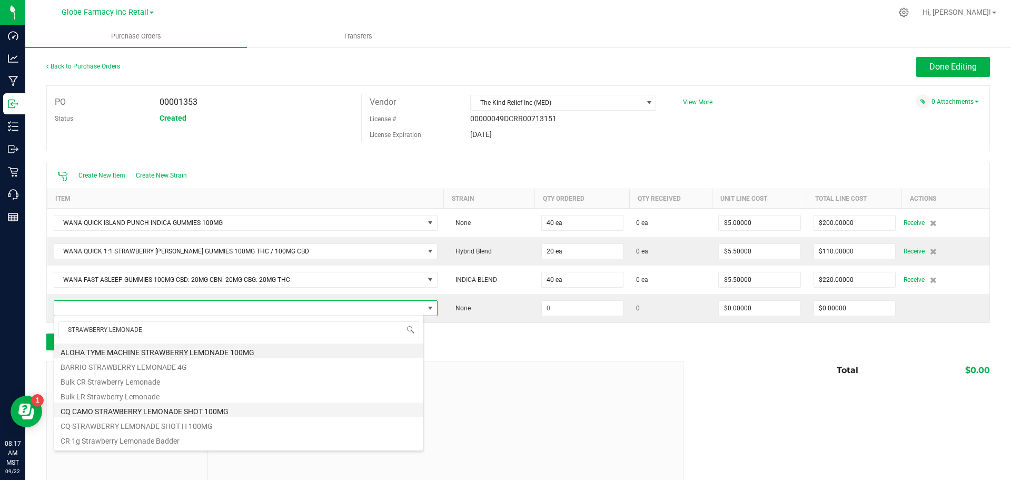
scroll to position [278, 0]
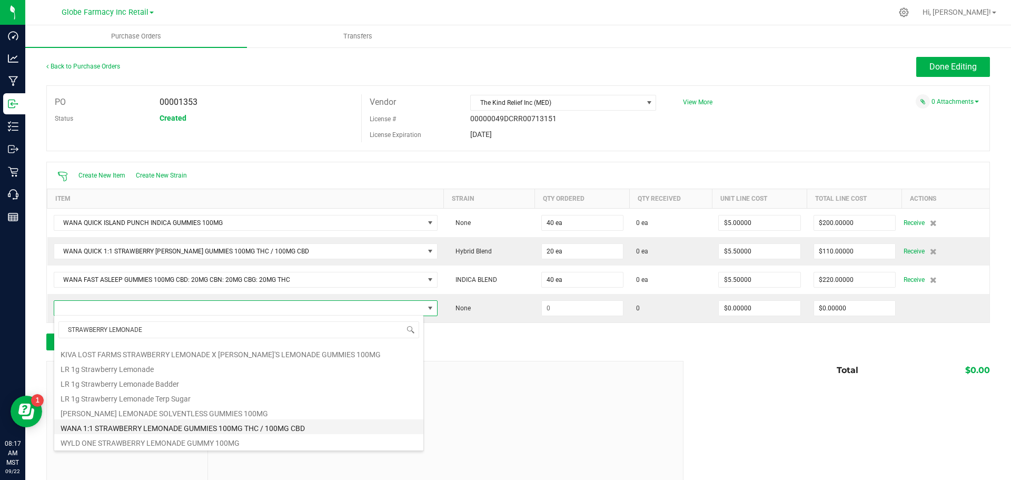
click at [225, 431] on li "WANA 1:1 STRAWBERRY LEMONADE GUMMIES 100MG THC / 100MG CBD" at bounding box center [238, 426] width 369 height 15
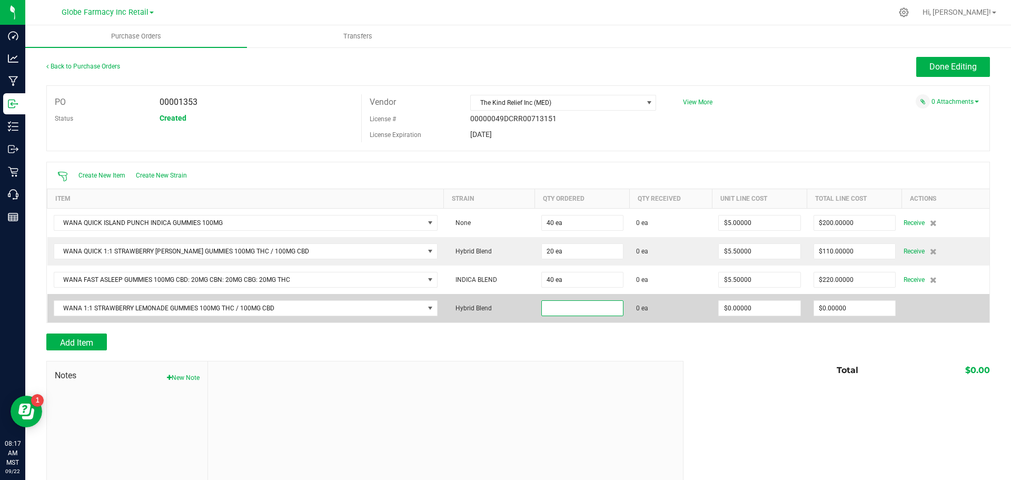
click at [562, 307] on input at bounding box center [582, 308] width 81 height 15
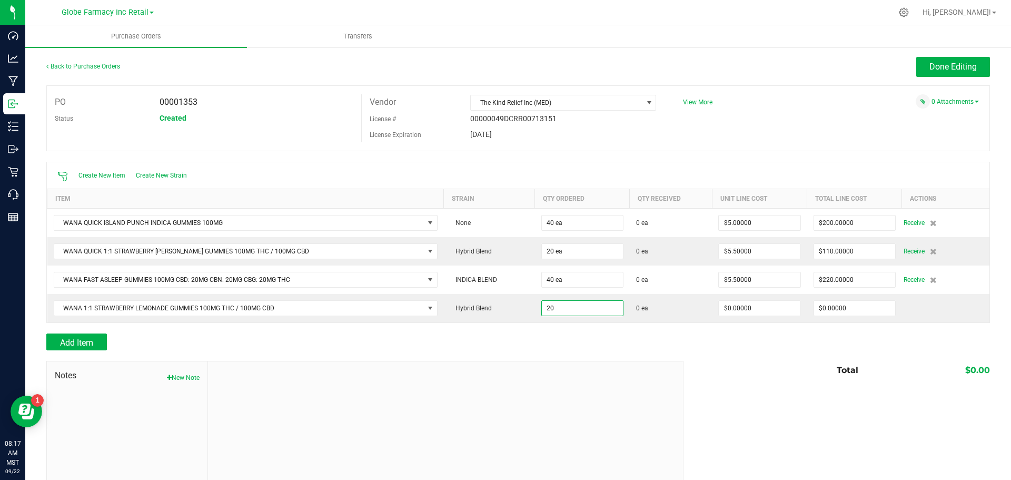
type input "20 ea"
click at [803, 352] on div at bounding box center [518, 355] width 944 height 11
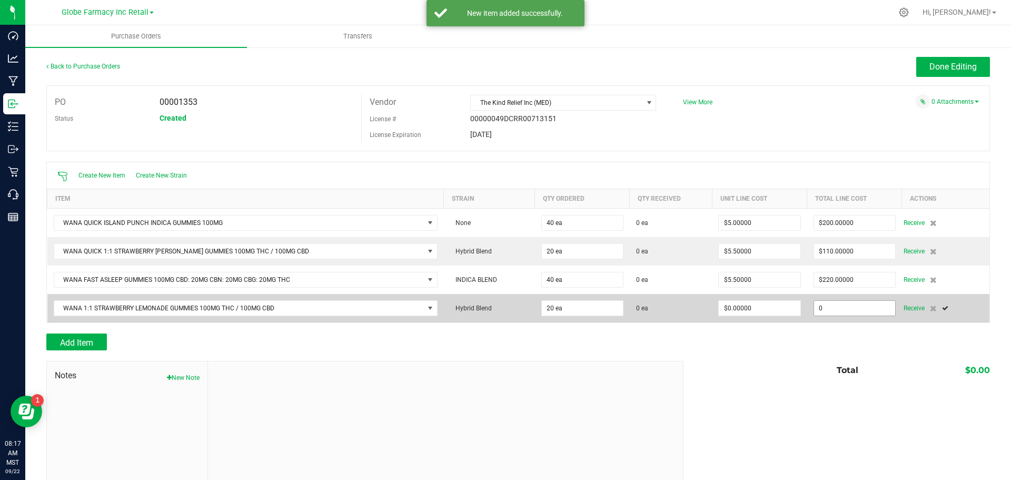
click at [830, 308] on input "0" at bounding box center [854, 308] width 81 height 15
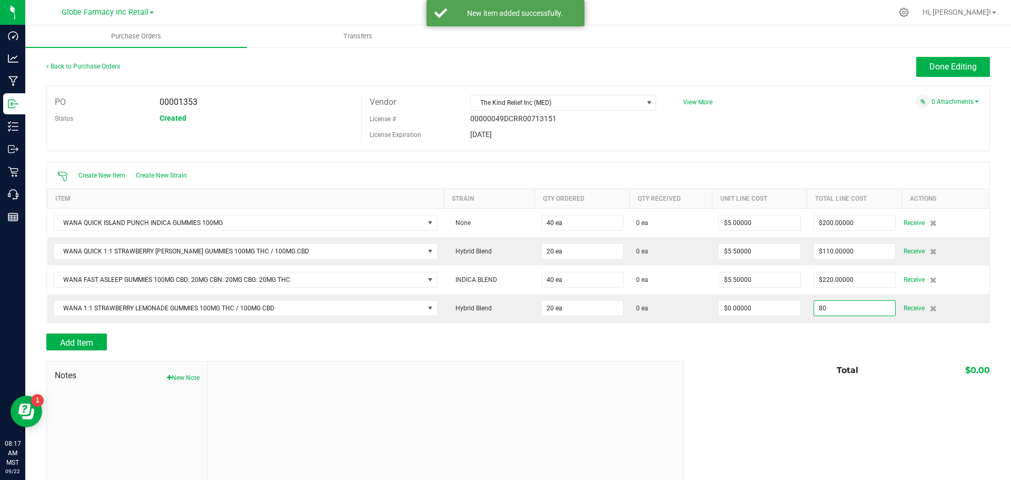
type input "$80.00000"
click at [735, 370] on div "Total $0.00" at bounding box center [833, 370] width 314 height 19
type input "20"
type input "$4.00000"
click at [713, 354] on div at bounding box center [518, 355] width 944 height 11
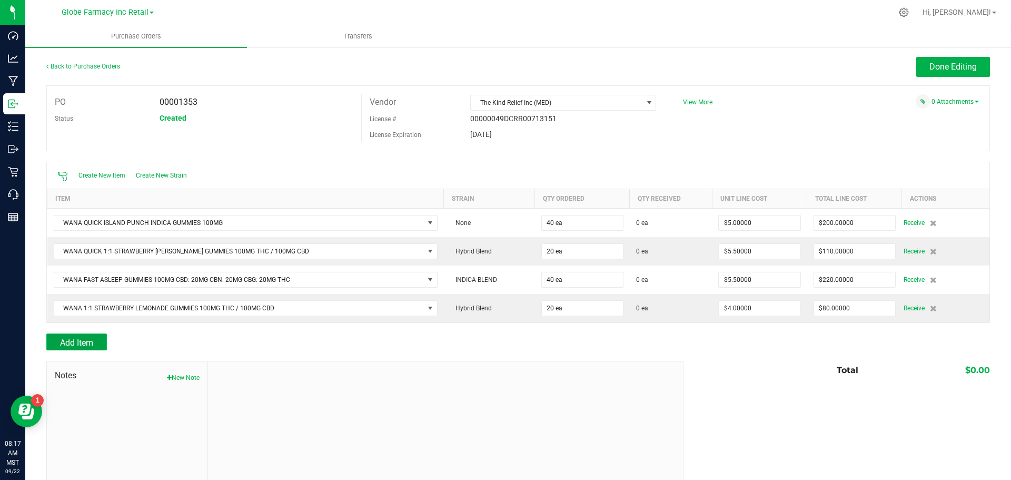
click at [96, 342] on button "Add Item" at bounding box center [76, 341] width 61 height 17
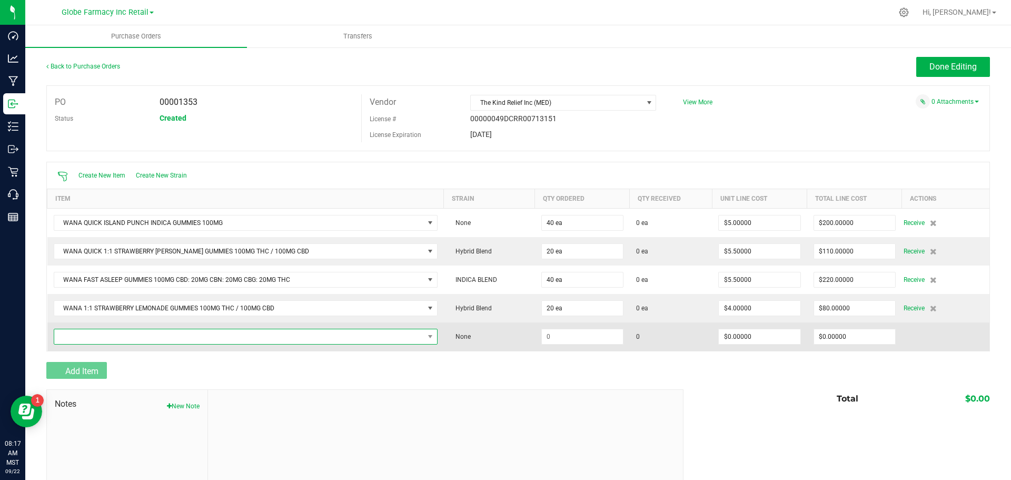
click at [95, 334] on span "NO DATA FOUND" at bounding box center [239, 336] width 370 height 15
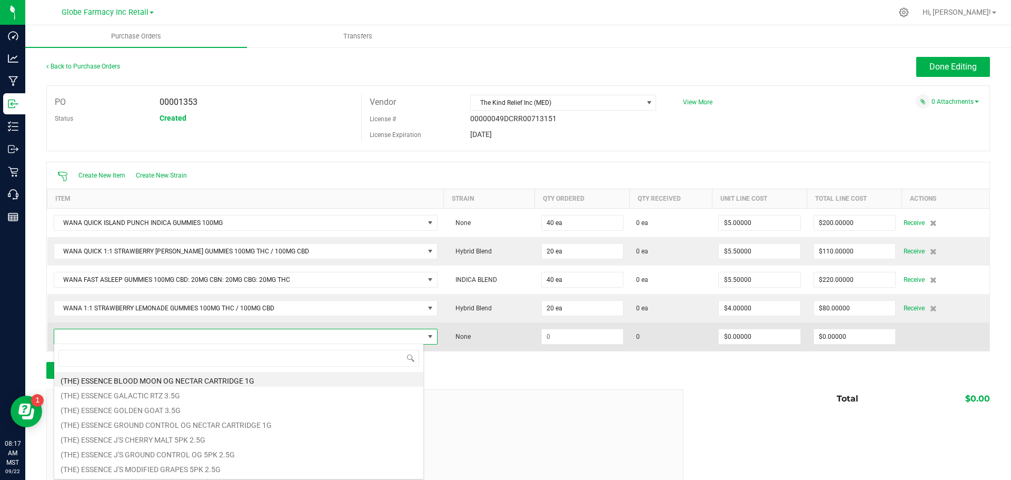
scroll to position [16, 367]
type input "EXOTIC YUZU"
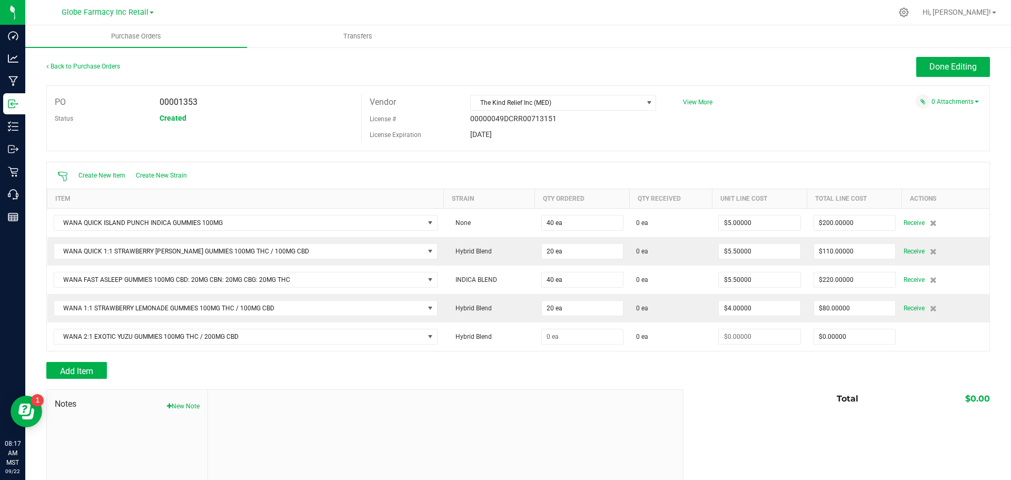
click at [533, 373] on div "Add Item" at bounding box center [360, 370] width 629 height 17
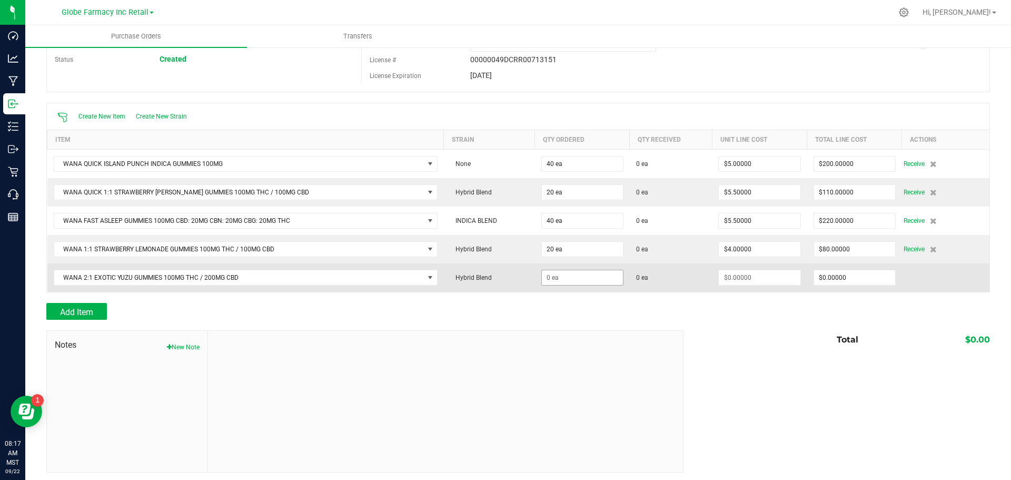
scroll to position [61, 0]
click at [556, 274] on input at bounding box center [582, 275] width 81 height 15
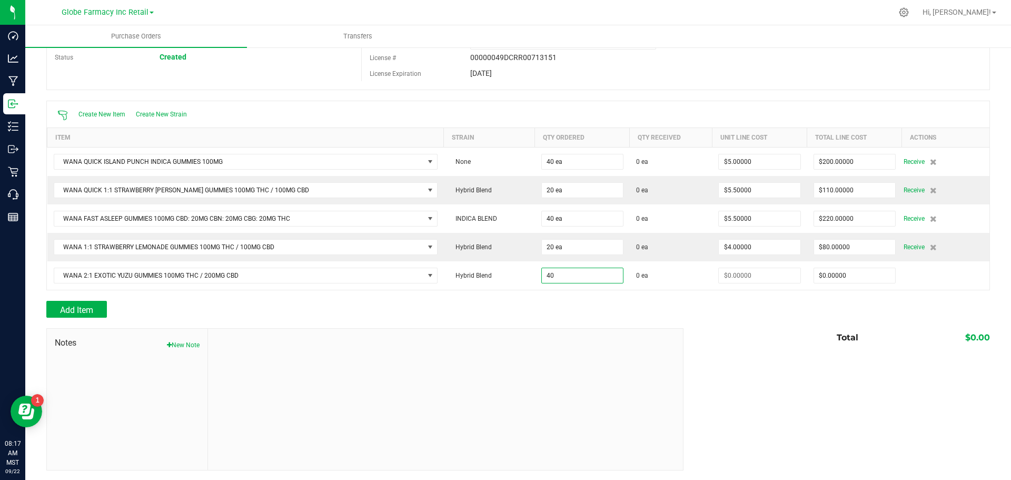
type input "40 ea"
click at [780, 335] on div "Total $0.00" at bounding box center [833, 337] width 314 height 19
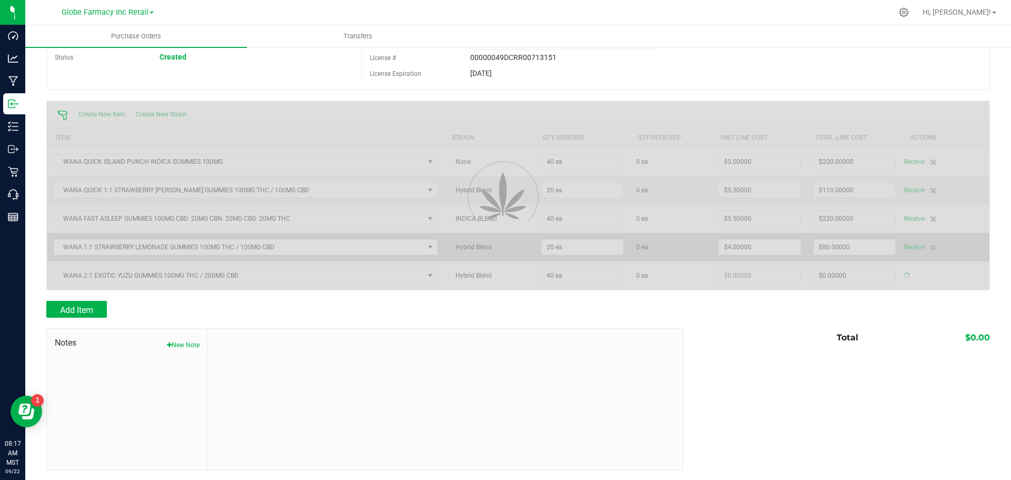
type input "$0.00000"
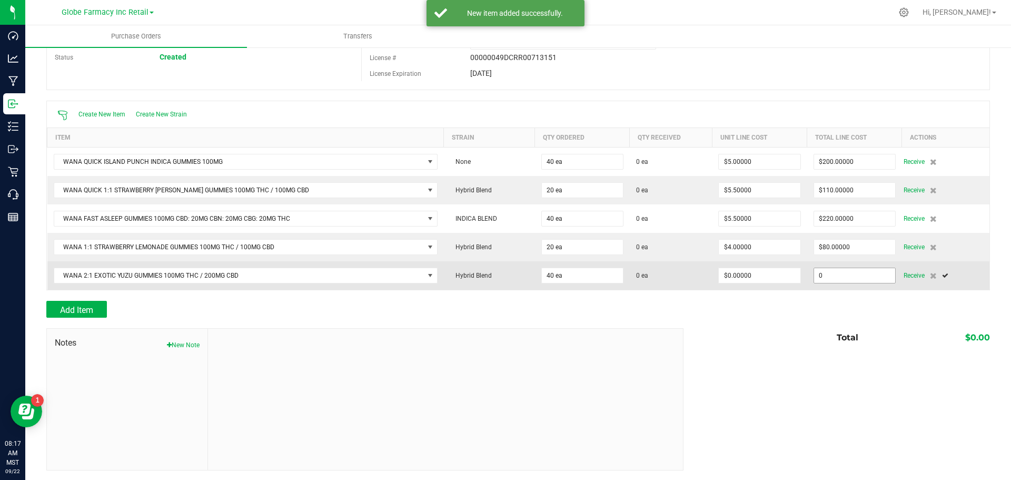
click at [819, 274] on input "0" at bounding box center [854, 275] width 81 height 15
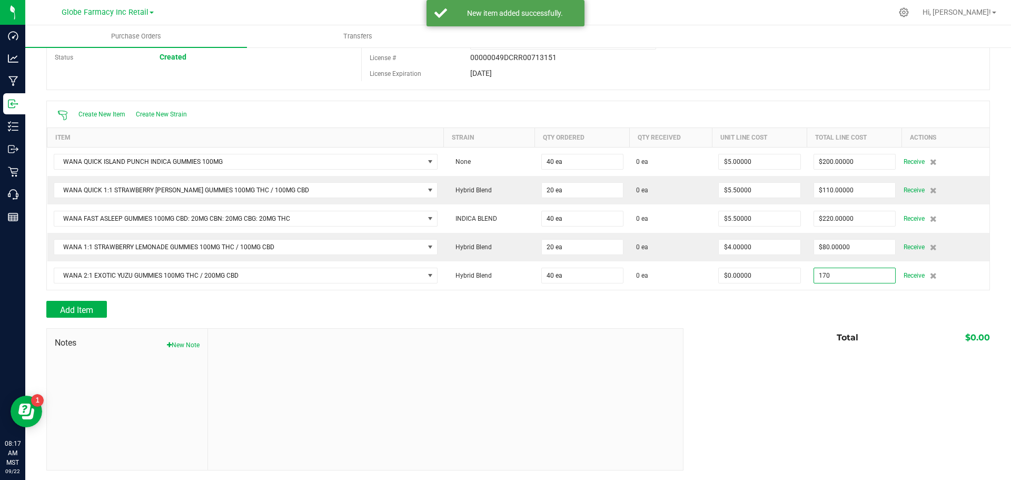
type input "$170.00000"
click at [708, 340] on div "Total $0.00" at bounding box center [833, 337] width 314 height 19
type input "40"
type input "$4.25000"
click at [91, 308] on span "Add Item" at bounding box center [76, 310] width 33 height 10
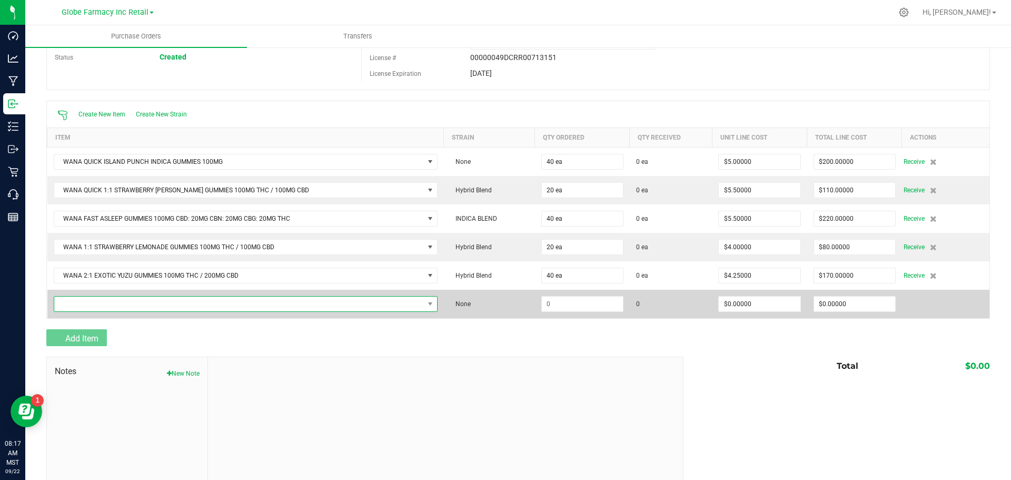
click at [92, 308] on span "NO DATA FOUND" at bounding box center [239, 303] width 370 height 15
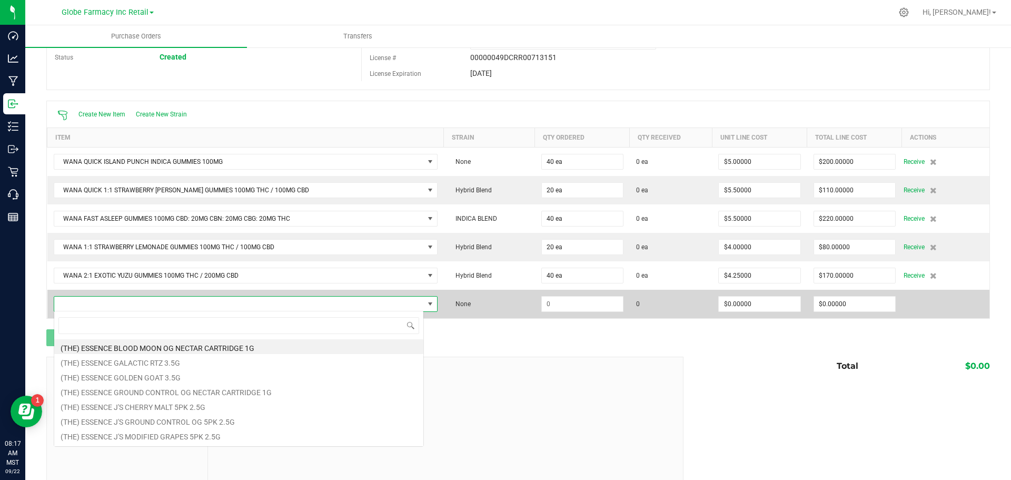
scroll to position [16, 367]
type input "TROPICAL TRIO"
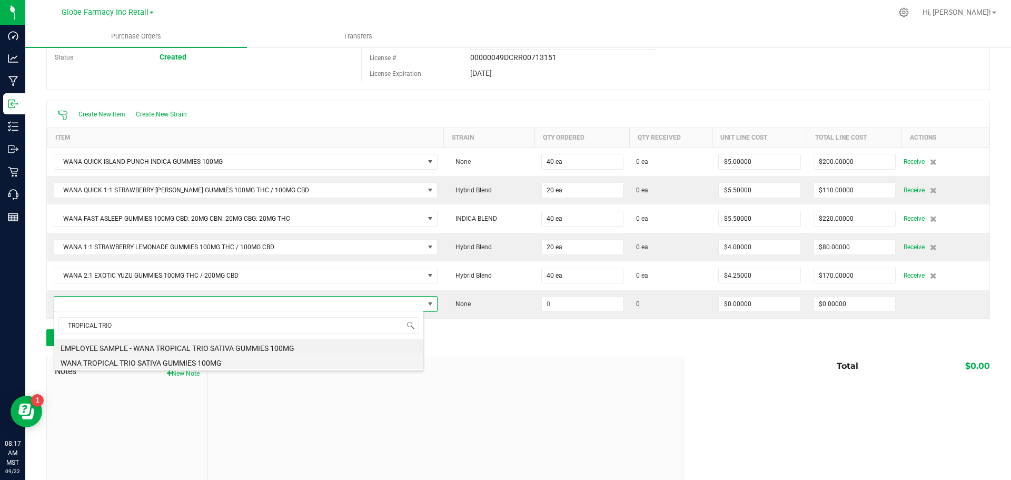
click at [145, 361] on li "WANA TROPICAL TRIO SATIVA GUMMIES 100MG" at bounding box center [238, 361] width 369 height 15
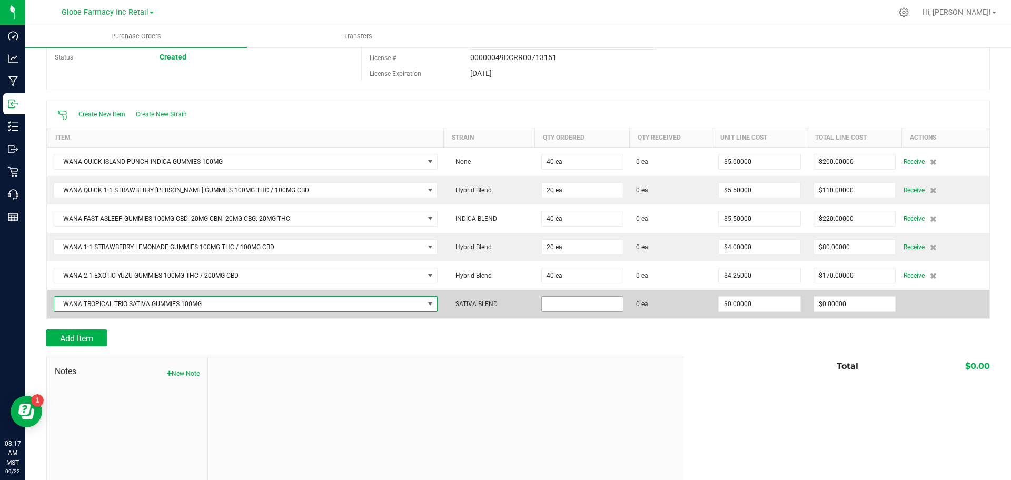
click at [548, 307] on input at bounding box center [582, 303] width 81 height 15
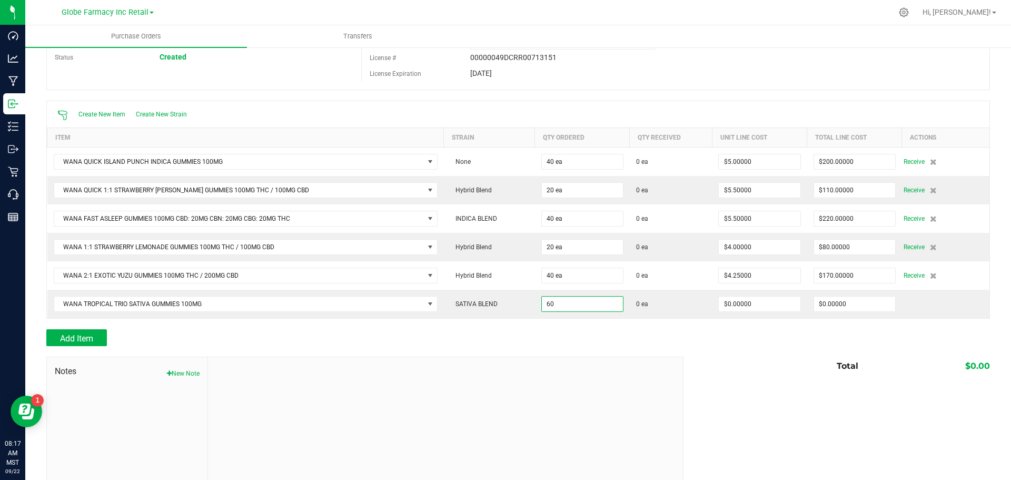
type input "60 ea"
click at [550, 345] on div "Back to Purchase Orders Done Editing PO 00001353 Status Created Vendor The Kind…" at bounding box center [518, 247] width 944 height 503
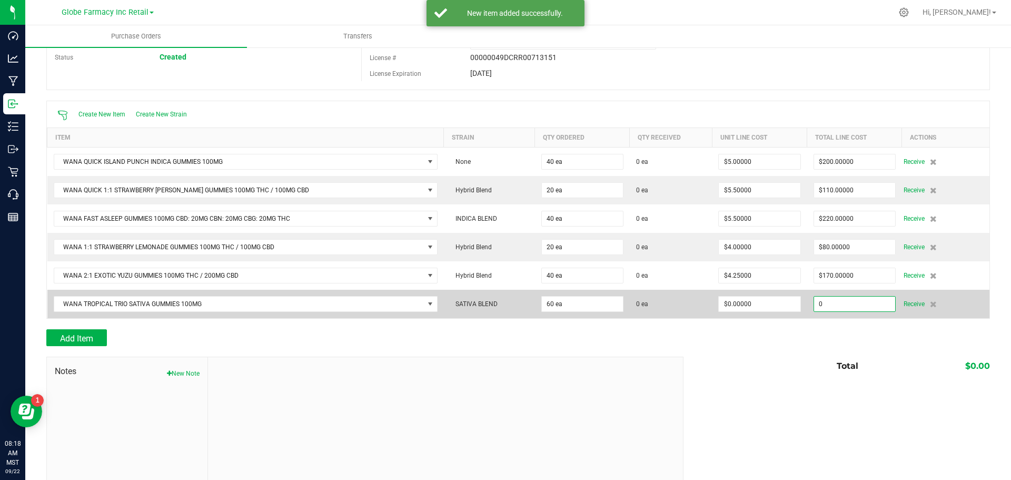
click at [830, 308] on input "0" at bounding box center [854, 303] width 81 height 15
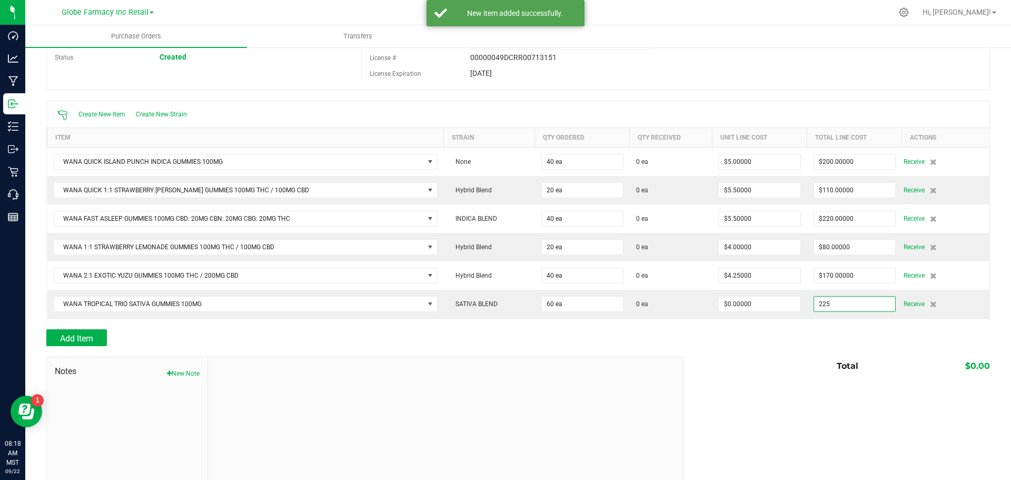
type input "$225.00000"
click at [806, 339] on div "Add Item" at bounding box center [518, 337] width 944 height 17
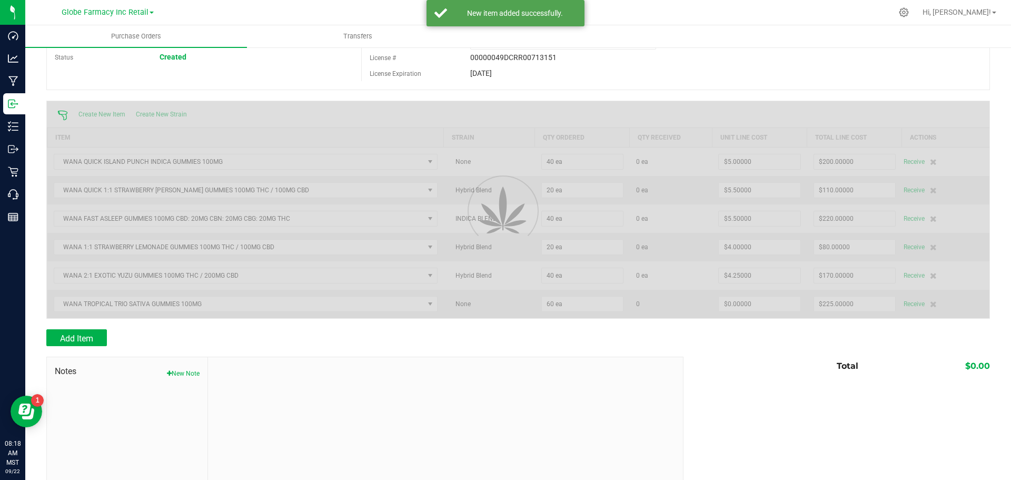
type input "60"
type input "$3.75000"
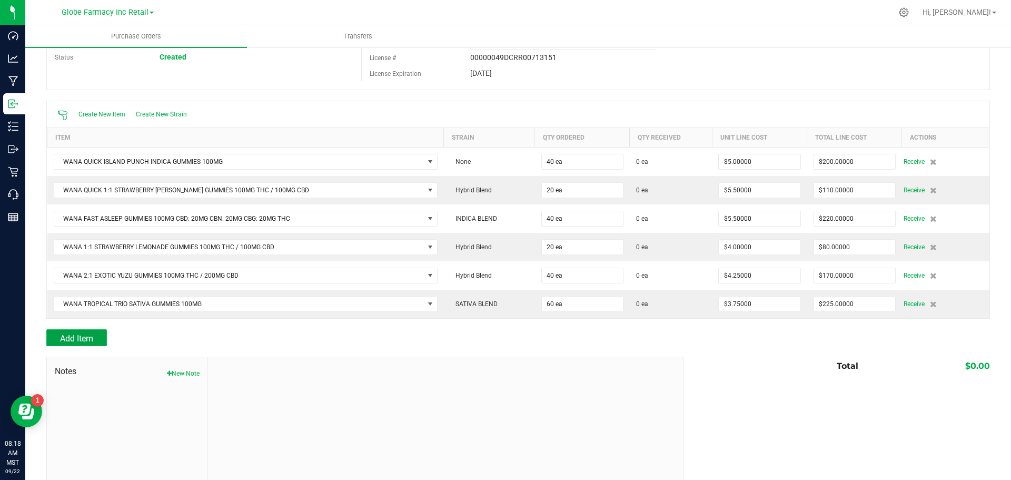
click at [88, 337] on span "Add Item" at bounding box center [76, 338] width 33 height 10
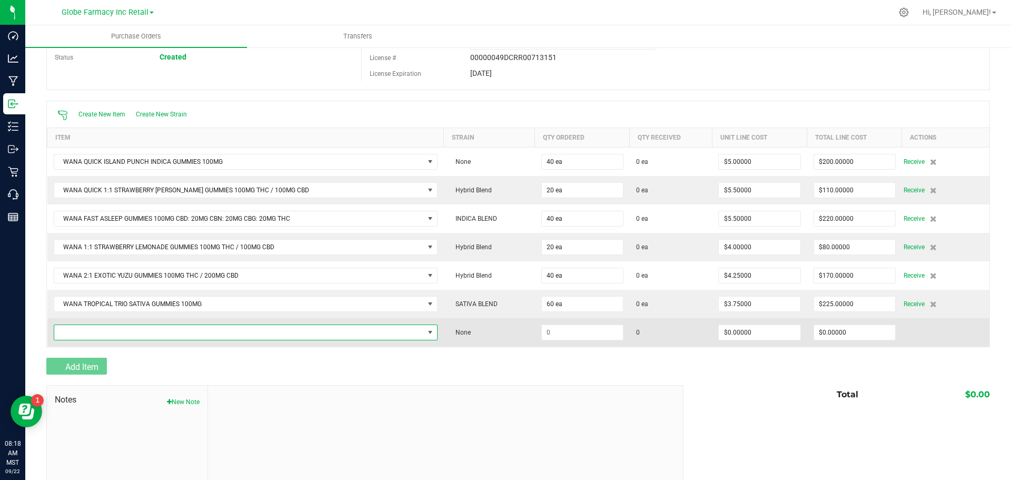
click at [90, 335] on span "NO DATA FOUND" at bounding box center [239, 332] width 370 height 15
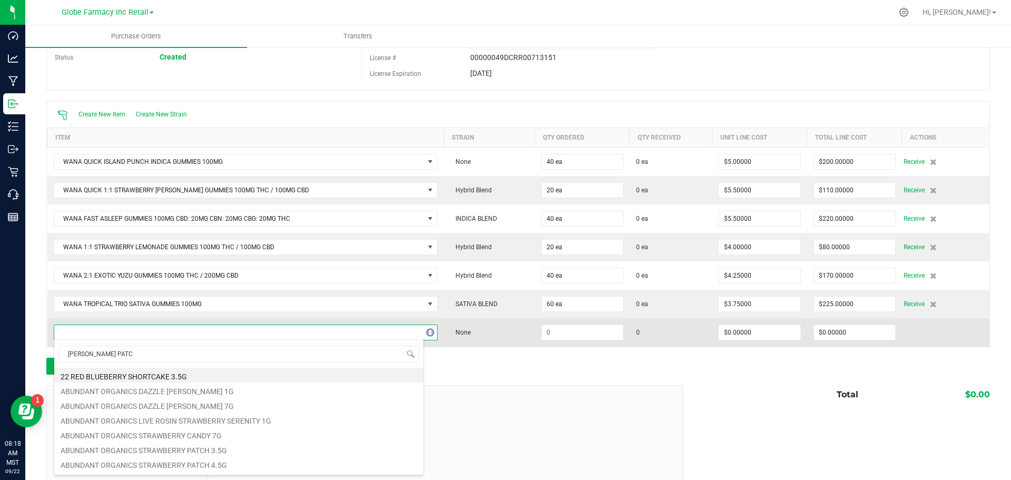
type input "[PERSON_NAME] PATCH"
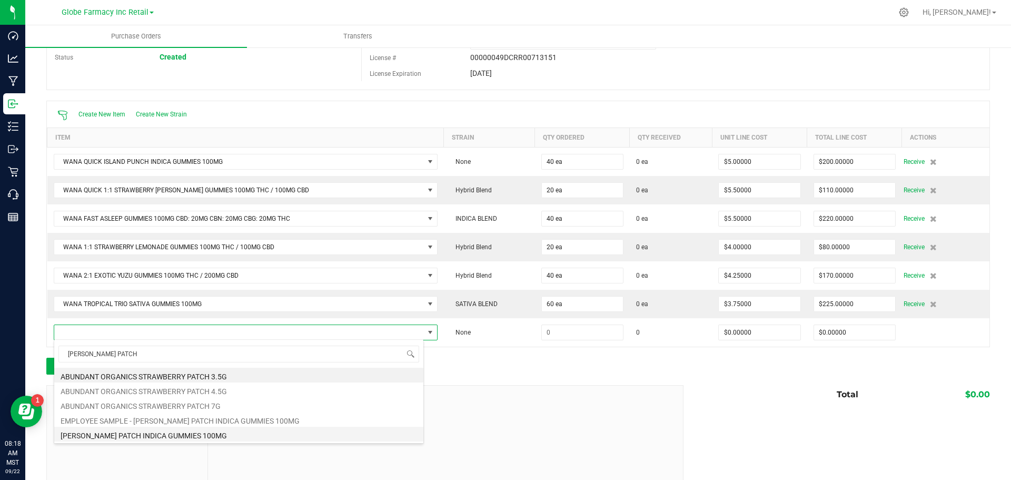
click at [194, 434] on li "[PERSON_NAME] PATCH INDICA GUMMIES 100MG" at bounding box center [238, 434] width 369 height 15
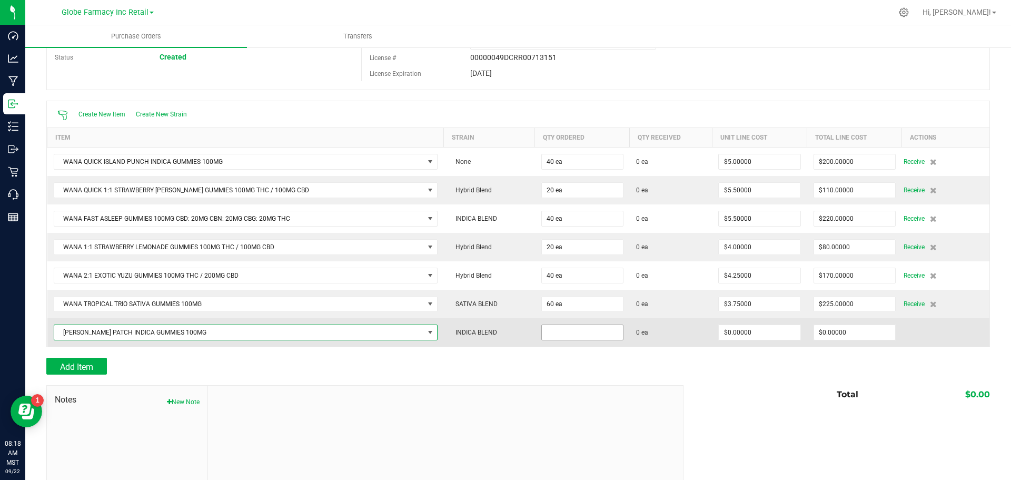
click at [556, 335] on input at bounding box center [582, 332] width 81 height 15
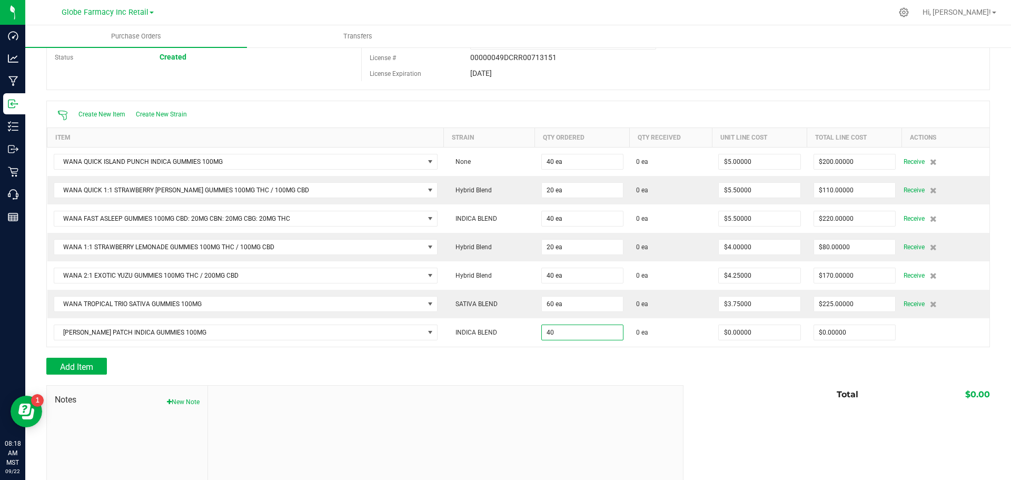
type input "40 ea"
drag, startPoint x: 549, startPoint y: 351, endPoint x: 552, endPoint y: 358, distance: 7.8
click at [552, 358] on div "Back to Purchase Orders Done Editing PO 00001353 Status Created Vendor The Kind…" at bounding box center [518, 261] width 944 height 531
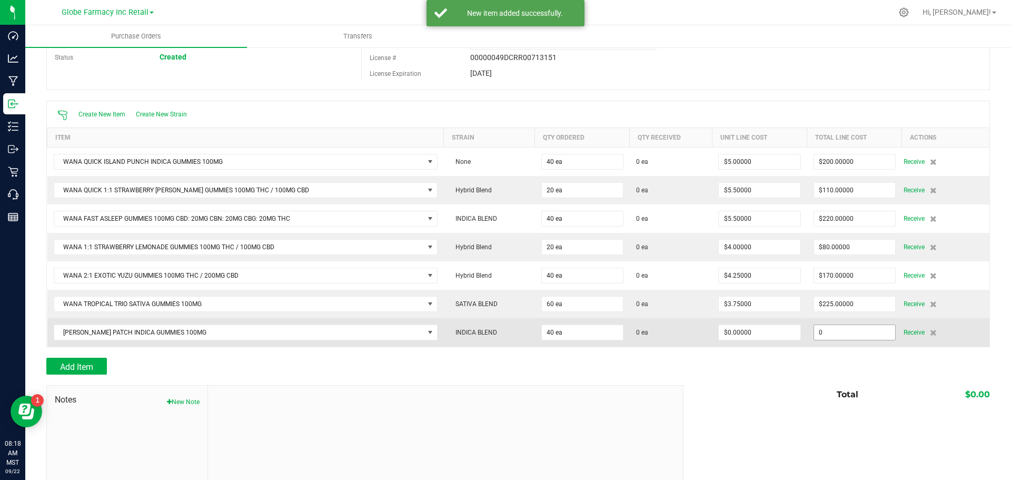
click at [853, 335] on input "0" at bounding box center [854, 332] width 81 height 15
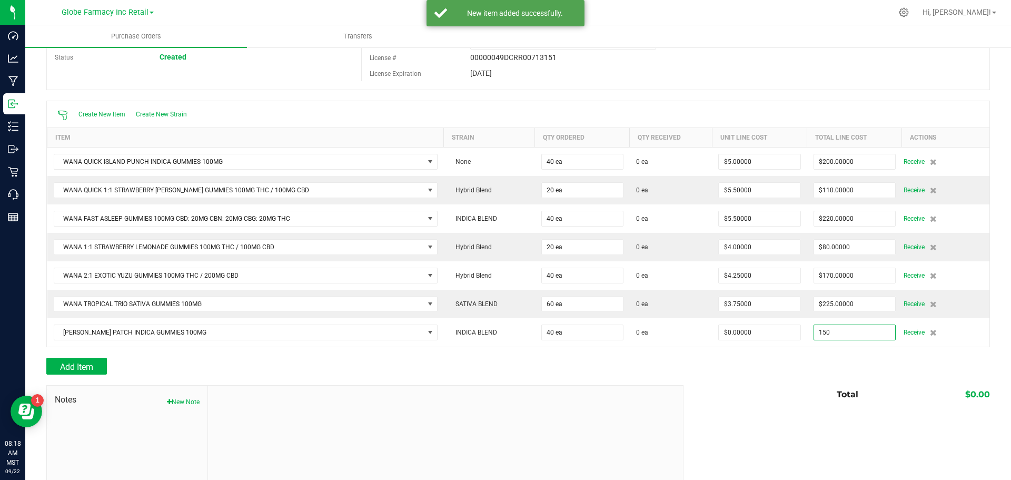
type input "$150.00000"
type input "40"
type input "$3.75000"
click at [568, 374] on div at bounding box center [518, 379] width 944 height 11
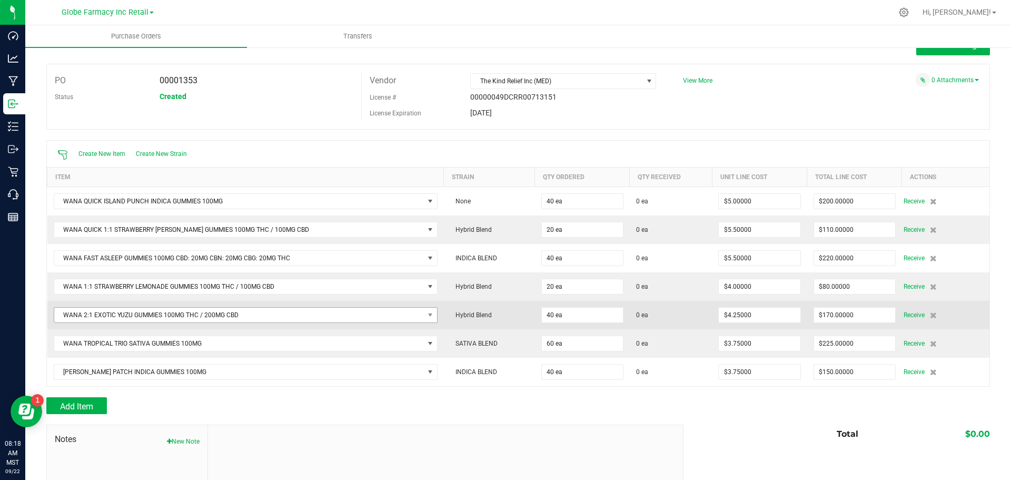
scroll to position [0, 0]
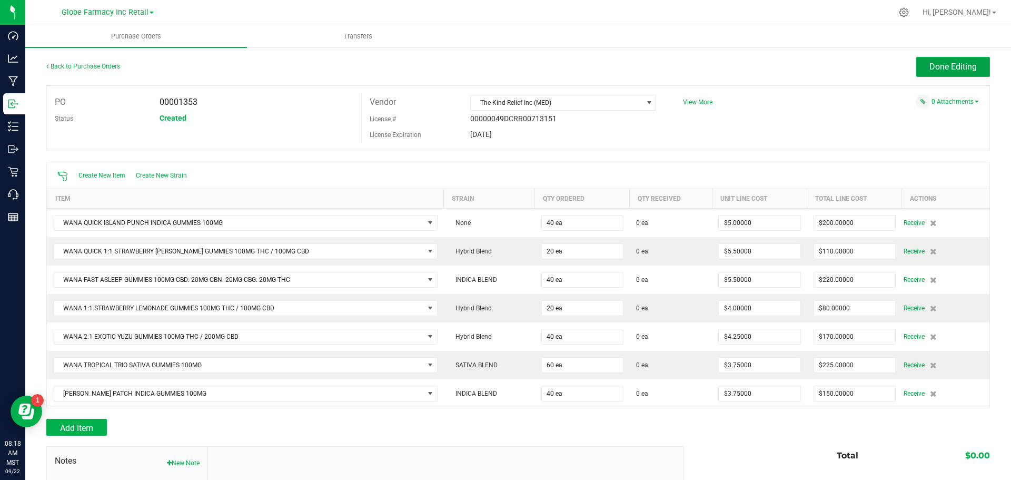
click at [946, 69] on span "Done Editing" at bounding box center [952, 67] width 47 height 10
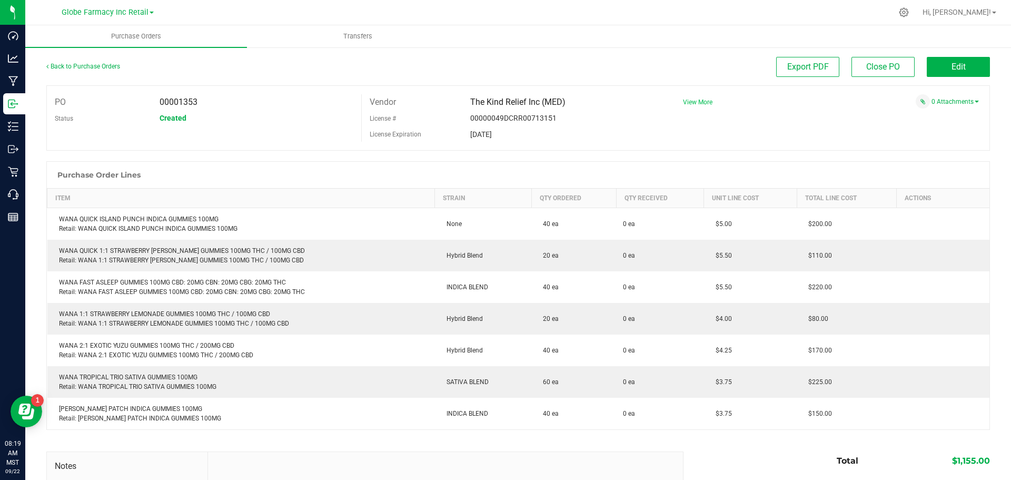
click at [683, 102] on span "View More" at bounding box center [697, 101] width 29 height 7
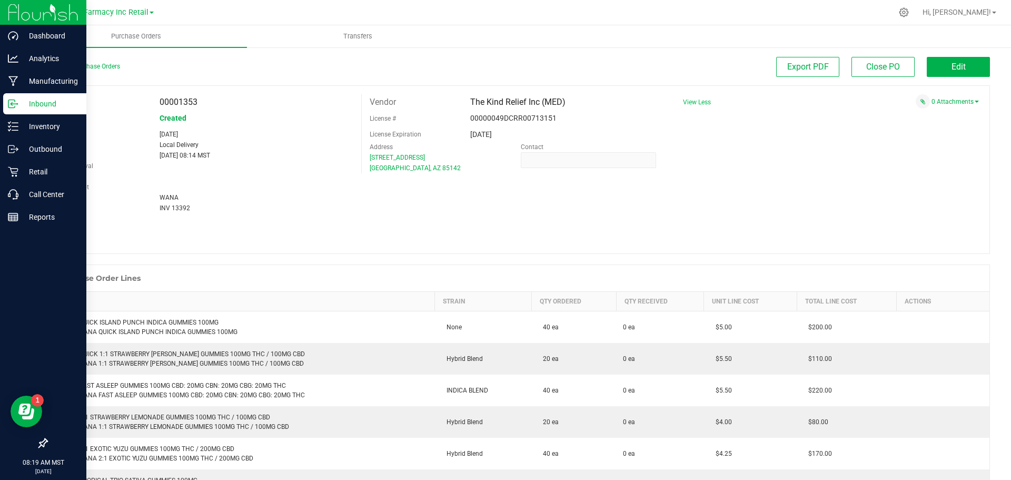
click at [55, 99] on p "Inbound" at bounding box center [49, 103] width 63 height 13
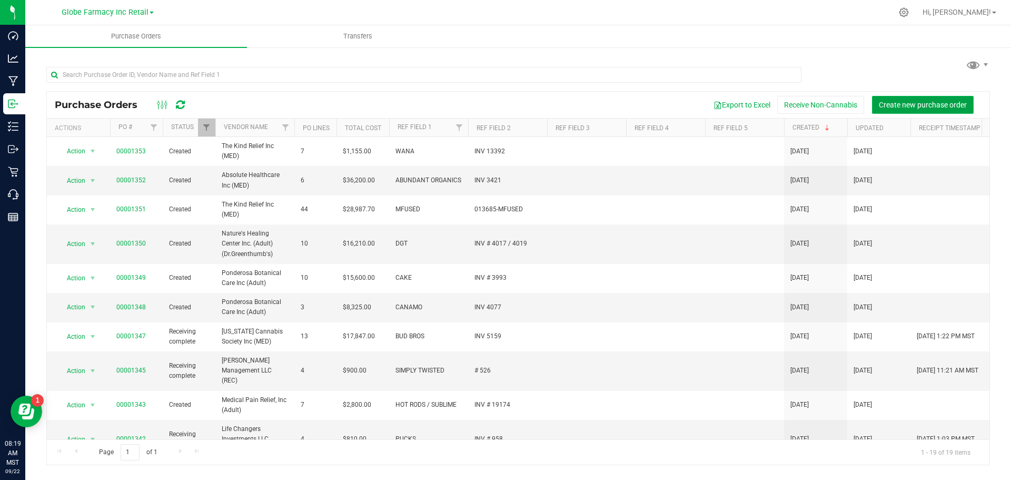
click at [906, 97] on button "Create new purchase order" at bounding box center [923, 105] width 102 height 18
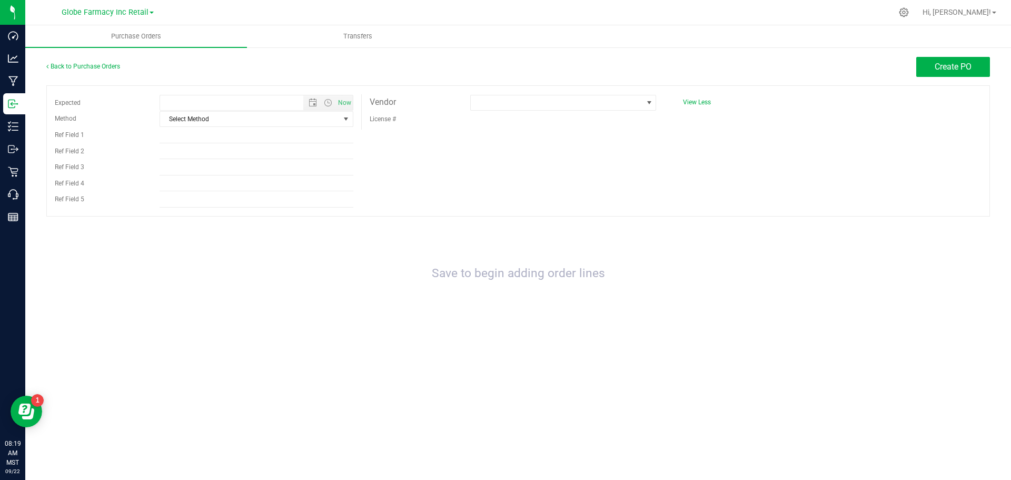
type input "[DATE] 8:19 AM"
click at [311, 123] on span "Select Method" at bounding box center [250, 119] width 180 height 15
click at [217, 202] on li "Local Delivery" at bounding box center [256, 199] width 193 height 16
click at [179, 140] on input "Ref Field 1" at bounding box center [257, 135] width 194 height 16
type input "WANA"
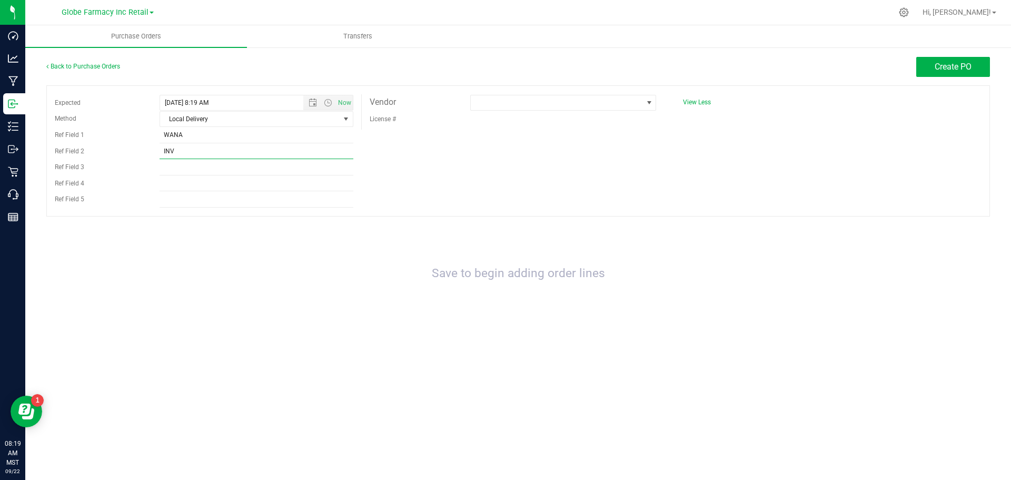
click at [189, 145] on input "INV" at bounding box center [257, 151] width 194 height 16
type input "INV 13594"
click at [657, 197] on div "Expected [DATE] 8:19 AM Now Method Local Delivery Select Method USPS UPS FedEx …" at bounding box center [518, 150] width 944 height 131
click at [631, 103] on span at bounding box center [557, 102] width 172 height 15
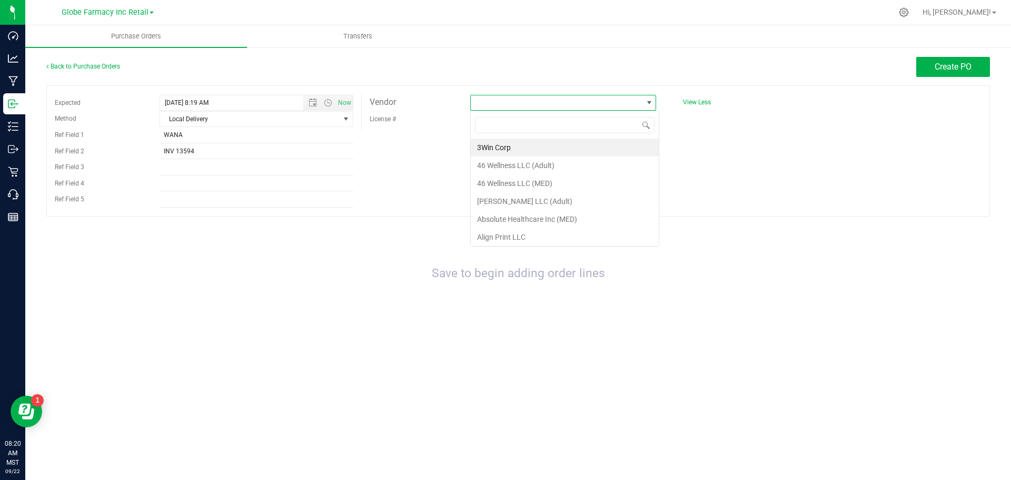
scroll to position [16, 186]
type input "THE KIND"
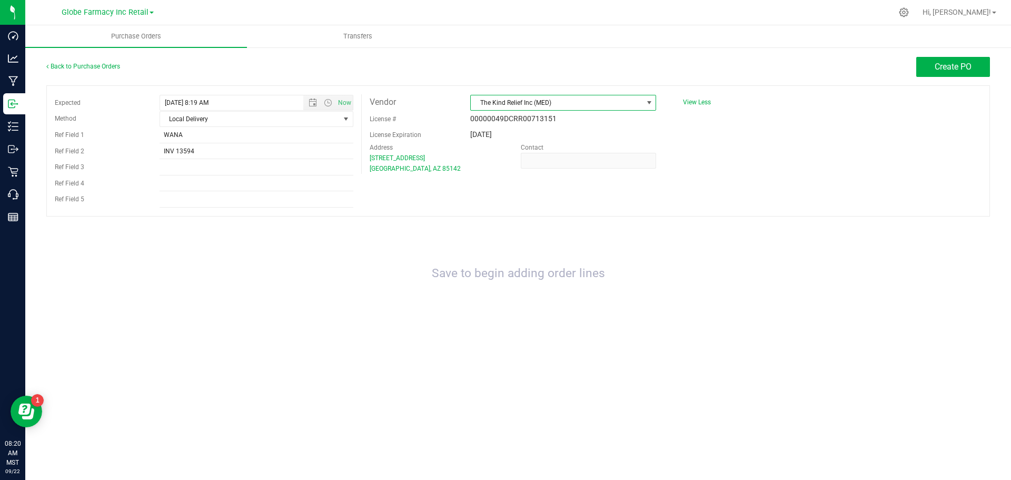
click at [750, 199] on div "Expected [DATE] 8:19 AM Now Method Local Delivery Select Method USPS UPS FedEx …" at bounding box center [518, 150] width 944 height 131
click at [955, 61] on button "Create PO" at bounding box center [953, 67] width 74 height 20
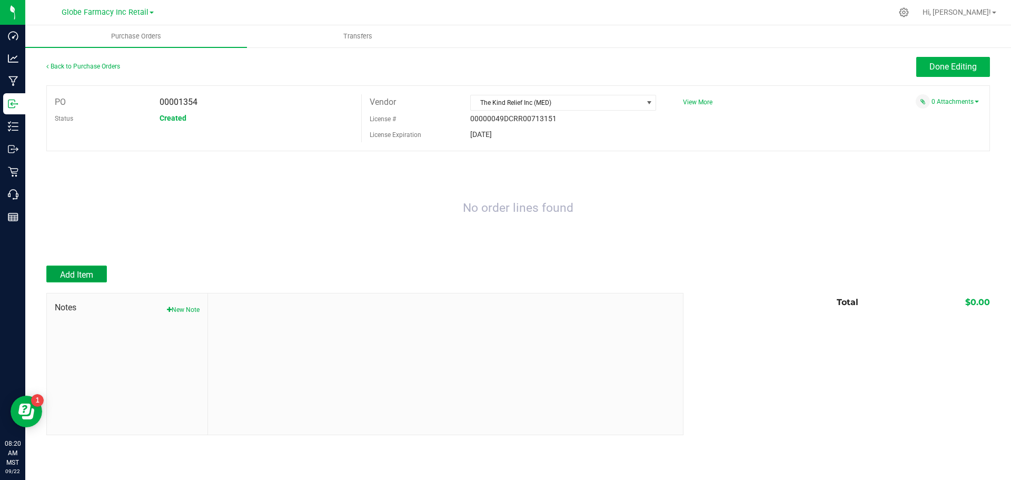
click at [91, 271] on span "Add Item" at bounding box center [76, 275] width 33 height 10
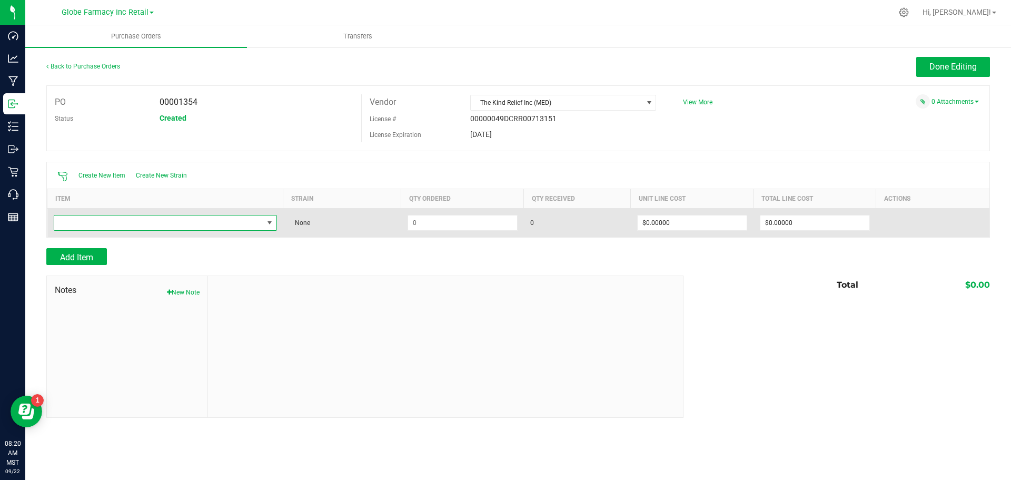
click at [103, 221] on span "NO DATA FOUND" at bounding box center [158, 222] width 209 height 15
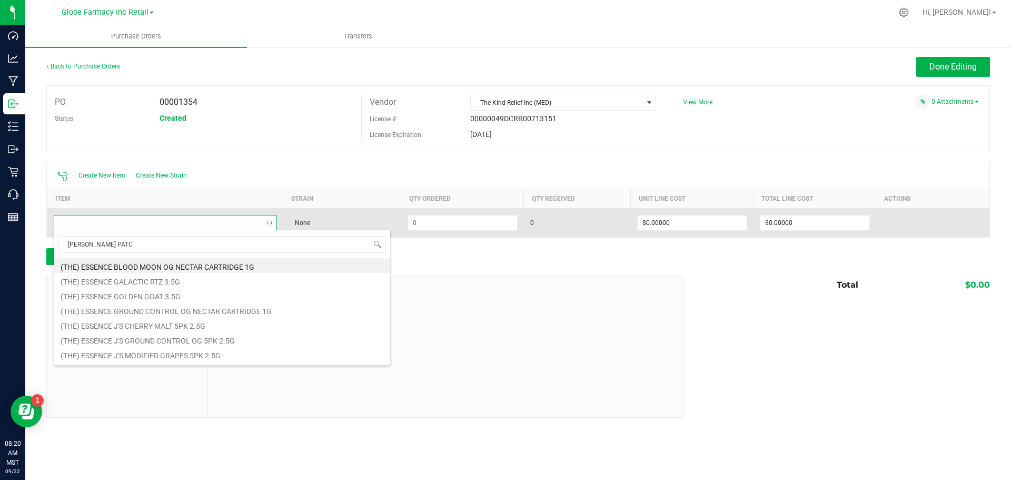
type input "[PERSON_NAME] PATCH"
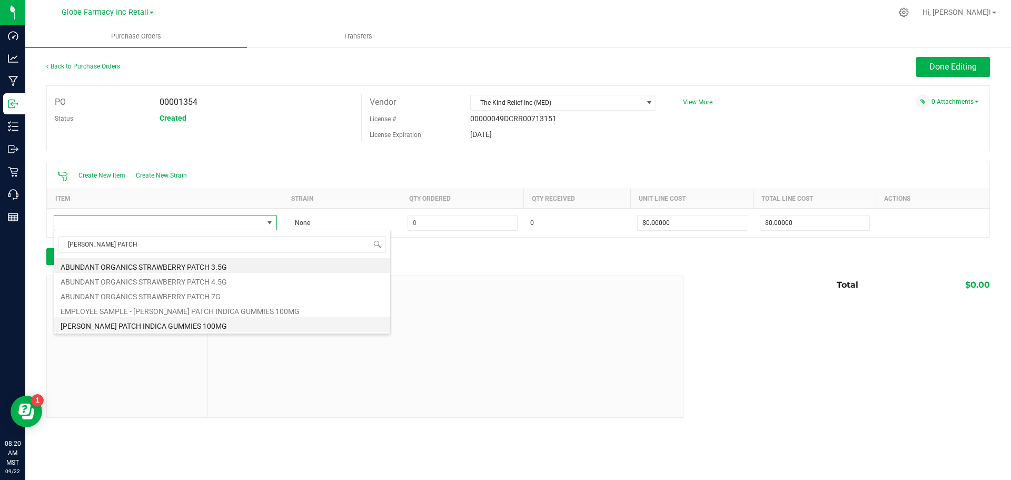
click at [206, 323] on li "[PERSON_NAME] PATCH INDICA GUMMIES 100MG" at bounding box center [222, 324] width 336 height 15
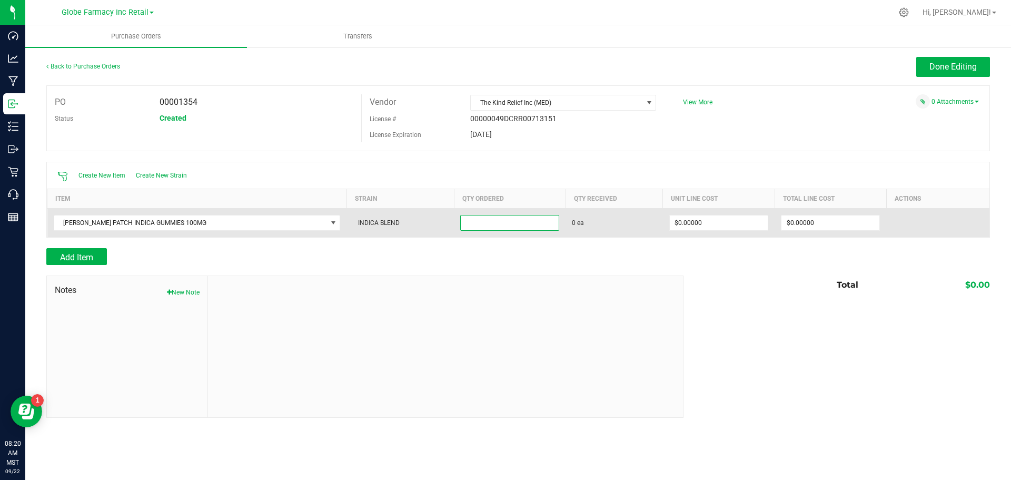
click at [508, 223] on input at bounding box center [510, 222] width 98 height 15
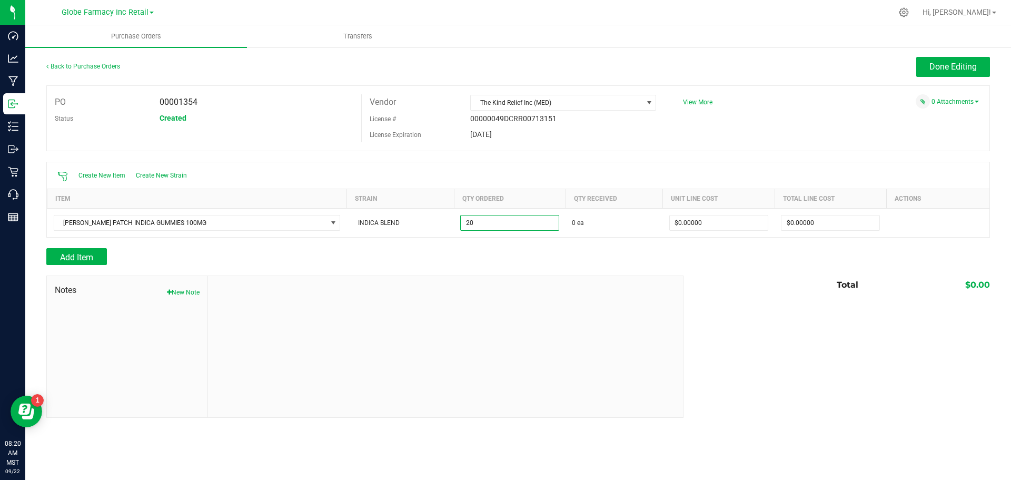
type input "20 ea"
drag, startPoint x: 487, startPoint y: 262, endPoint x: 493, endPoint y: 259, distance: 7.8
click at [488, 262] on div "Add Item" at bounding box center [360, 256] width 629 height 17
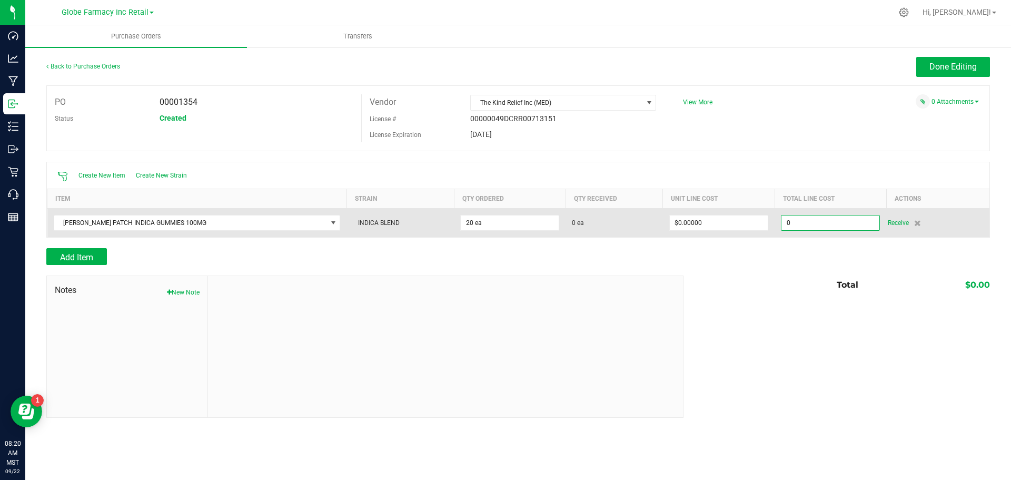
click at [809, 219] on input "0" at bounding box center [830, 222] width 98 height 15
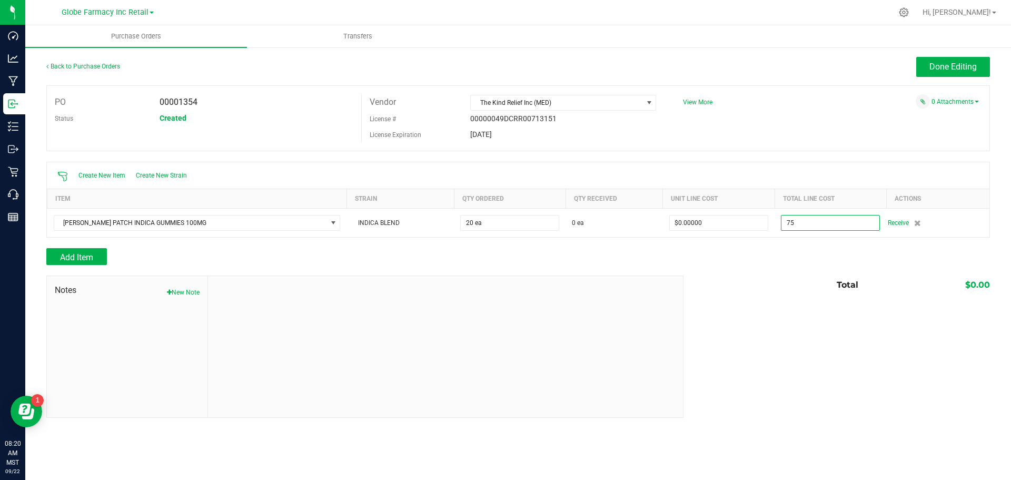
type input "$75.00000"
click at [774, 282] on div "Total $0.00" at bounding box center [833, 284] width 314 height 19
type input "20"
type input "$3.75000"
click at [91, 252] on span "Add Item" at bounding box center [76, 257] width 33 height 10
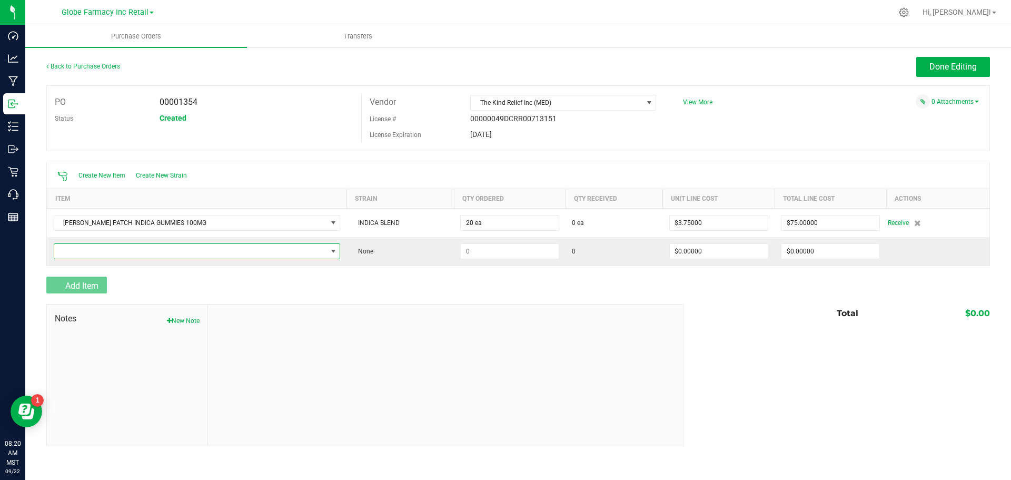
click at [91, 251] on span "NO DATA FOUND" at bounding box center [190, 251] width 273 height 15
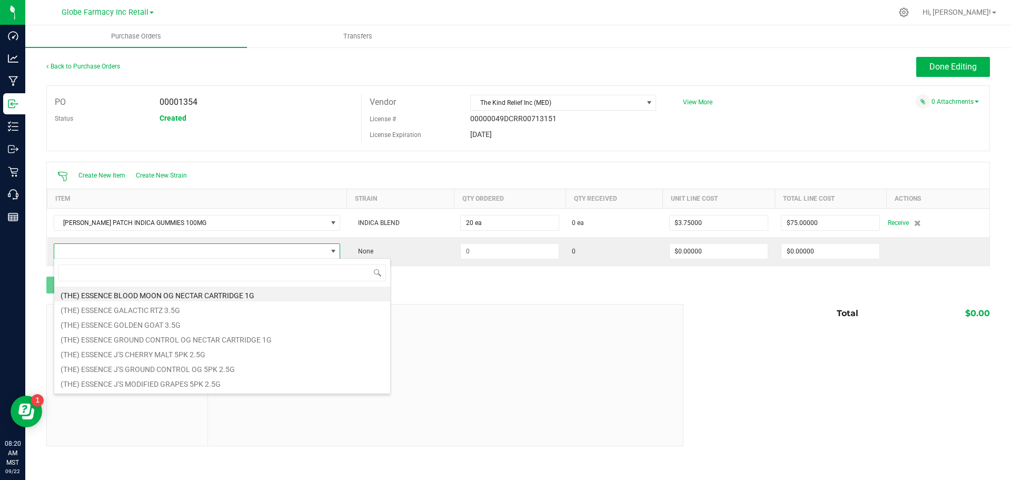
scroll to position [16, 276]
type input "EXOTIC YUZU"
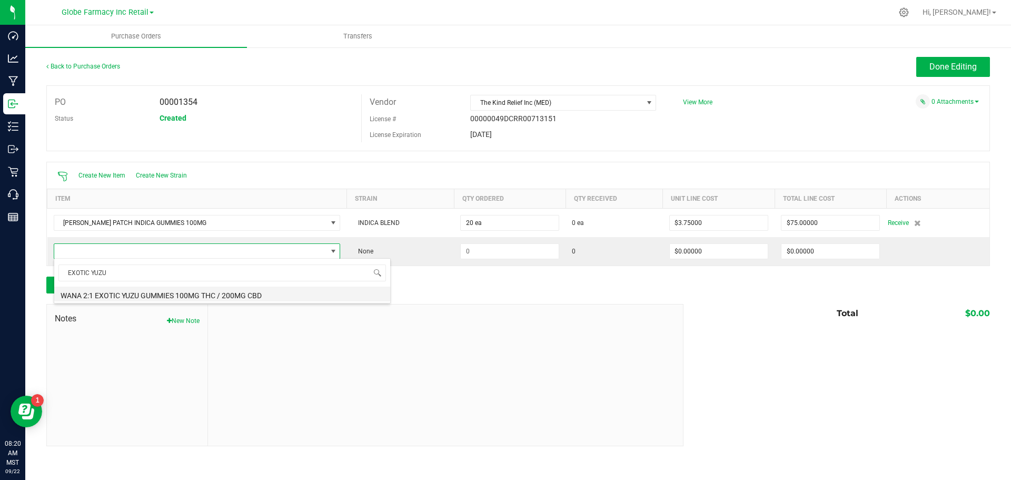
click at [158, 299] on li "WANA 2:1 EXOTIC YUZU GUMMIES 100MG THC / 200MG CBD" at bounding box center [222, 293] width 336 height 15
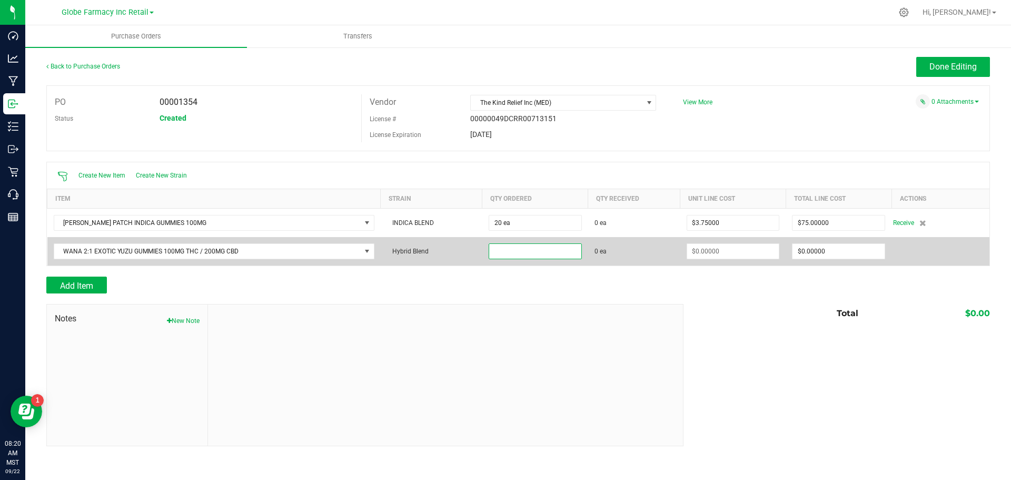
click at [513, 248] on input at bounding box center [535, 251] width 92 height 15
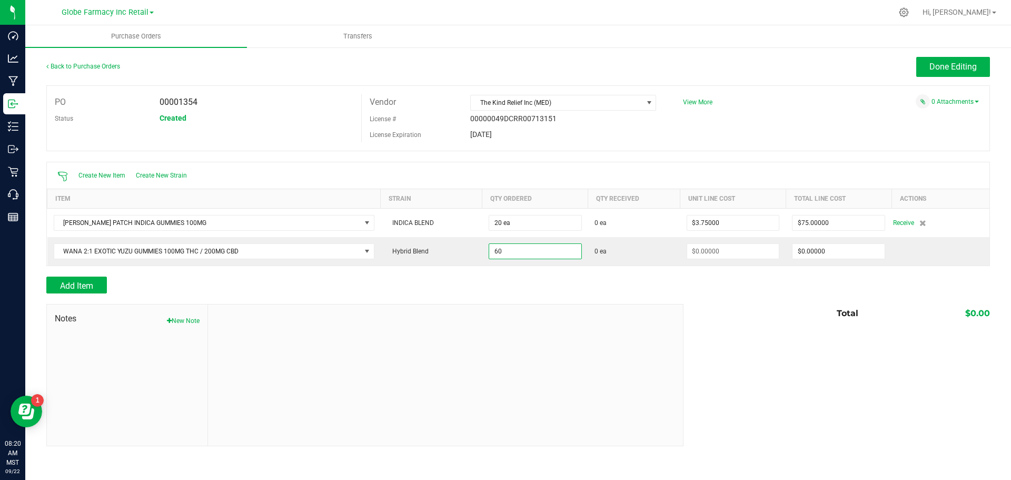
type input "60 ea"
click at [547, 312] on div at bounding box center [445, 374] width 475 height 141
type input "$0.00000"
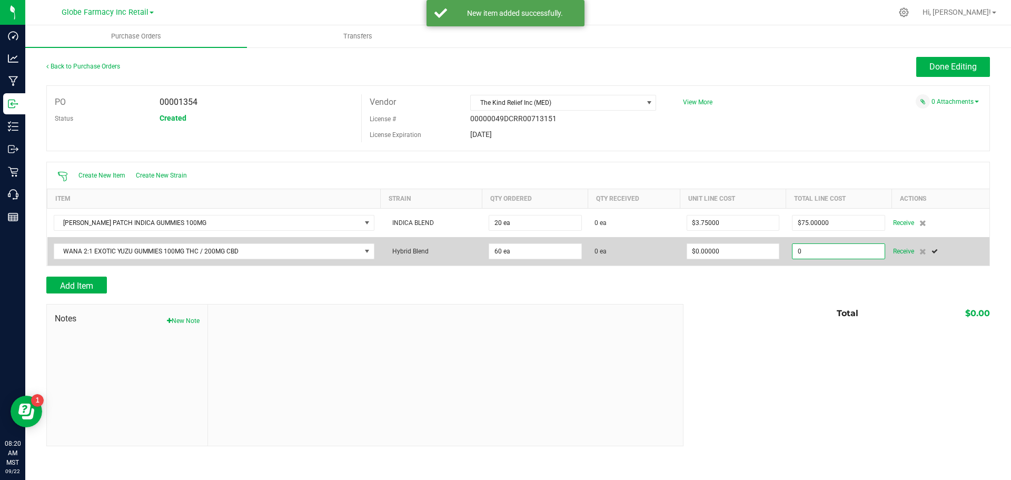
click at [803, 252] on input "0" at bounding box center [839, 251] width 92 height 15
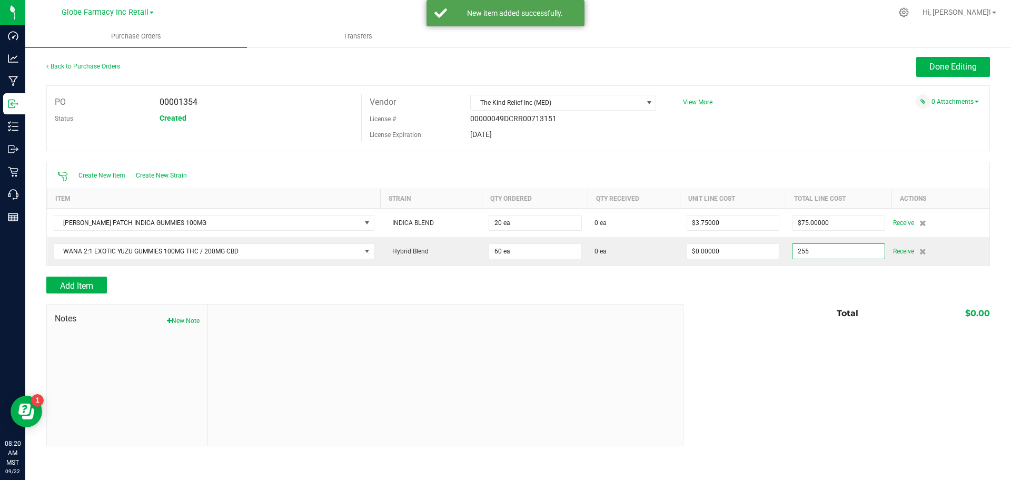
type input "$255.00000"
click at [782, 273] on div at bounding box center [518, 271] width 944 height 11
type input "60"
type input "$4.25000"
click at [78, 288] on span "Add Item" at bounding box center [76, 286] width 33 height 10
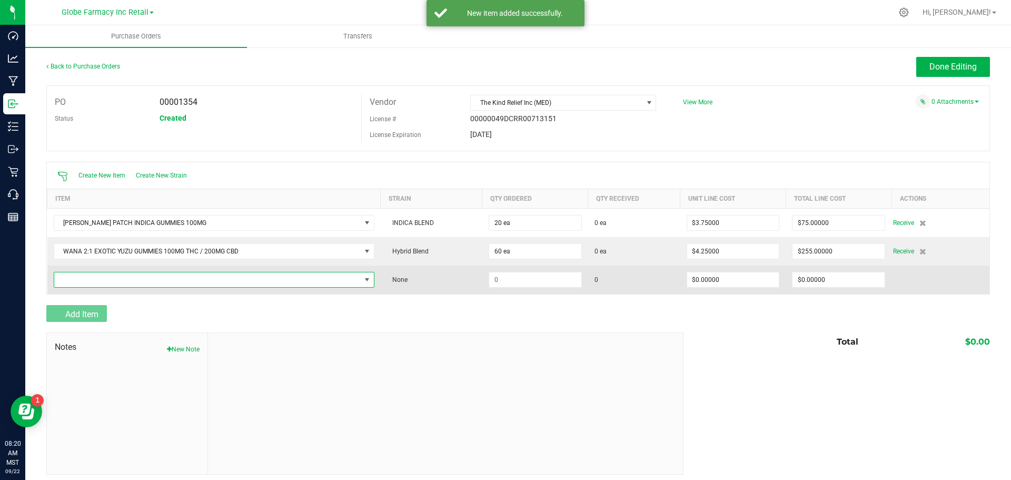
click at [80, 279] on span "NO DATA FOUND" at bounding box center [207, 279] width 306 height 15
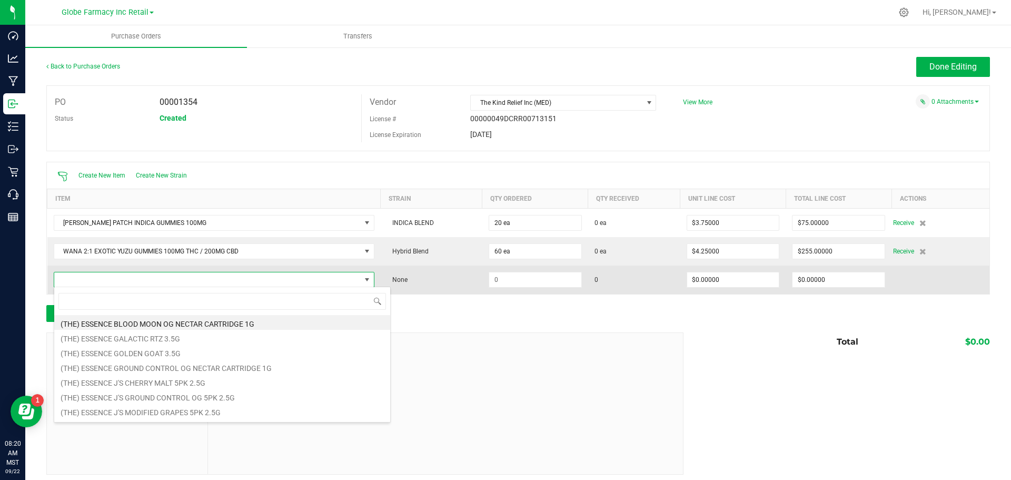
scroll to position [16, 315]
type input "TROPICAL TRIO"
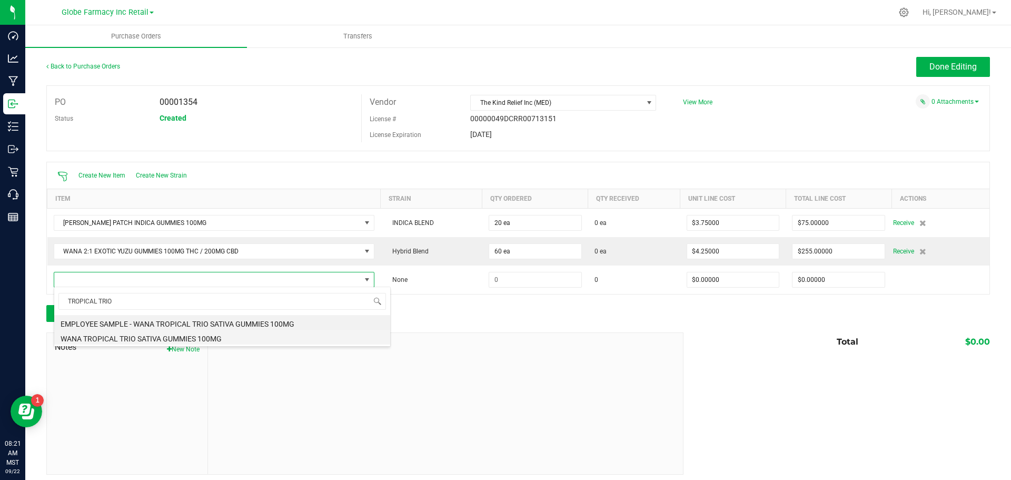
click at [179, 338] on li "WANA TROPICAL TRIO SATIVA GUMMIES 100MG" at bounding box center [222, 337] width 336 height 15
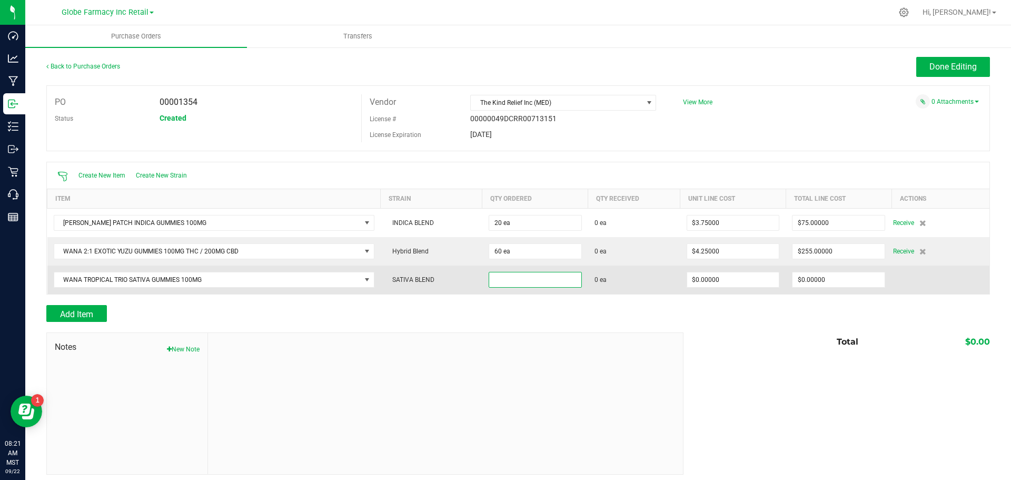
click at [496, 275] on input at bounding box center [535, 279] width 92 height 15
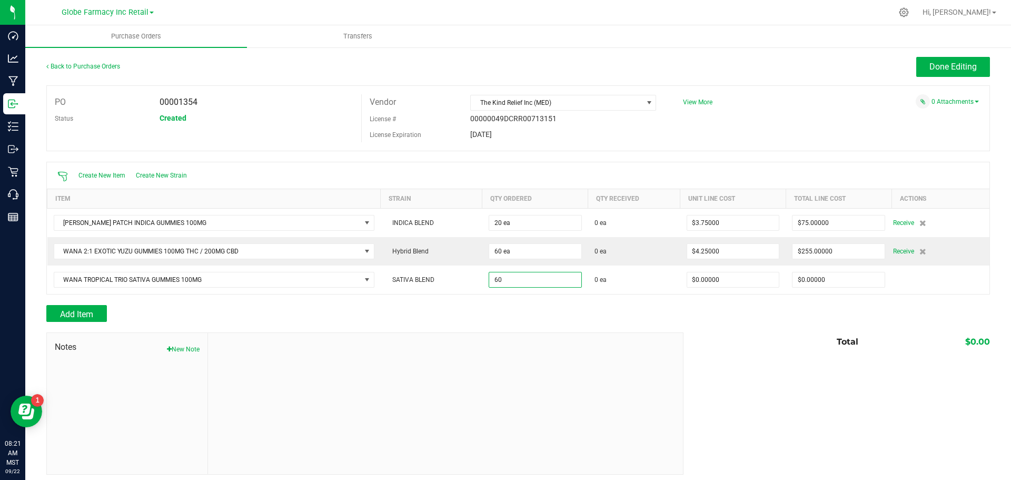
type input "60 ea"
click at [516, 323] on div at bounding box center [518, 327] width 944 height 11
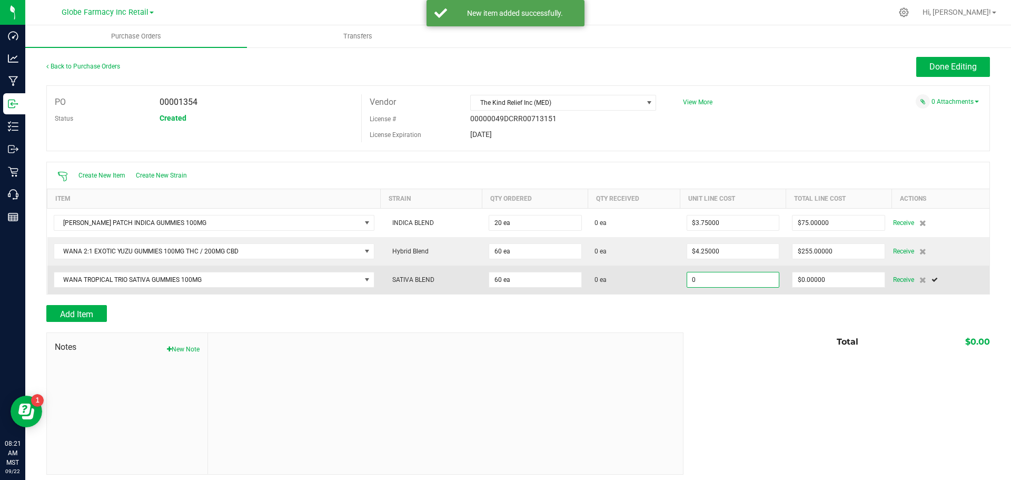
click at [695, 272] on input "0" at bounding box center [733, 279] width 92 height 15
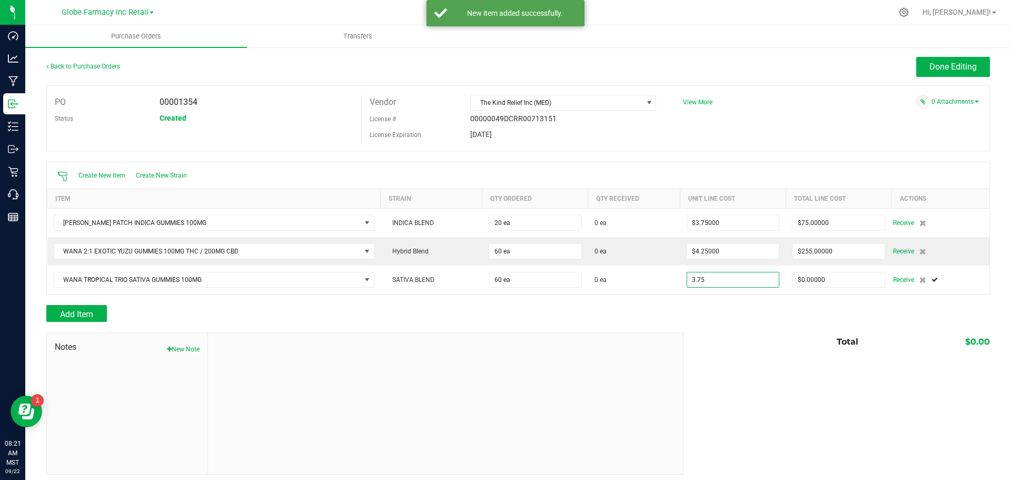
type input "$3.75000"
click at [667, 314] on div "Add Item" at bounding box center [360, 313] width 629 height 17
type input "60"
type input "$225.00000"
click at [81, 308] on button "Add Item" at bounding box center [76, 313] width 61 height 17
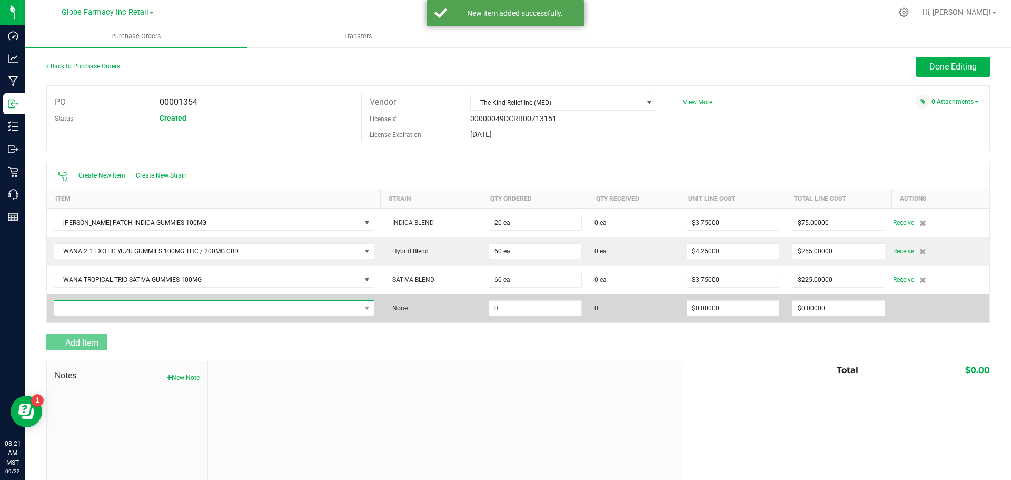
click at [82, 306] on span "NO DATA FOUND" at bounding box center [207, 308] width 306 height 15
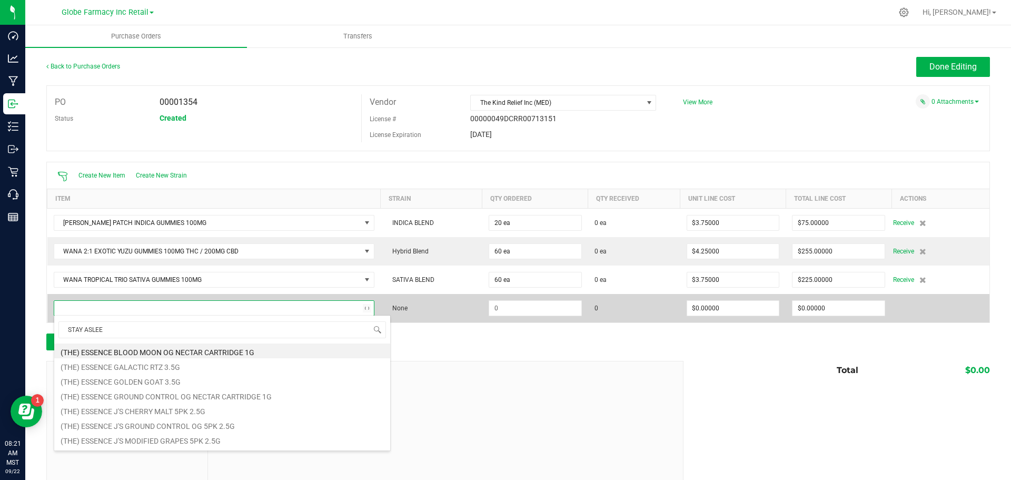
type input "STAY ASLEEP"
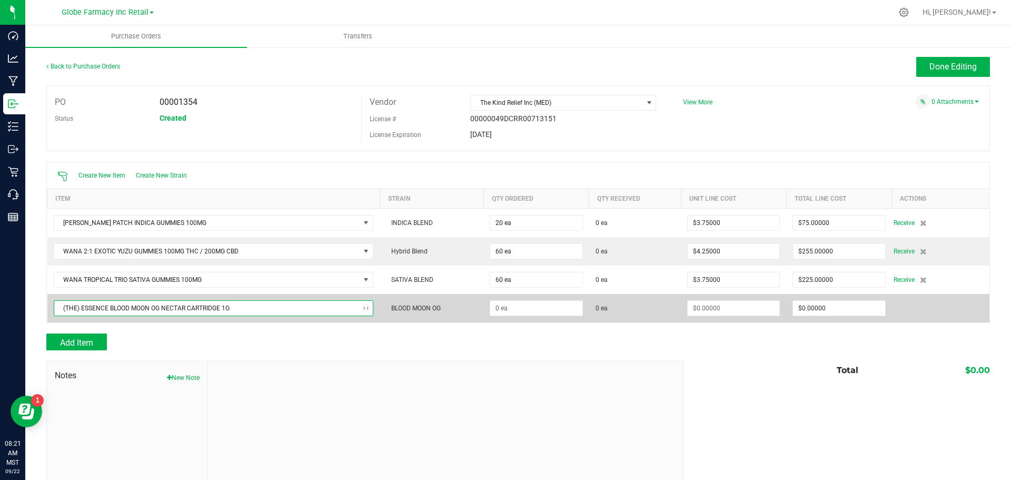
click at [123, 305] on span "(THE) ESSENCE BLOOD MOON OG NECTAR CARTRIDGE 1G" at bounding box center [207, 308] width 306 height 15
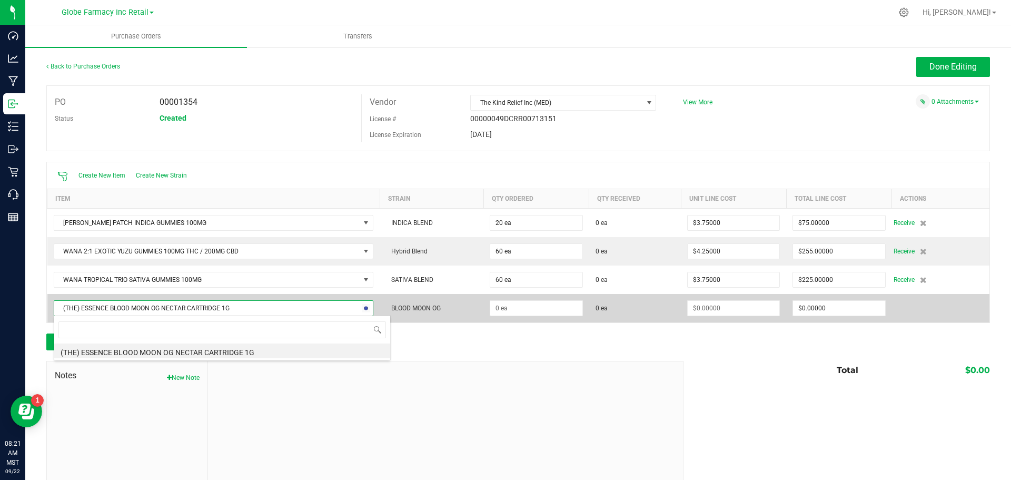
scroll to position [16, 316]
type input "A"
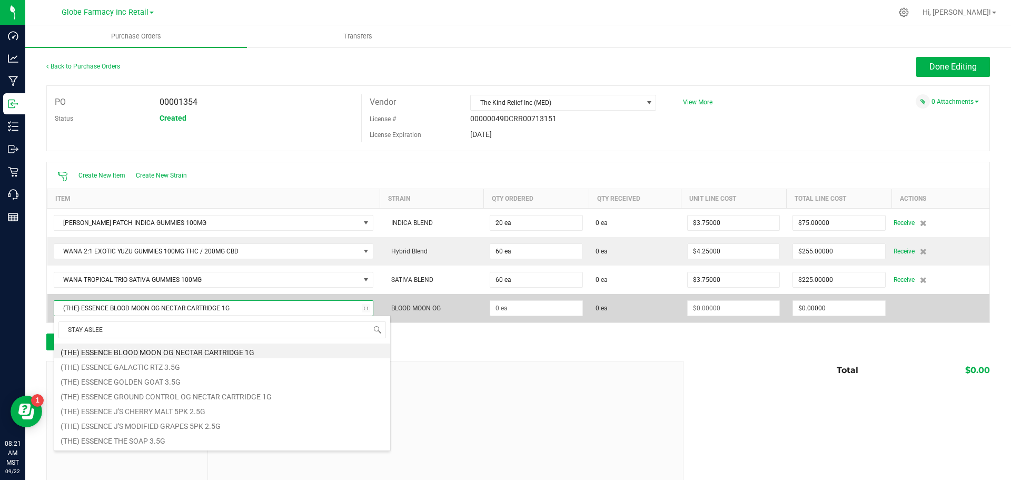
type input "STAY ASLEEP"
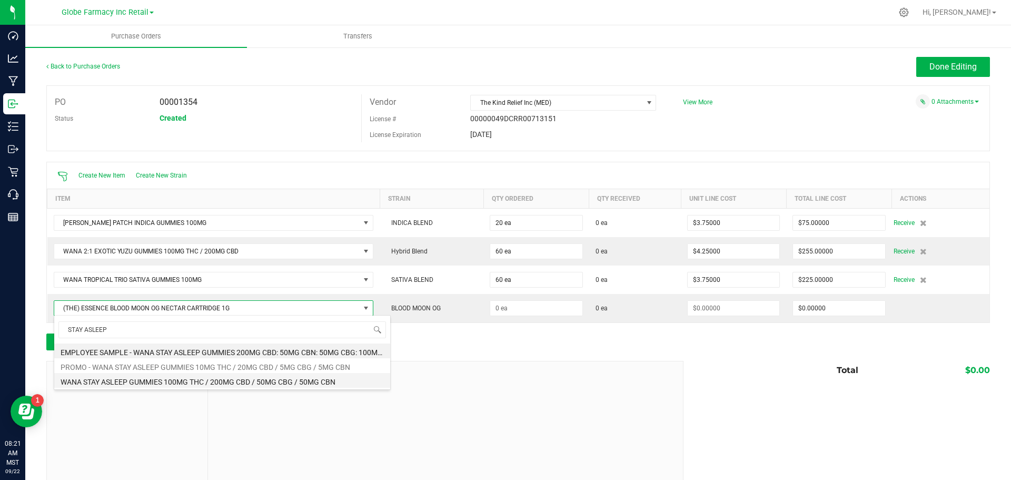
click at [167, 378] on li "WANA STAY ASLEEP GUMMIES 100MG THC / 200MG CBD / 50MG CBG / 50MG CBN" at bounding box center [222, 380] width 336 height 15
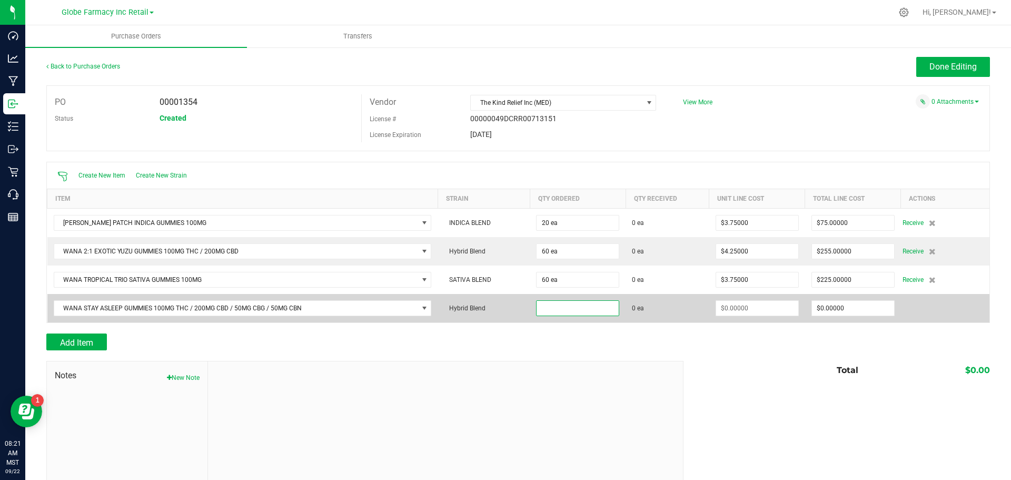
click at [551, 310] on input at bounding box center [578, 308] width 82 height 15
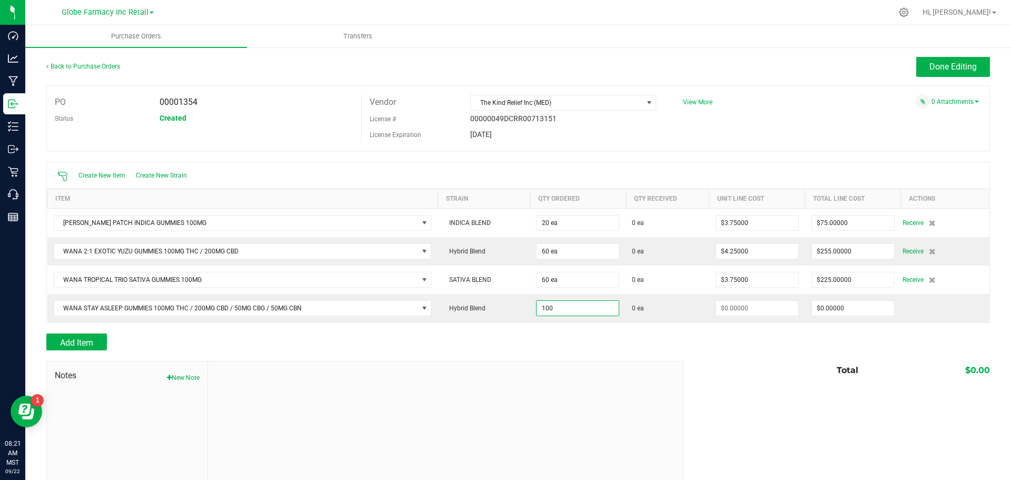
type input "100 ea"
click at [499, 361] on div "Notes New Note" at bounding box center [364, 432] width 637 height 142
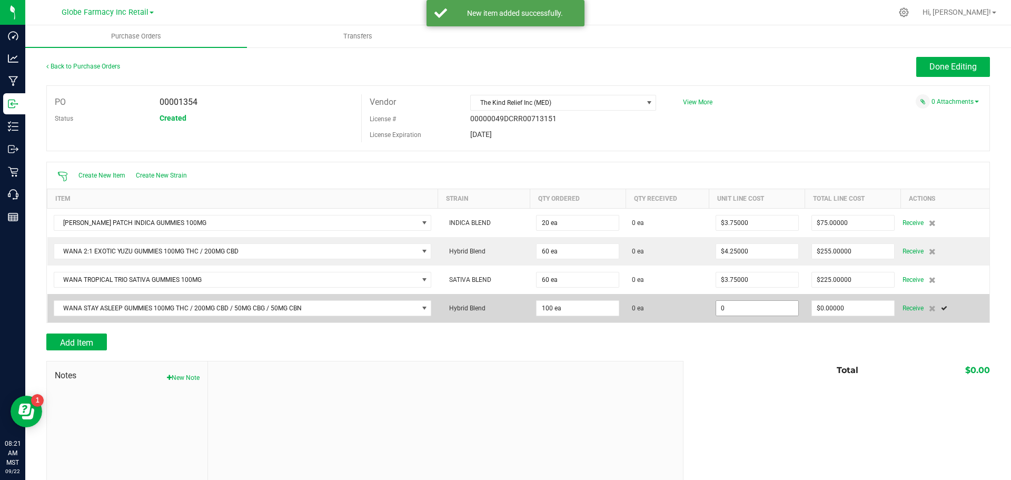
click at [722, 310] on input "0" at bounding box center [757, 308] width 82 height 15
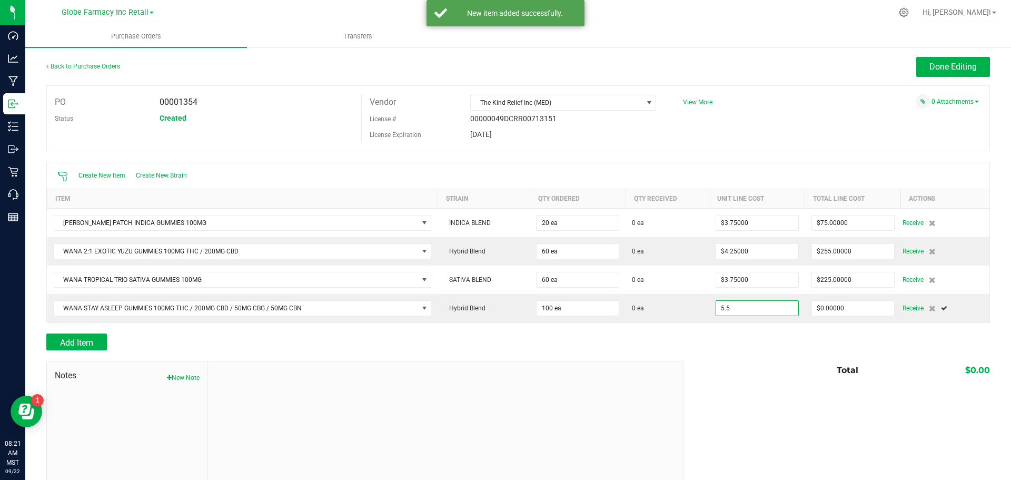
type input "$5.50000"
click at [714, 327] on div at bounding box center [518, 328] width 944 height 11
type input "100"
type input "$550.00000"
click at [80, 338] on span "Add Item" at bounding box center [76, 343] width 33 height 10
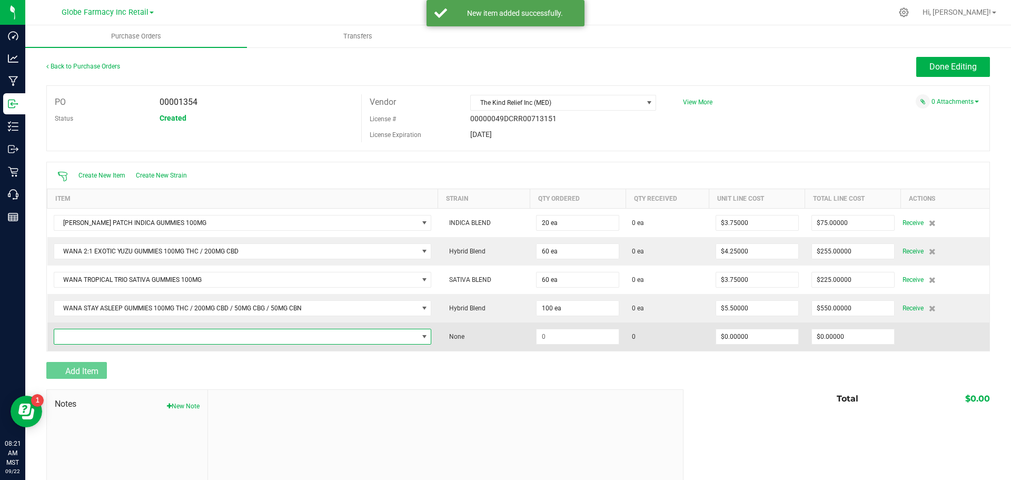
click at [80, 331] on span "NO DATA FOUND" at bounding box center [236, 336] width 364 height 15
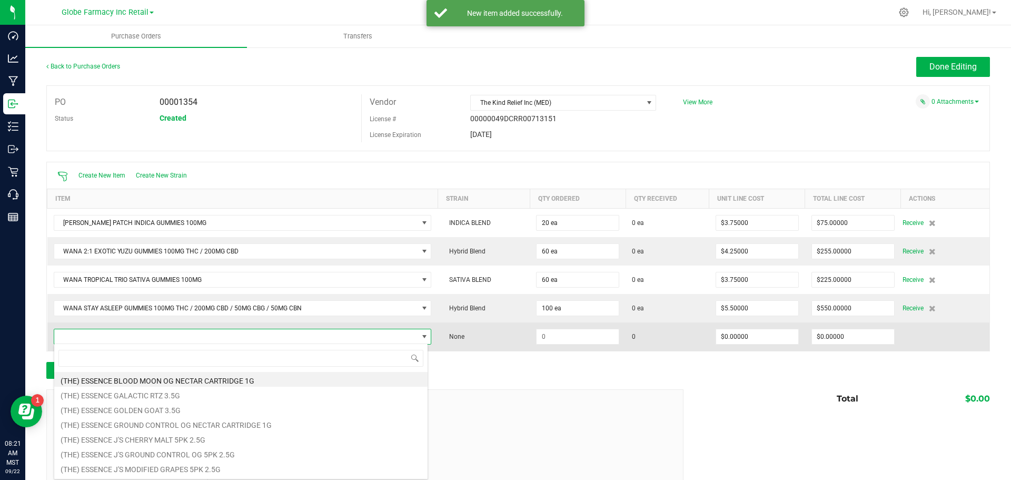
scroll to position [16, 371]
type input "ISLAND PUNCH"
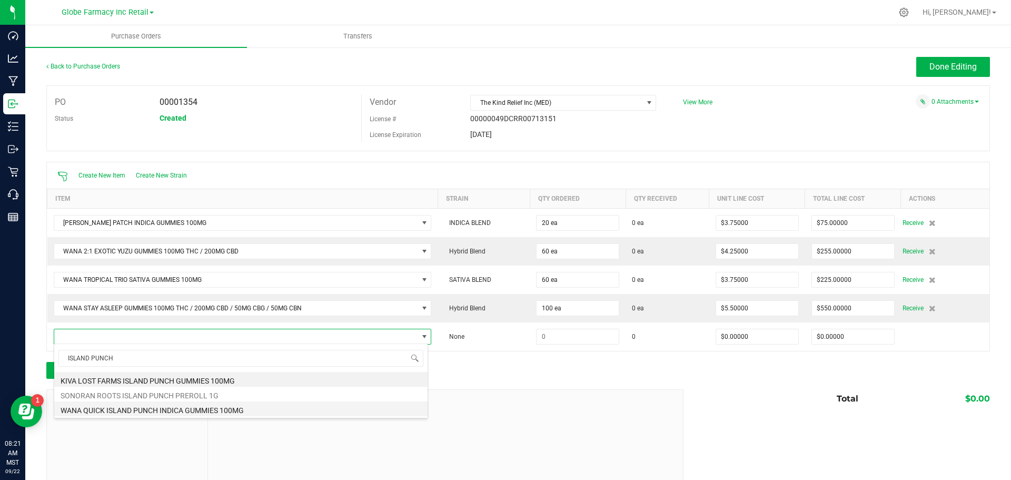
click at [131, 404] on li "WANA QUICK ISLAND PUNCH INDICA GUMMIES 100MG" at bounding box center [240, 408] width 373 height 15
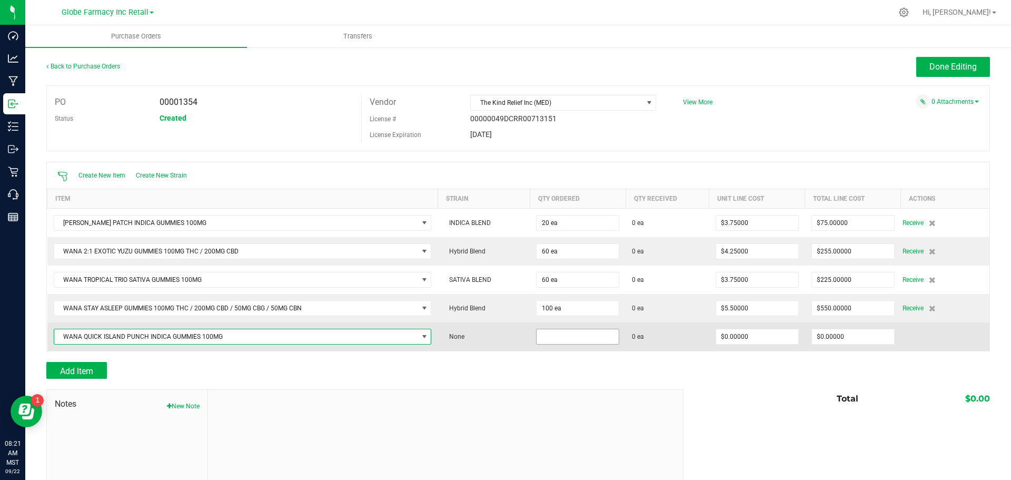
click at [557, 341] on input at bounding box center [578, 336] width 82 height 15
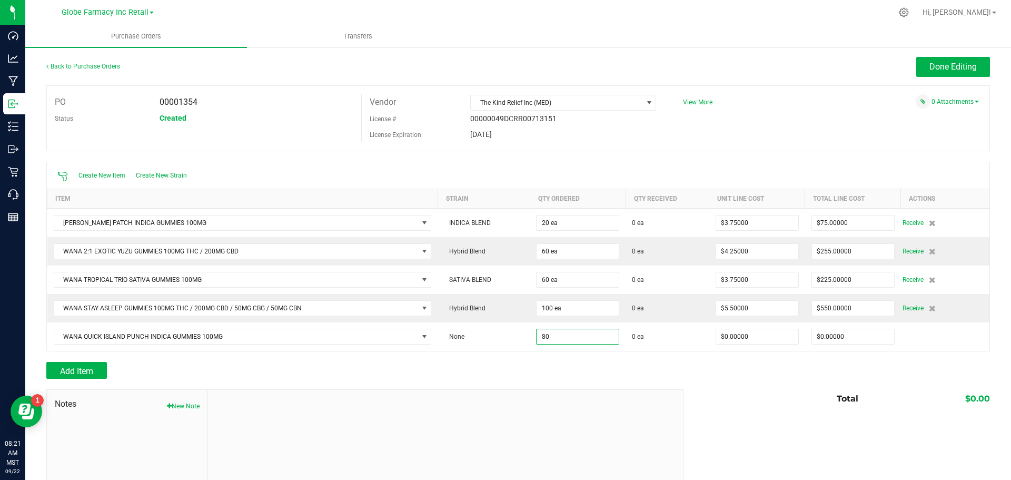
type input "80 ea"
click at [557, 364] on div "Add Item" at bounding box center [360, 370] width 629 height 17
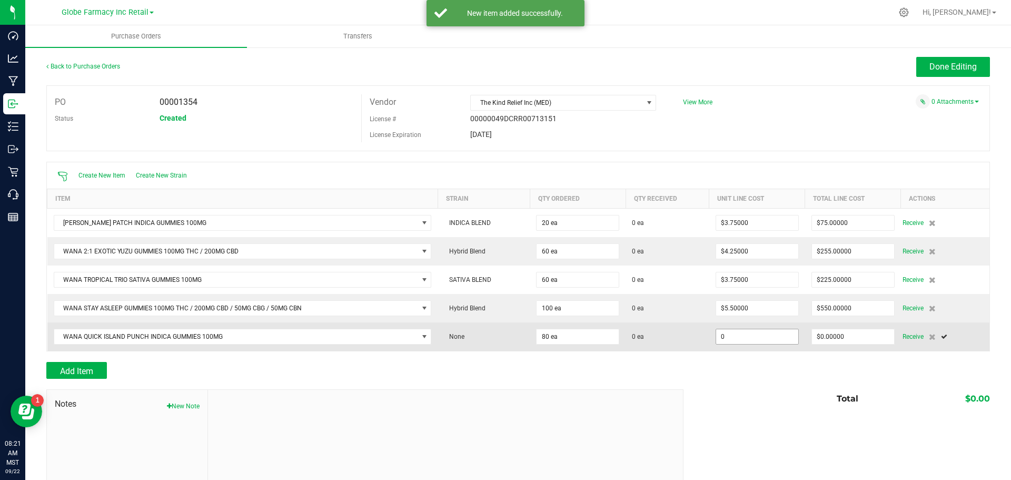
click at [734, 338] on input "0" at bounding box center [757, 336] width 82 height 15
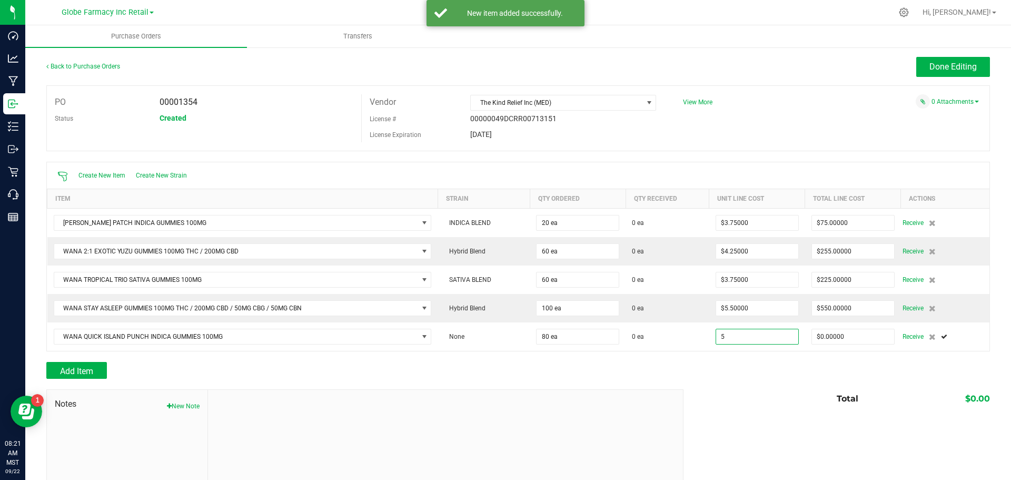
type input "$5.00000"
click at [713, 380] on div at bounding box center [518, 384] width 944 height 11
type input "80"
type input "$400.00000"
click at [88, 367] on span "Add Item" at bounding box center [76, 371] width 33 height 10
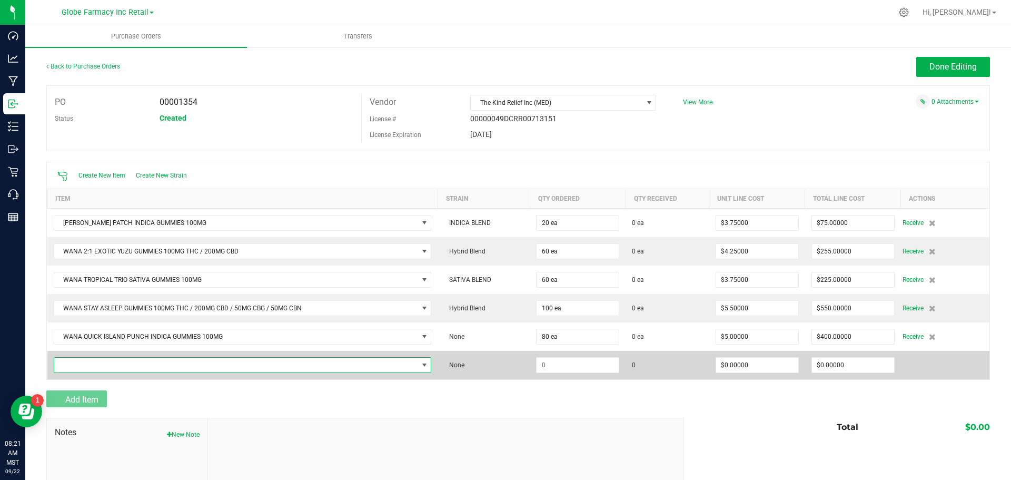
click at [88, 364] on span "NO DATA FOUND" at bounding box center [236, 365] width 364 height 15
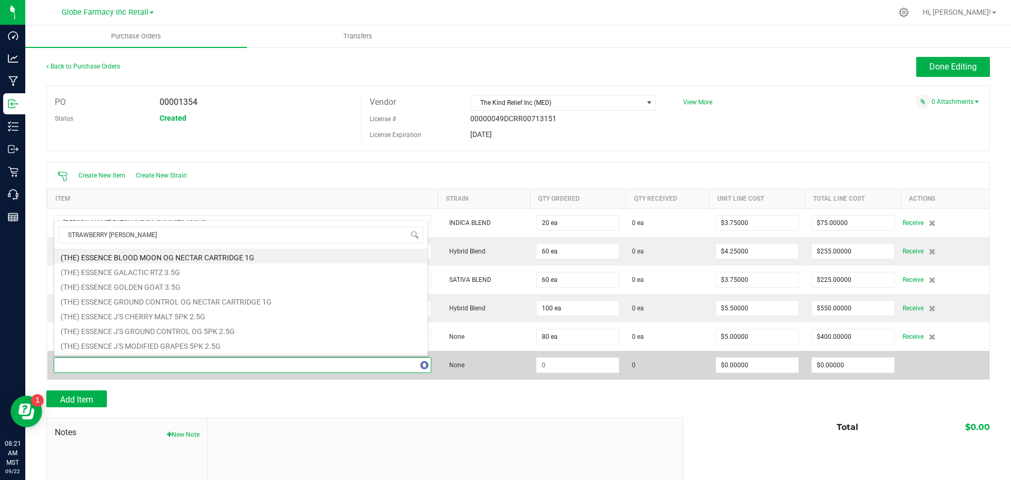
type input "STRAWBERRY [PERSON_NAME]"
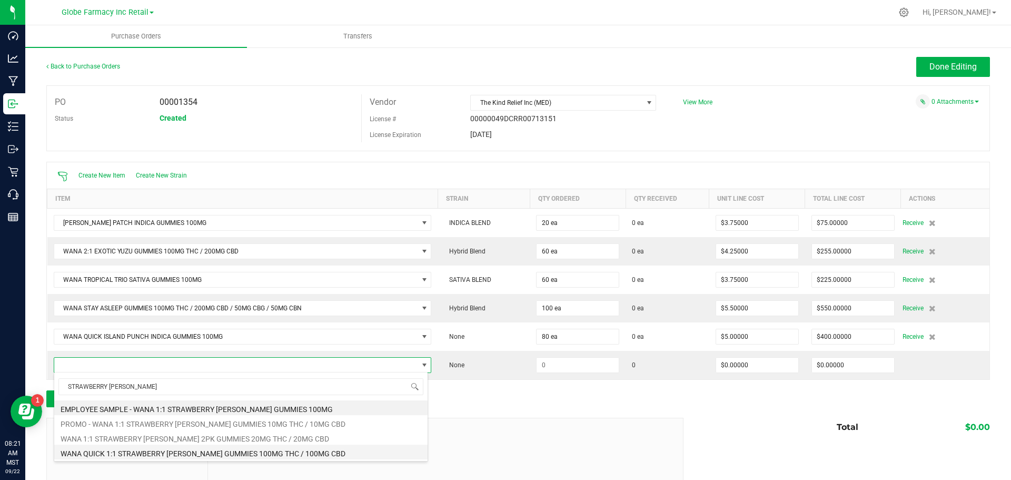
click at [104, 451] on li "WANA QUICK 1:1 STRAWBERRY [PERSON_NAME] GUMMIES 100MG THC / 100MG CBD" at bounding box center [240, 451] width 373 height 15
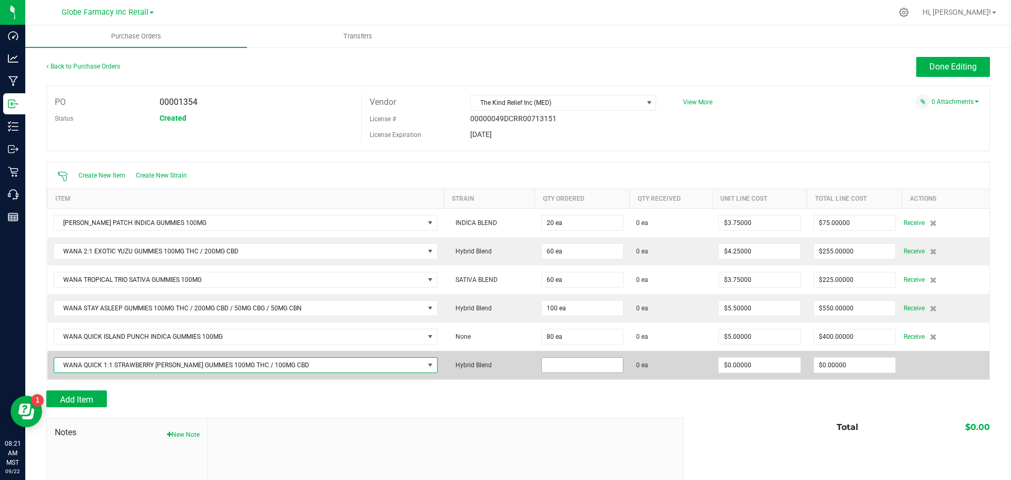
click at [547, 367] on input at bounding box center [582, 365] width 81 height 15
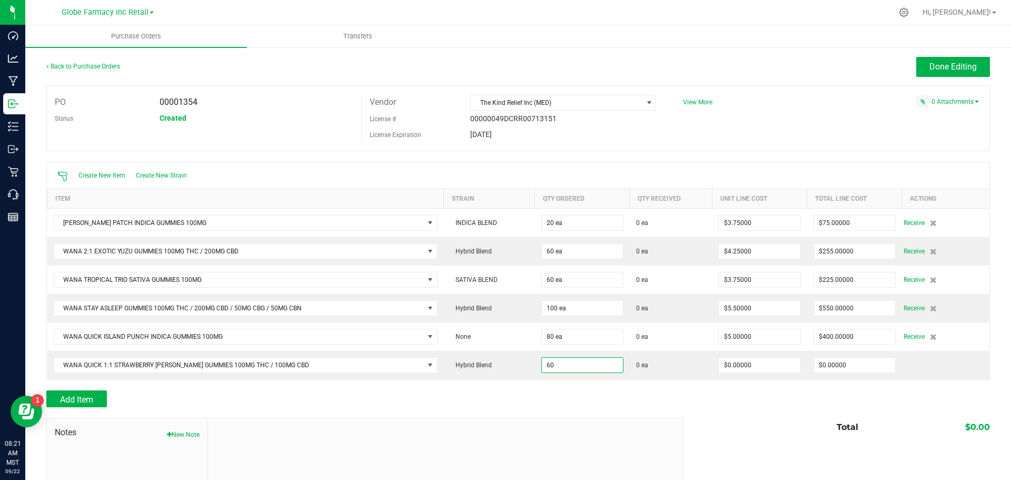
type input "60 ea"
drag, startPoint x: 539, startPoint y: 408, endPoint x: 731, endPoint y: 388, distance: 193.7
click at [539, 407] on div at bounding box center [518, 412] width 944 height 11
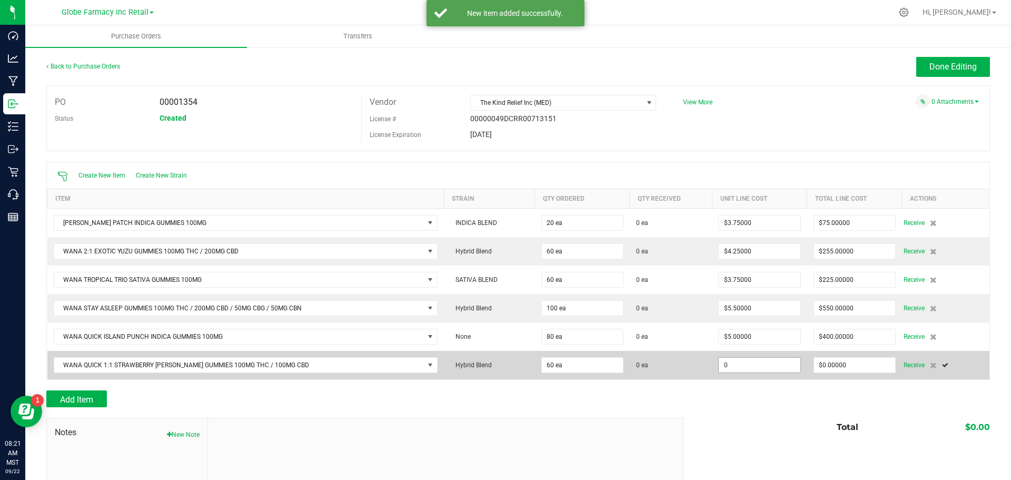
click at [738, 368] on input "0" at bounding box center [759, 365] width 81 height 15
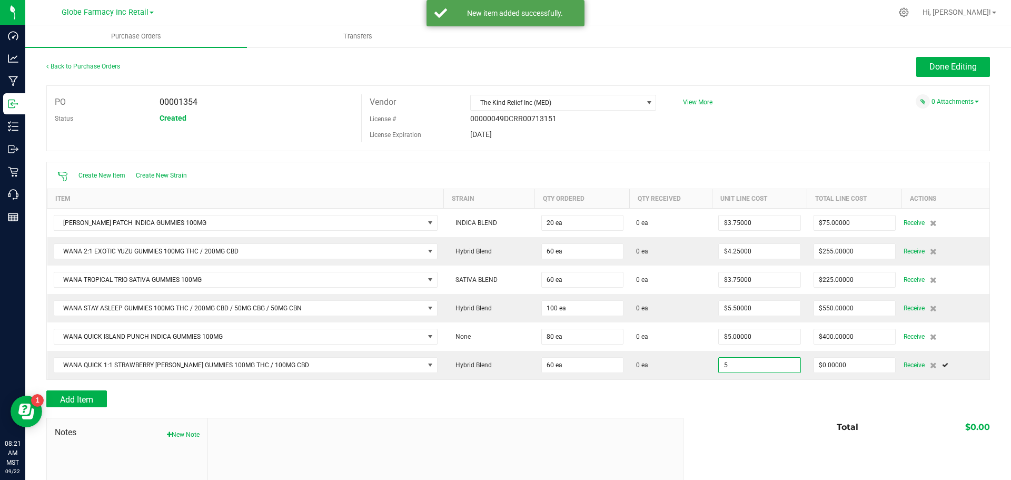
type input "$5.00000"
click at [735, 382] on div at bounding box center [518, 385] width 944 height 11
type input "60"
type input "$300.00000"
click at [952, 75] on button "Done Editing" at bounding box center [953, 67] width 74 height 20
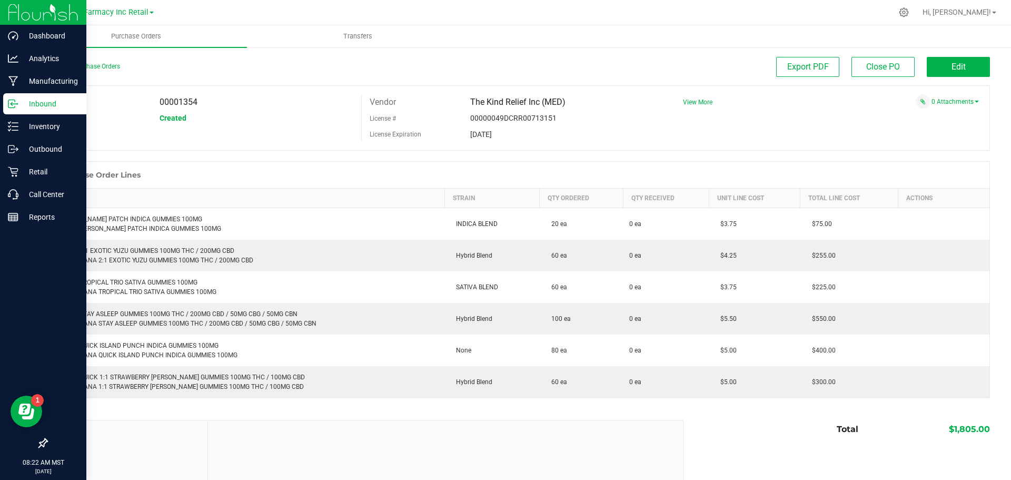
click at [24, 105] on p "Inbound" at bounding box center [49, 103] width 63 height 13
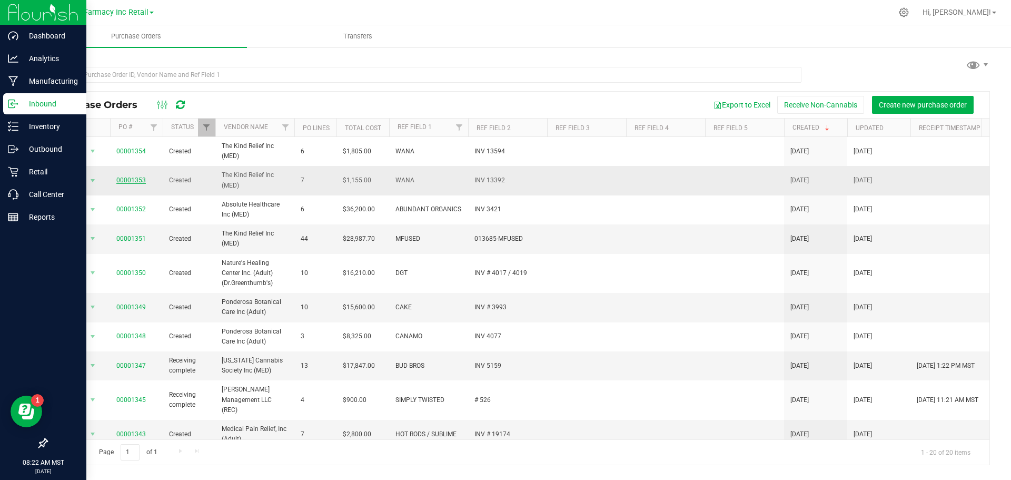
click at [134, 177] on link "00001353" at bounding box center [130, 179] width 29 height 7
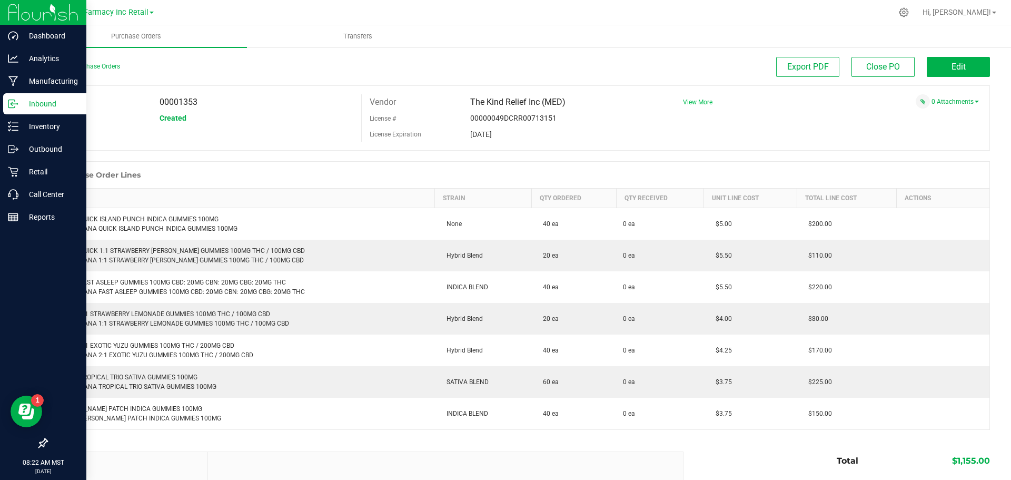
click at [690, 99] on span "View More" at bounding box center [697, 102] width 29 height 16
click at [689, 100] on span "View More" at bounding box center [697, 101] width 29 height 7
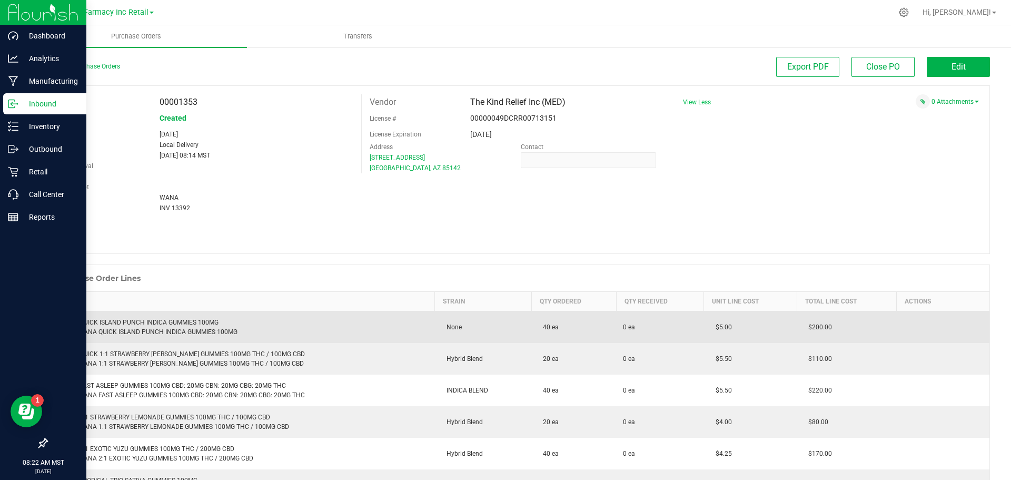
click at [172, 322] on div "WANA QUICK ISLAND PUNCH INDICA GUMMIES 100MG Retail: WANA QUICK ISLAND PUNCH IN…" at bounding box center [241, 327] width 375 height 19
copy div "WANA QUICK ISLAND PUNCH INDICA GUMMIES 100MG"
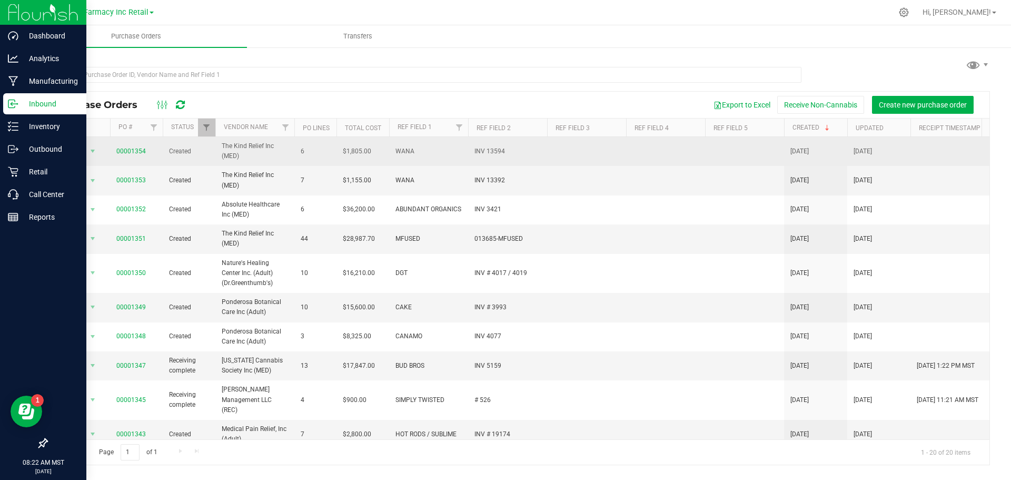
drag, startPoint x: 164, startPoint y: 144, endPoint x: 130, endPoint y: 147, distance: 34.3
click at [132, 147] on tr "Action Action Cancel purchase order Close purchase order Edit purchase order PO…" at bounding box center [618, 151] width 1143 height 29
click at [130, 147] on link "00001354" at bounding box center [130, 150] width 29 height 7
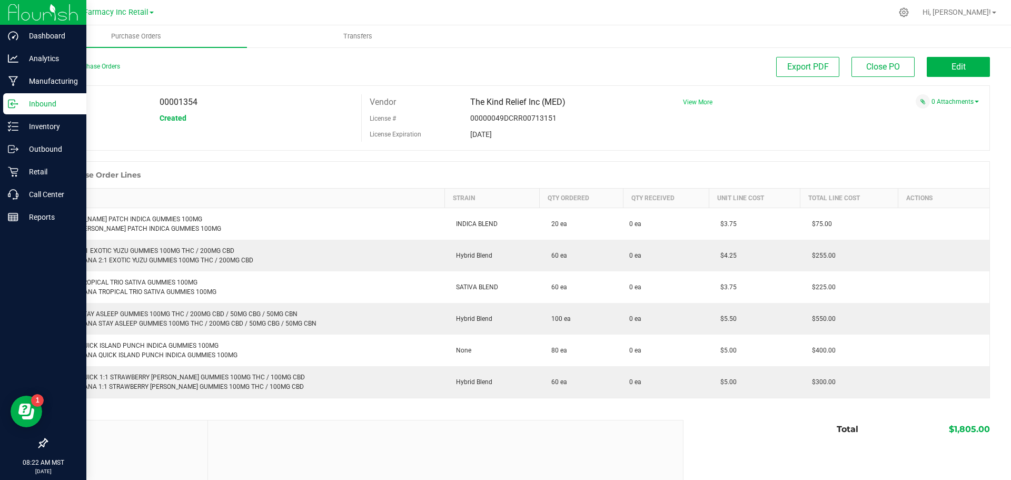
click at [683, 103] on span "View More" at bounding box center [697, 101] width 29 height 7
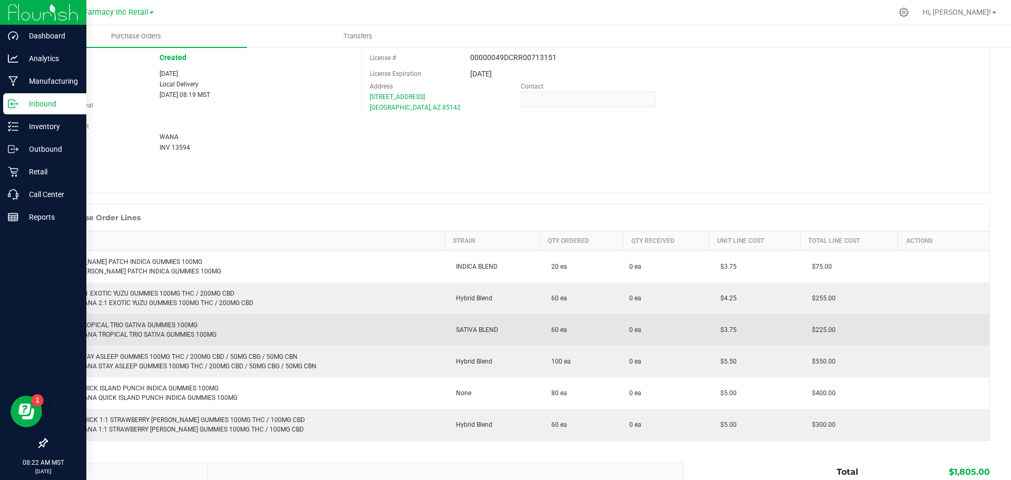
scroll to position [158, 0]
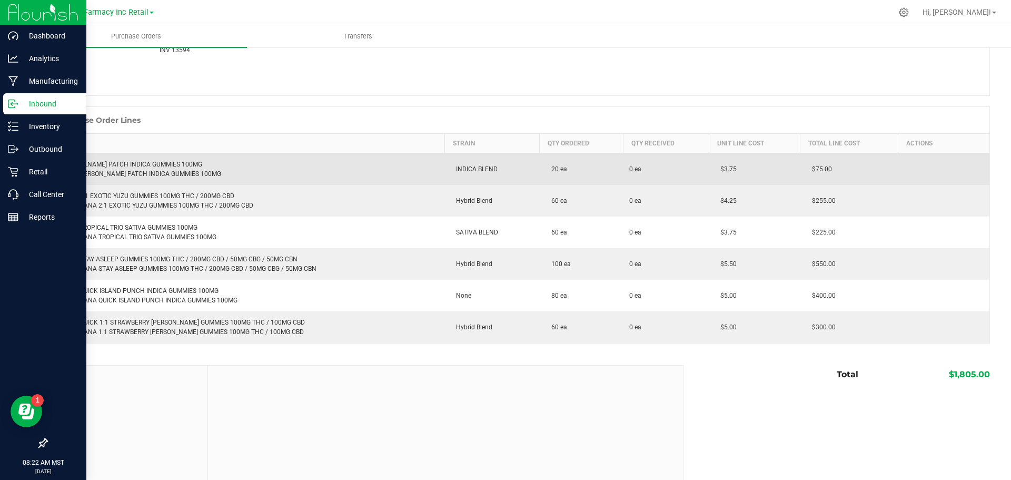
click at [123, 168] on div "[PERSON_NAME] PATCH INDICA GUMMIES 100MG Retail: [PERSON_NAME] PATCH INDICA GUM…" at bounding box center [246, 169] width 385 height 19
click at [124, 165] on div "[PERSON_NAME] PATCH INDICA GUMMIES 100MG Retail: [PERSON_NAME] PATCH INDICA GUM…" at bounding box center [246, 169] width 385 height 19
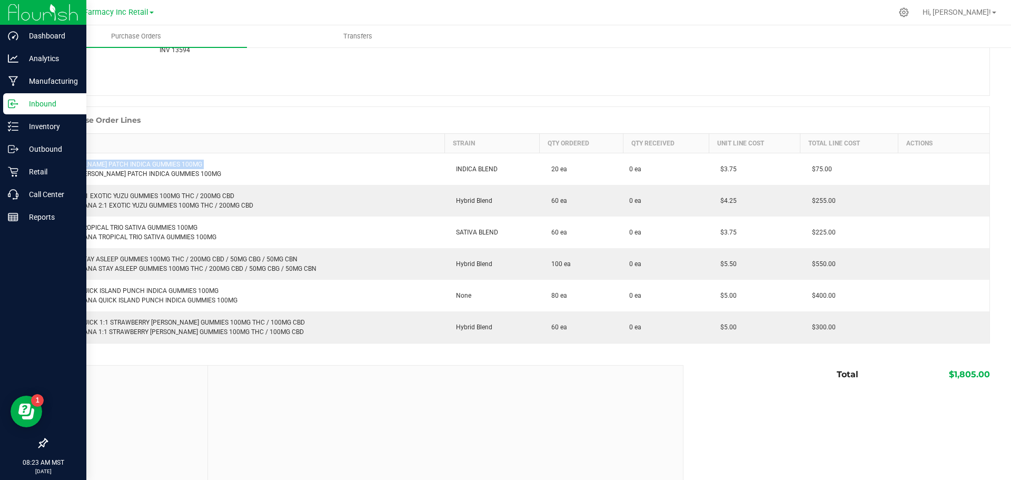
copy div "[PERSON_NAME] PATCH INDICA GUMMIES 100MG"
